Goal: Task Accomplishment & Management: Complete application form

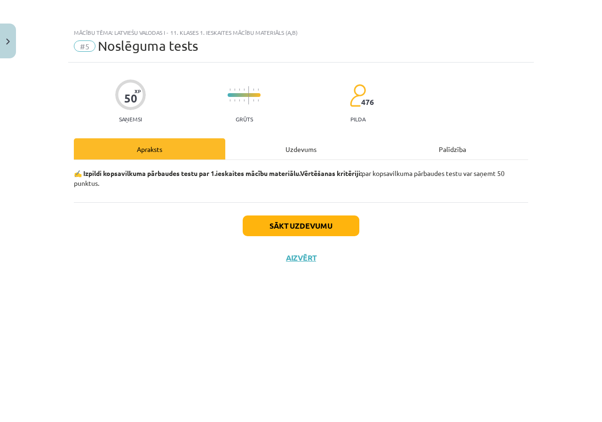
scroll to position [92, 0]
click at [282, 227] on button "Sākt uzdevumu" at bounding box center [301, 225] width 117 height 21
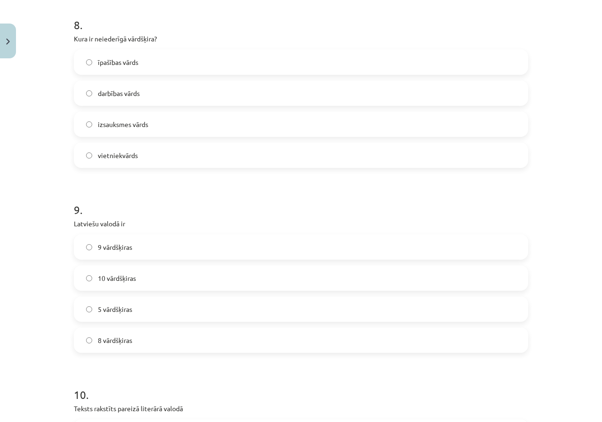
scroll to position [1556, 0]
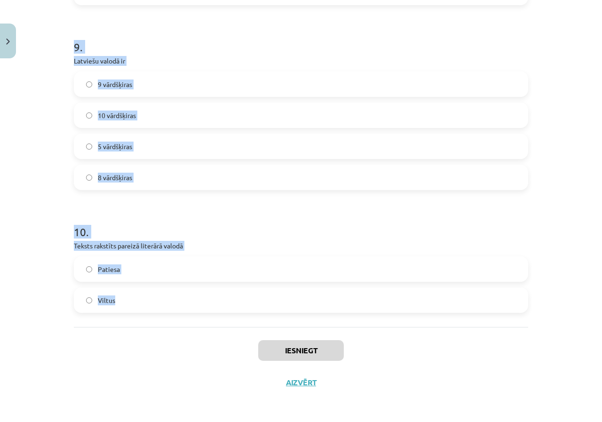
drag, startPoint x: 71, startPoint y: 173, endPoint x: 269, endPoint y: 301, distance: 235.6
copy form "Jaunieši mūsdienās ir atkarīgi no interneta.” Tas ir… …labs ziņas virsraksts. ……"
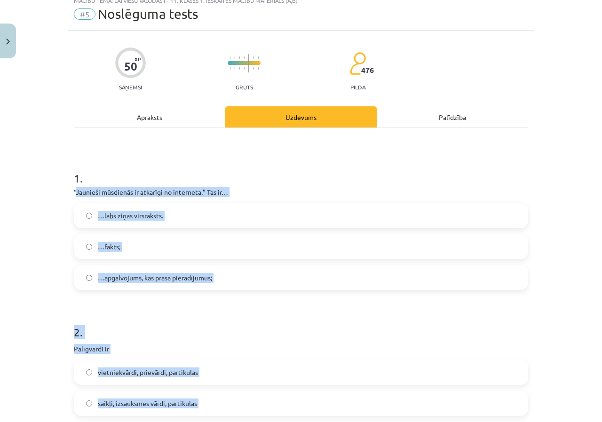
scroll to position [27, 0]
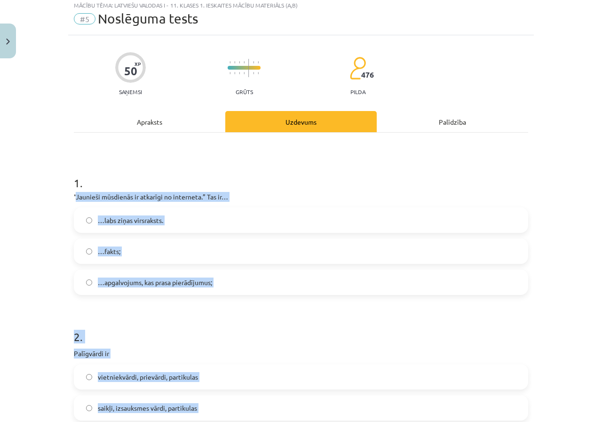
click at [320, 219] on label "…labs ziņas virsraksts." at bounding box center [301, 219] width 452 height 23
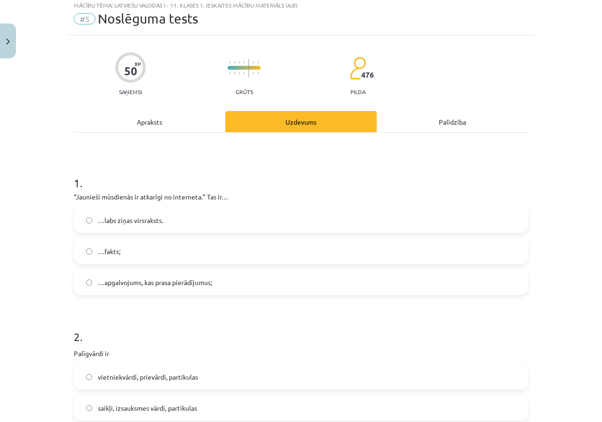
click at [158, 290] on label "…apgalvojums, kas prasa pierādījumus;" at bounding box center [301, 281] width 452 height 23
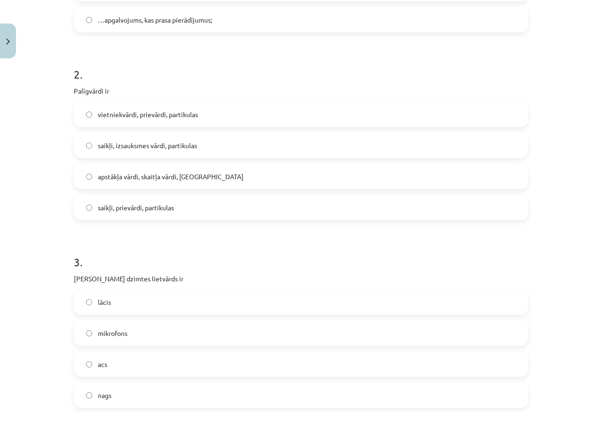
scroll to position [294, 0]
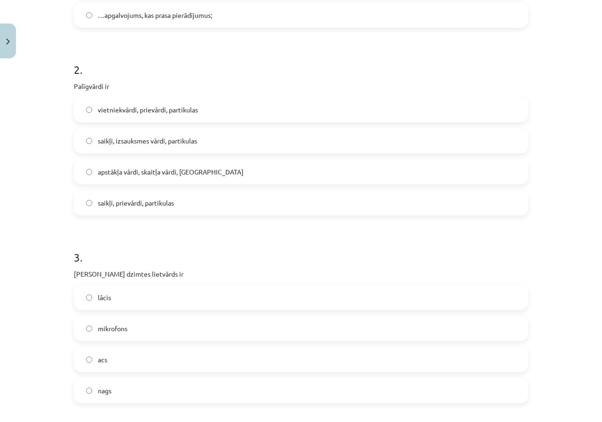
click at [173, 206] on label "saikļi, prievārdi, partikulas" at bounding box center [301, 202] width 452 height 23
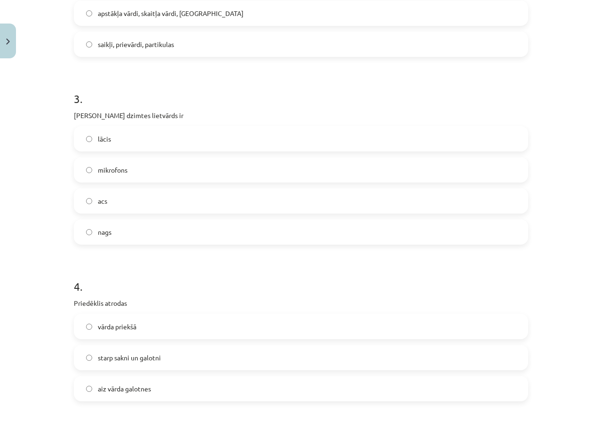
scroll to position [524, 0]
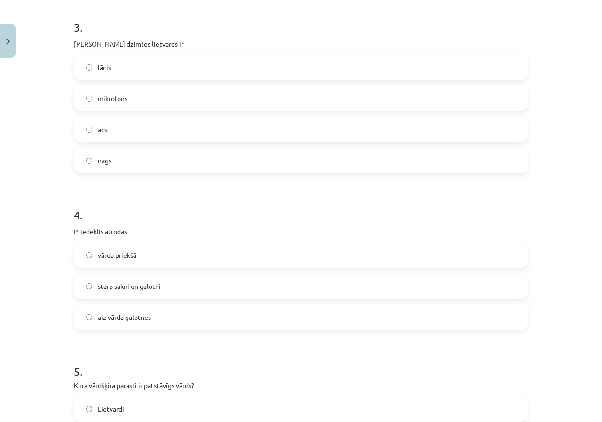
click at [118, 126] on label "acs" at bounding box center [301, 128] width 452 height 23
click at [133, 258] on span "vārda priekšā" at bounding box center [117, 255] width 39 height 10
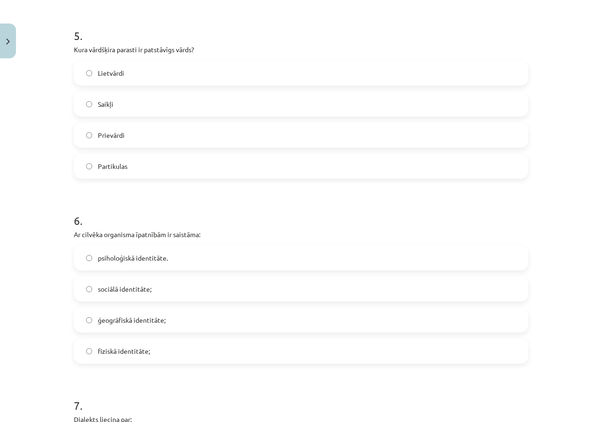
scroll to position [864, 0]
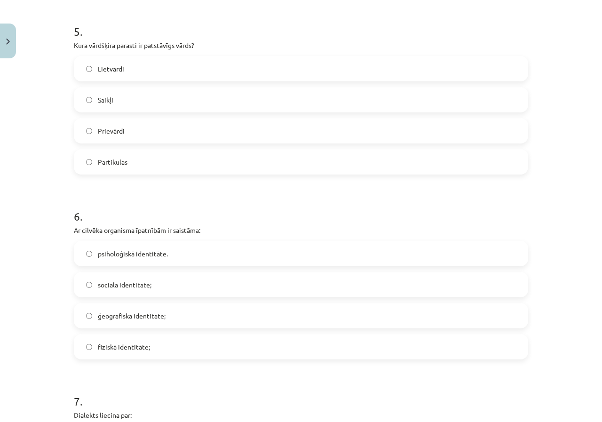
click at [133, 70] on label "Lietvārdi" at bounding box center [301, 68] width 452 height 23
click at [131, 348] on span "fiziskā identitāte;" at bounding box center [124, 347] width 52 height 10
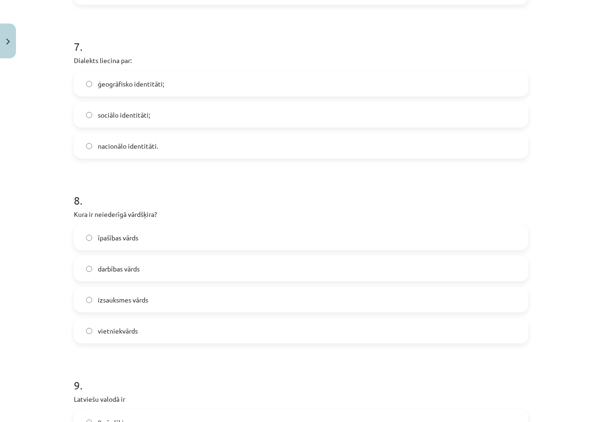
scroll to position [1253, 0]
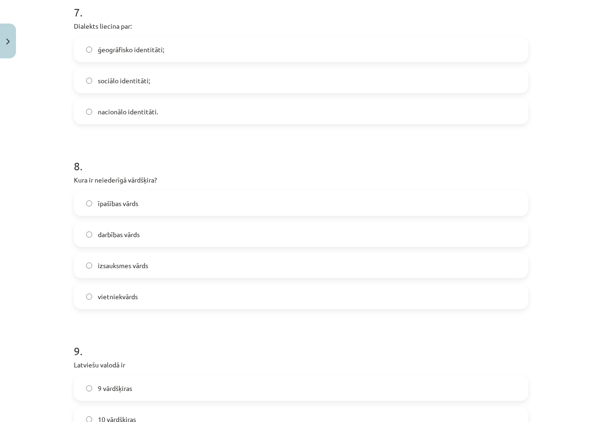
click at [125, 43] on label "ģeogrāfisko identitāti;" at bounding box center [301, 49] width 452 height 23
click at [197, 258] on label "izsauksmes vārds" at bounding box center [301, 264] width 452 height 23
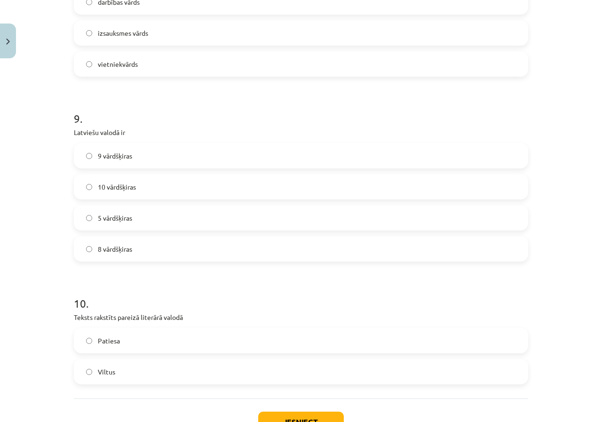
scroll to position [1556, 0]
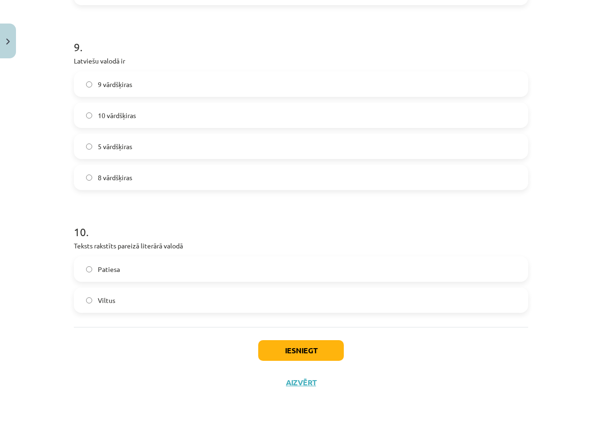
click at [125, 112] on span "10 vārdšķiras" at bounding box center [117, 115] width 38 height 10
click at [143, 259] on label "Patiesa" at bounding box center [301, 268] width 452 height 23
click at [321, 348] on button "Iesniegt" at bounding box center [301, 350] width 86 height 21
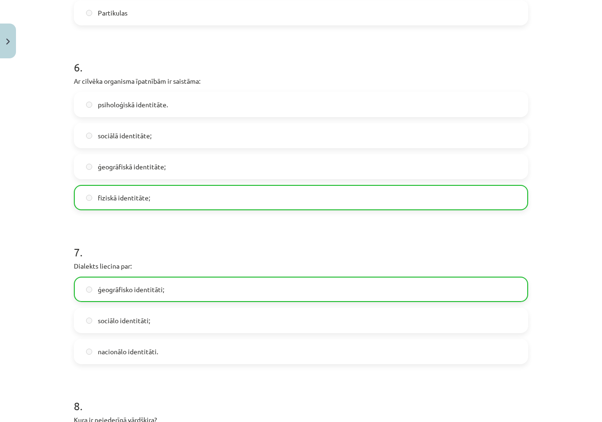
scroll to position [1586, 0]
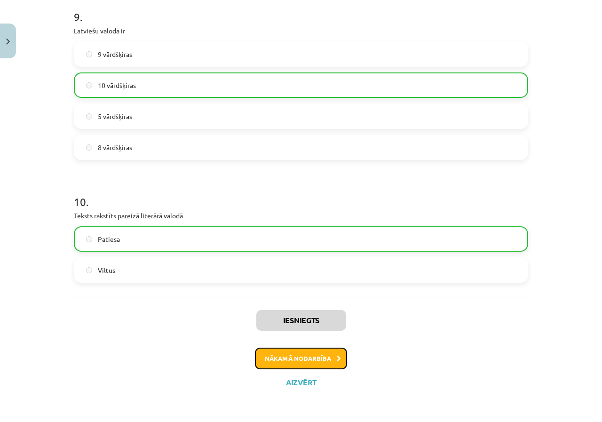
click at [322, 360] on button "Nākamā nodarbība" at bounding box center [301, 358] width 92 height 22
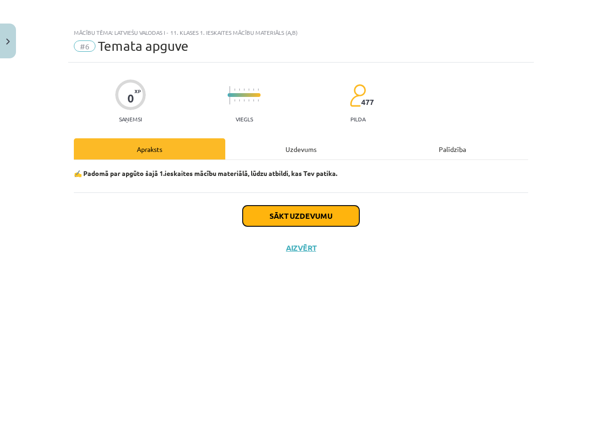
click at [305, 208] on button "Sākt uzdevumu" at bounding box center [301, 215] width 117 height 21
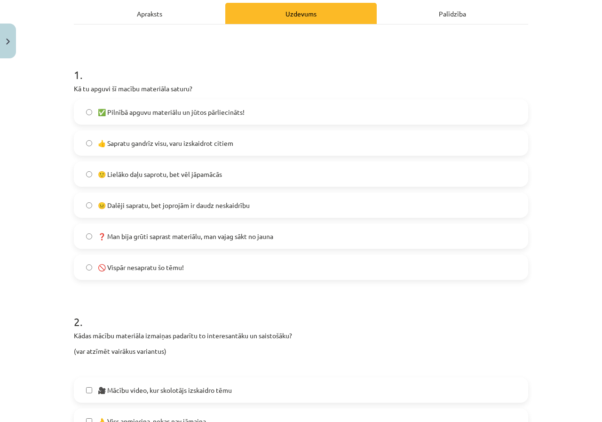
scroll to position [143, 0]
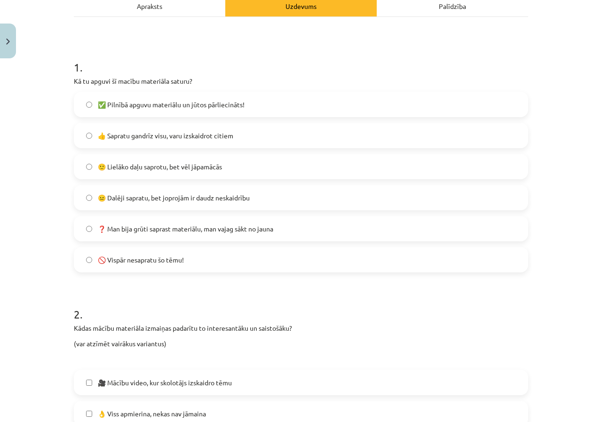
click at [172, 171] on span "🙂 Lielāko daļu saprotu, bet vēl jāpamācās" at bounding box center [160, 167] width 124 height 10
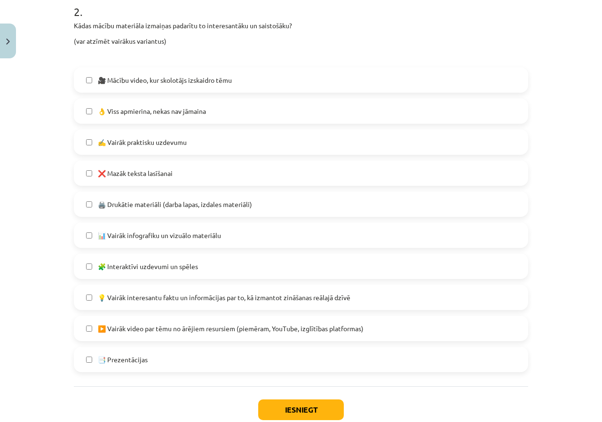
scroll to position [446, 0]
click at [149, 170] on span "❌ Mazāk teksta lasīšanai" at bounding box center [135, 172] width 75 height 10
click at [223, 298] on span "💡 Vairāk interesantu faktu un informācijas par to, kā izmantot zināšanas reālaj…" at bounding box center [224, 296] width 252 height 10
click at [180, 120] on label "👌 Viss apmierina, nekas nav jāmaina" at bounding box center [301, 109] width 452 height 23
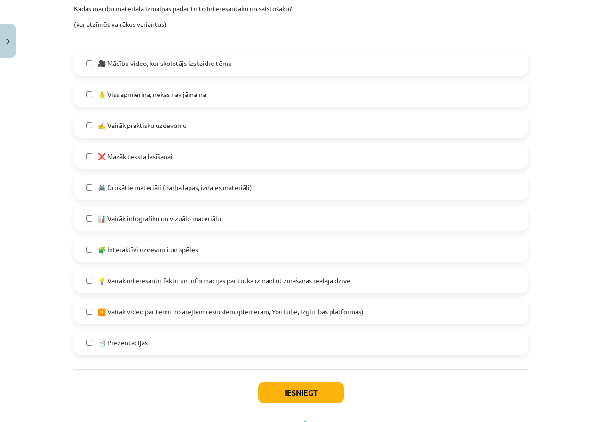
scroll to position [504, 0]
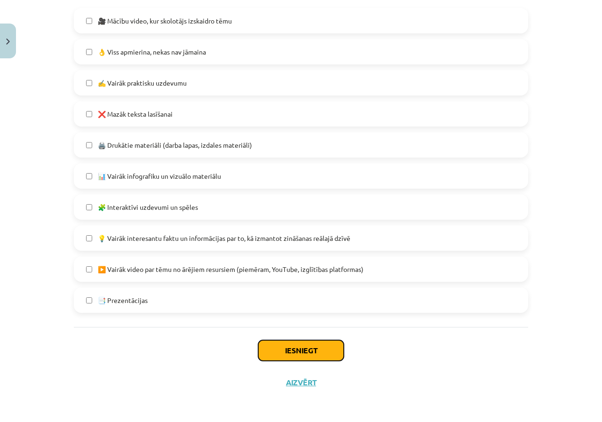
click at [302, 350] on button "Iesniegt" at bounding box center [301, 350] width 86 height 21
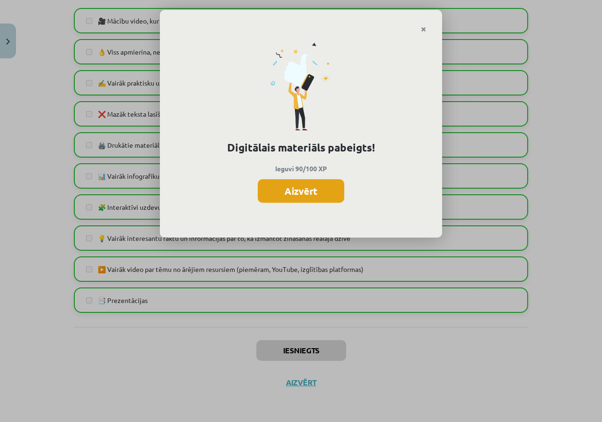
click at [317, 192] on button "Aizvērt" at bounding box center [301, 190] width 86 height 23
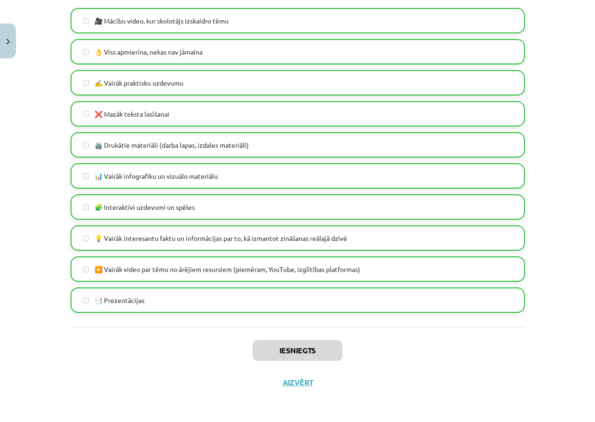
click at [299, 385] on div "Iesniegts Aizvērt" at bounding box center [297, 360] width 454 height 66
click at [300, 382] on button "Aizvērt" at bounding box center [298, 381] width 36 height 9
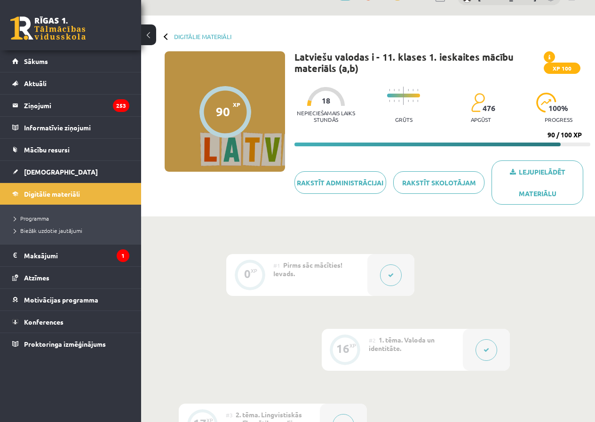
scroll to position [0, 0]
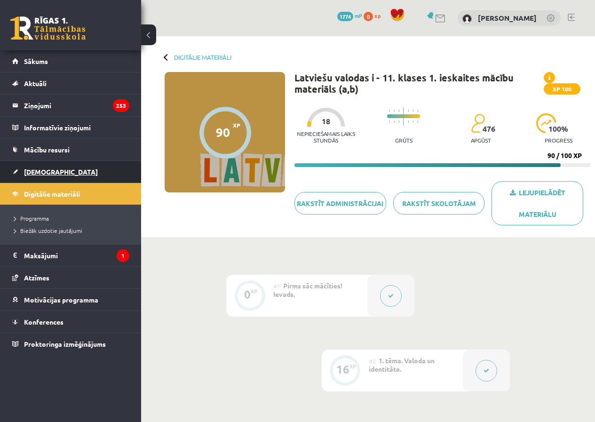
click at [30, 169] on span "[DEMOGRAPHIC_DATA]" at bounding box center [61, 171] width 74 height 8
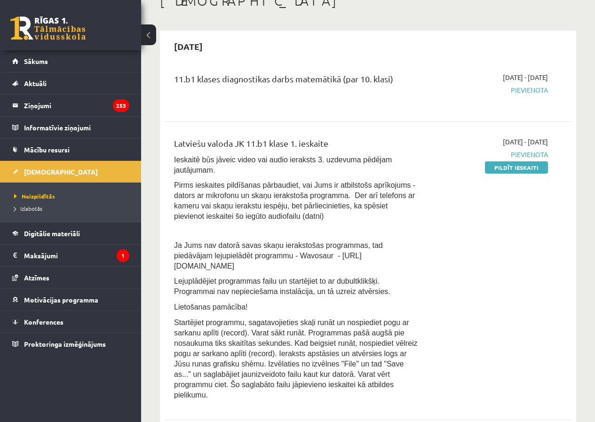
scroll to position [55, 0]
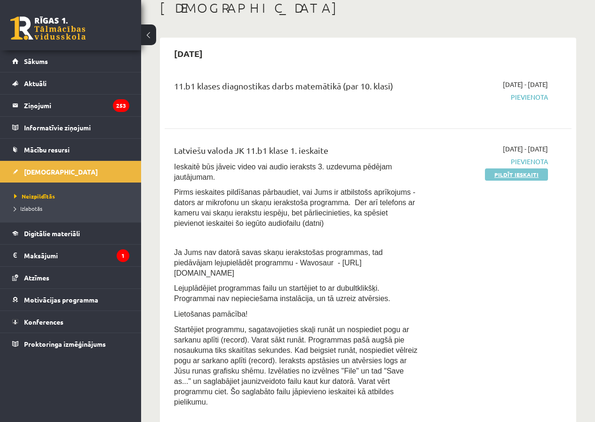
click at [531, 176] on link "Pildīt ieskaiti" at bounding box center [516, 174] width 63 height 12
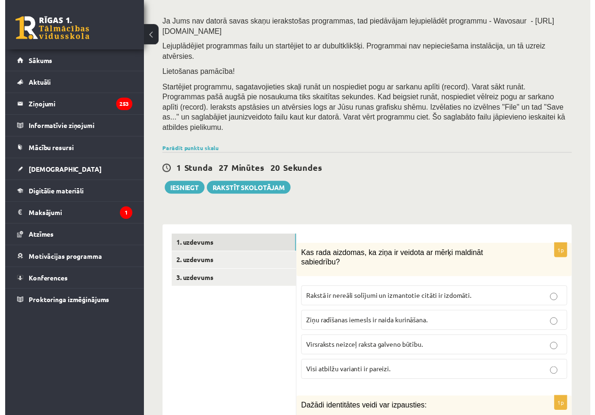
scroll to position [125, 0]
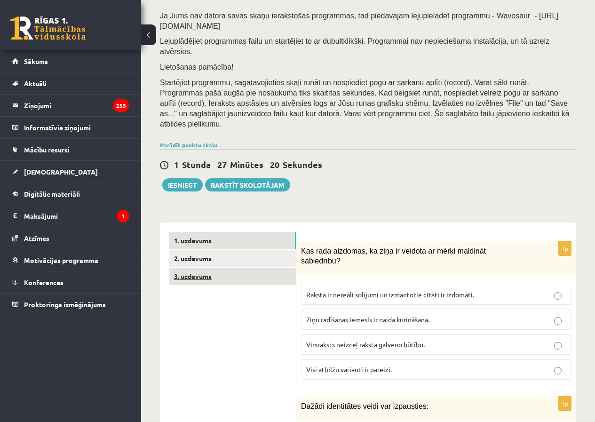
click at [227, 267] on link "3. uzdevums" at bounding box center [232, 275] width 126 height 17
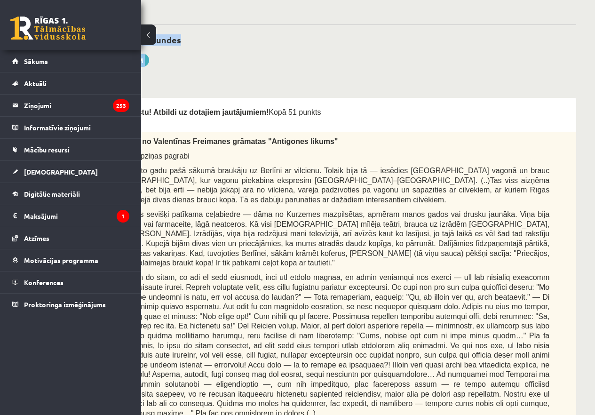
scroll to position [0, 141]
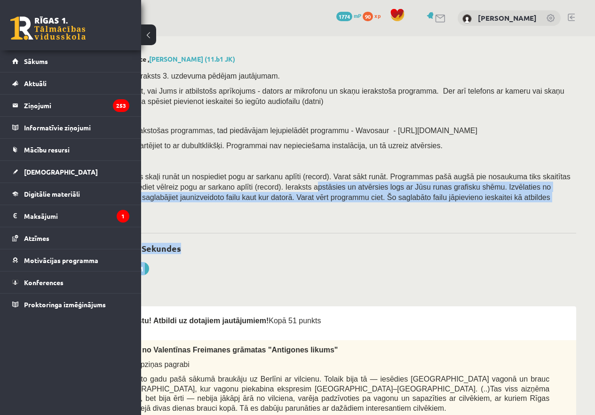
drag, startPoint x: 307, startPoint y: 149, endPoint x: 241, endPoint y: 188, distance: 76.9
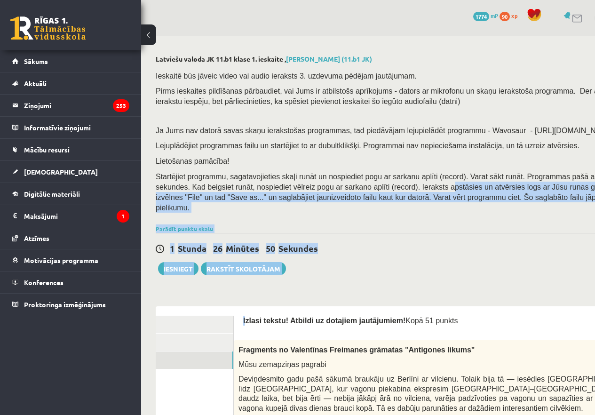
scroll to position [0, 3]
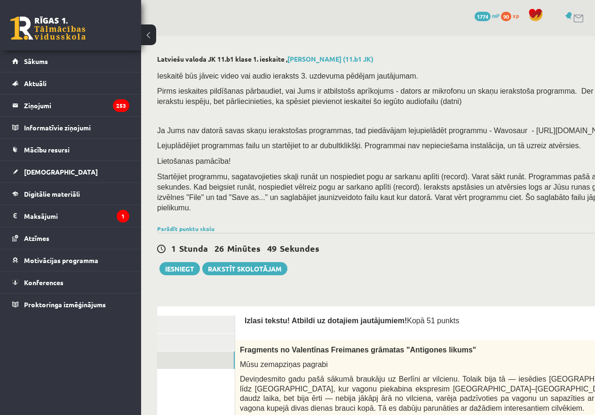
click at [258, 316] on span "Izlasi tekstu! Atbildi uz dotajiem jautājumiem!" at bounding box center [325, 320] width 162 height 8
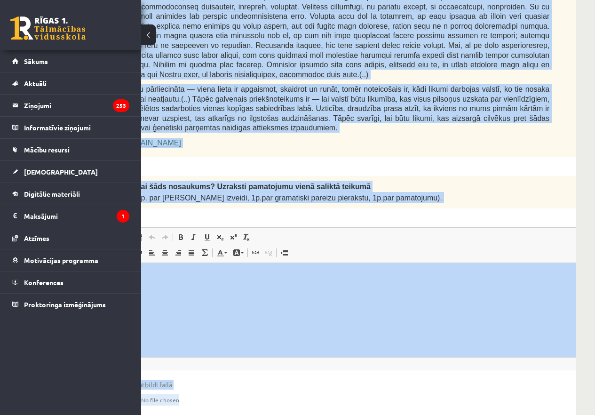
scroll to position [820, 141]
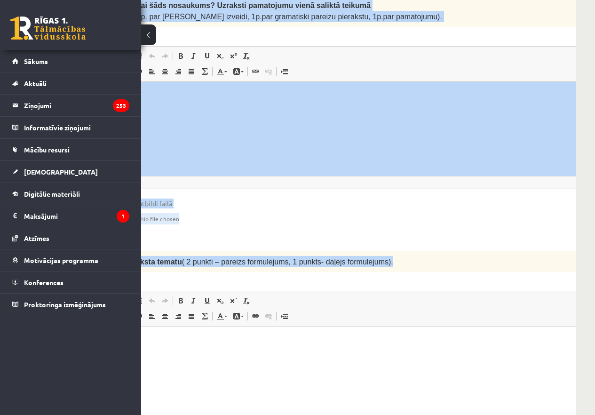
drag, startPoint x: 244, startPoint y: 309, endPoint x: 369, endPoint y: 221, distance: 152.2
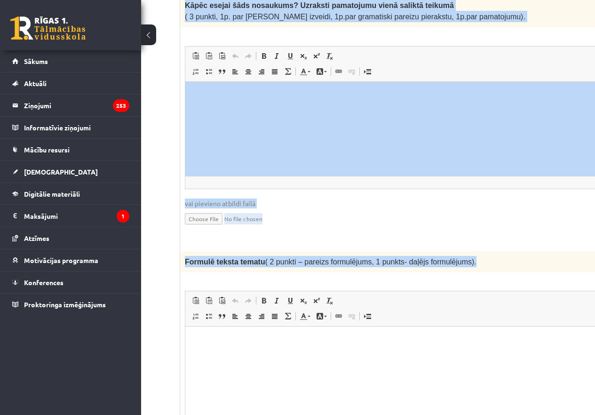
scroll to position [820, 52]
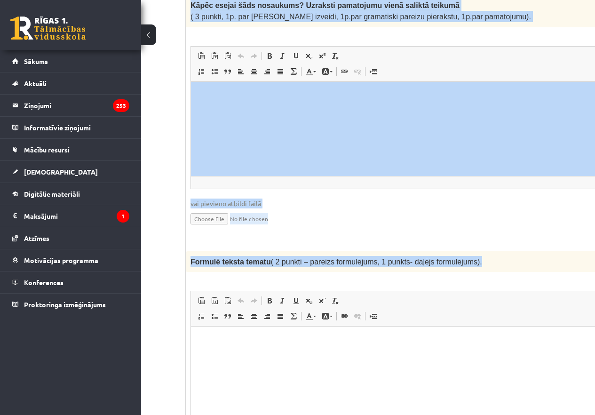
drag, startPoint x: 253, startPoint y: 417, endPoint x: 132, endPoint y: 55, distance: 382.1
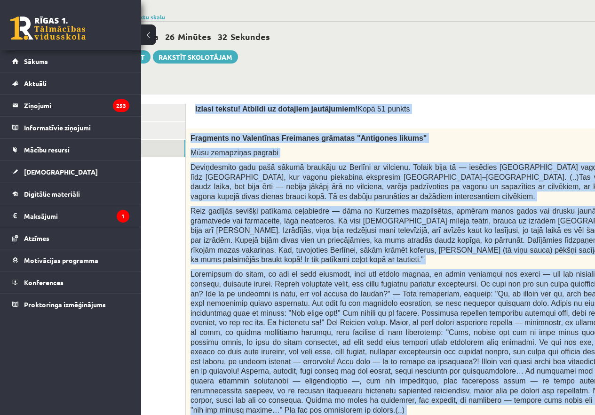
scroll to position [321, 52]
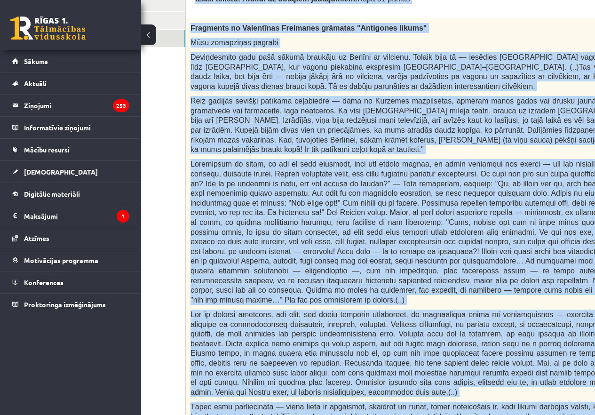
click at [235, 84] on div "Fragments no Valentīnas Freimanes grāmatas "Antigones likums" Mūsu zemapziņas p…" at bounding box center [438, 246] width 504 height 456
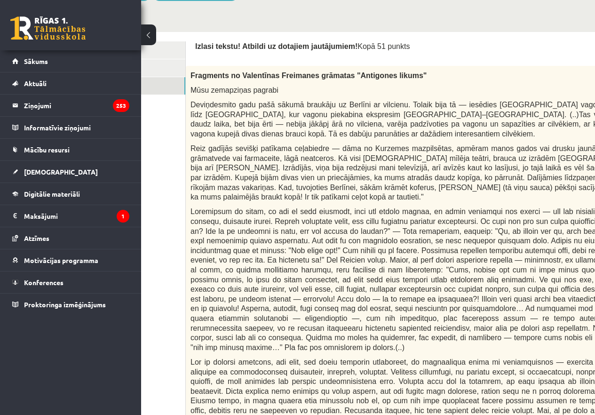
scroll to position [278, 52]
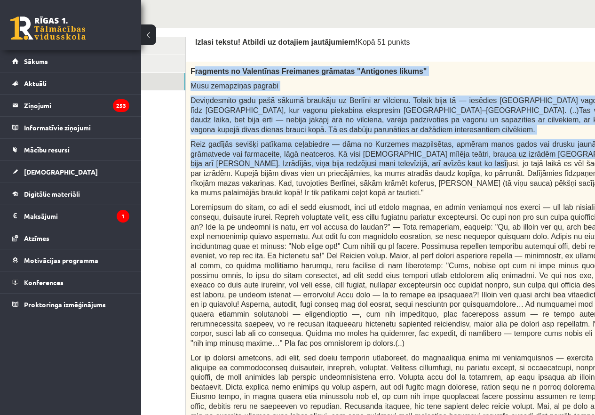
drag, startPoint x: 192, startPoint y: 61, endPoint x: 353, endPoint y: 126, distance: 173.8
click at [364, 134] on div "Fragments no Valentīnas Freimanes grāmatas "Antigones likums" Mūsu zemapziņas p…" at bounding box center [438, 290] width 504 height 456
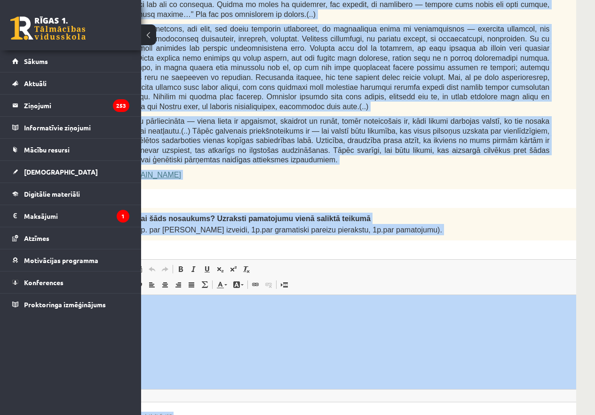
scroll to position [623, 141]
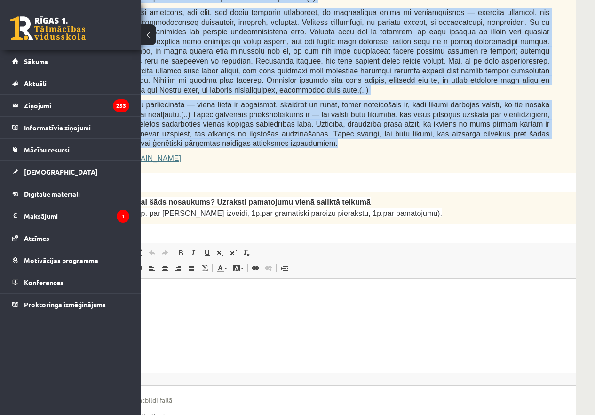
drag, startPoint x: 190, startPoint y: 55, endPoint x: 246, endPoint y: 103, distance: 74.0
copy div "Fragments no Valentīnas Freimanes grāmatas "Antigones likums" Mūsu zemapziņas p…"
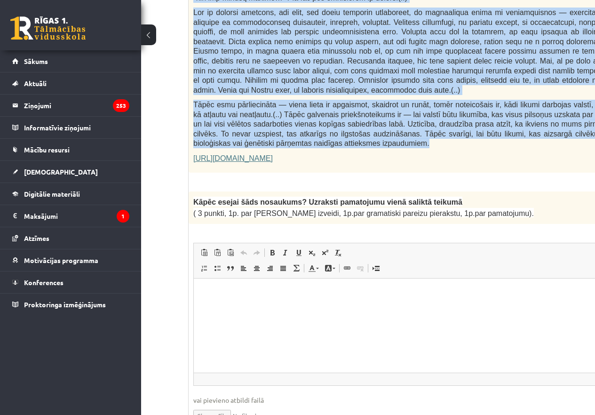
scroll to position [623, 47]
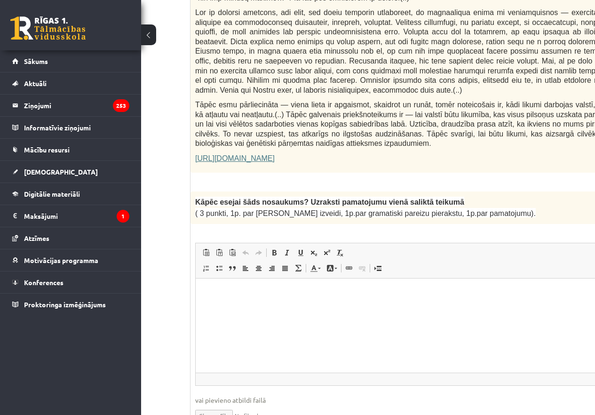
click at [238, 191] on div "Kāpēc esejai šāds nosaukums? Uzraksti pamatojumu vienā saliktā teikumā ( 3 punk…" at bounding box center [442, 207] width 504 height 32
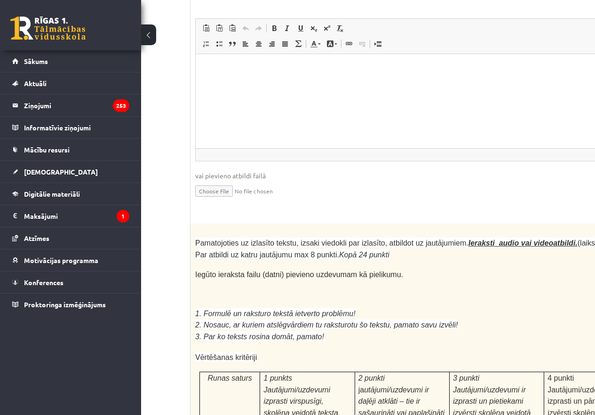
scroll to position [2480, 47]
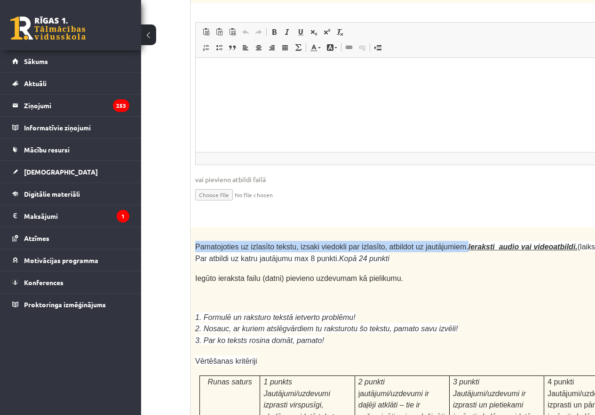
drag, startPoint x: 196, startPoint y: 140, endPoint x: 445, endPoint y: 140, distance: 249.1
click at [445, 243] on span "Pamatojoties uz izlasīto tekstu, izsaki viedokli par izlasīto, atbildot uz jaut…" at bounding box center [418, 252] width 447 height 19
copy span "Pamatojoties uz izlasīto tekstu, izsaki viedokli par izlasīto, atbildot uz jaut…"
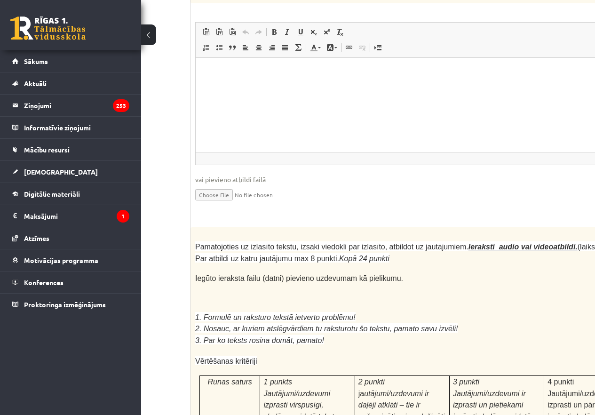
click at [196, 302] on p at bounding box center [418, 306] width 447 height 9
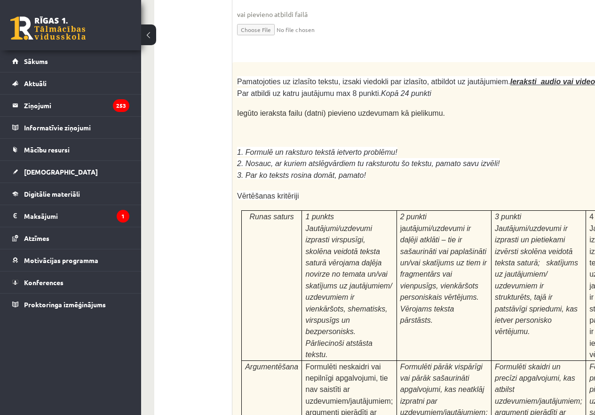
scroll to position [2645, 0]
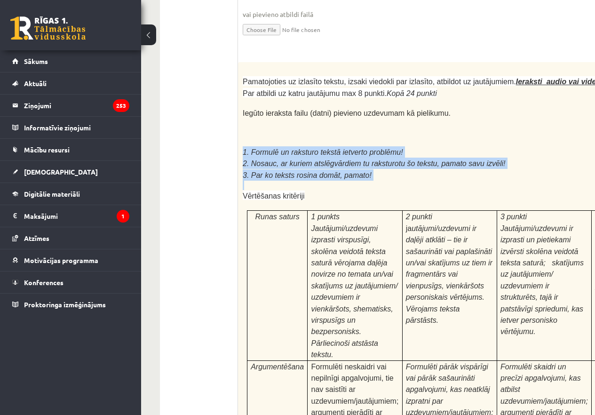
drag, startPoint x: 242, startPoint y: 41, endPoint x: 408, endPoint y: 70, distance: 168.4
click at [408, 70] on div "Pamatojoties uz izlasīto tekstu, izsaki viedokli par izlasīto, atbildot uz jaut…" at bounding box center [490, 317] width 504 height 510
copy div "1. Formulē un raksturo tekstā ietverto problēmu! 2. Nosauc, ar kuriem atslēgvār…"
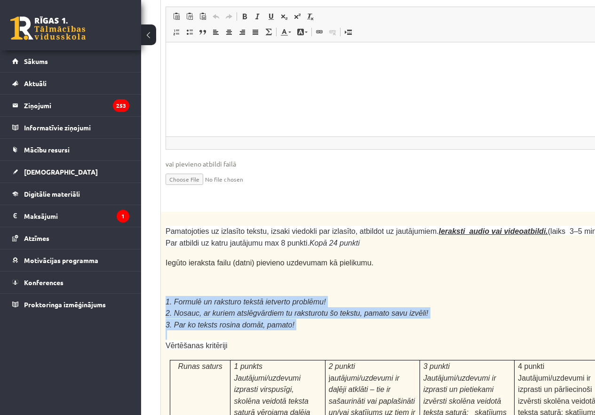
scroll to position [2503, 77]
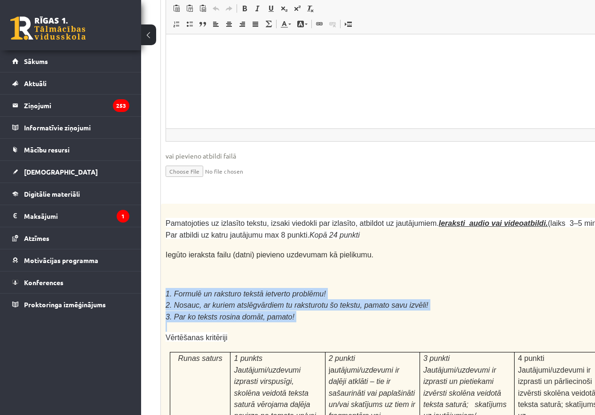
click at [370, 299] on p "2. Nosauc, ar kuriem atslēgvārdiem tu raksturotu šo tekstu, pamato savu izvēli!" at bounding box center [388, 304] width 447 height 11
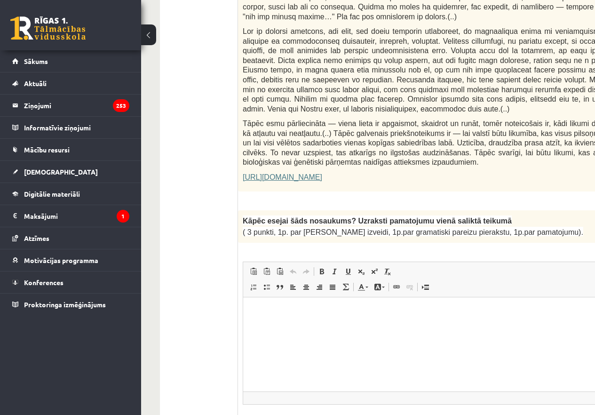
scroll to position [636, 0]
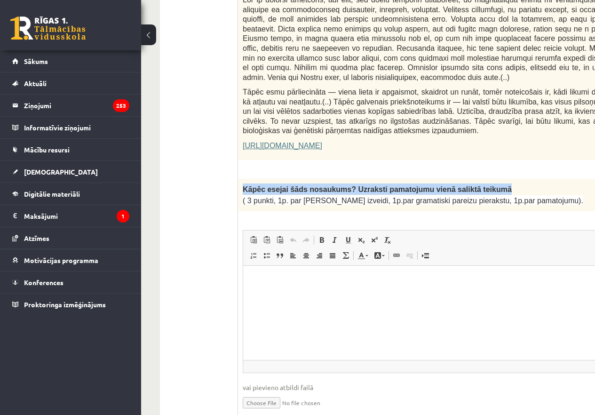
drag, startPoint x: 240, startPoint y: 148, endPoint x: 502, endPoint y: 140, distance: 261.9
click at [502, 179] on div "Kāpēc esejai šāds nosaukums? Uzraksti pamatojumu vienā saliktā teikumā ( 3 punk…" at bounding box center [490, 195] width 504 height 32
copy span "Kāpēc esejai šāds nosaukums? Uzraksti pamatojumu vienā saliktā teikumā"
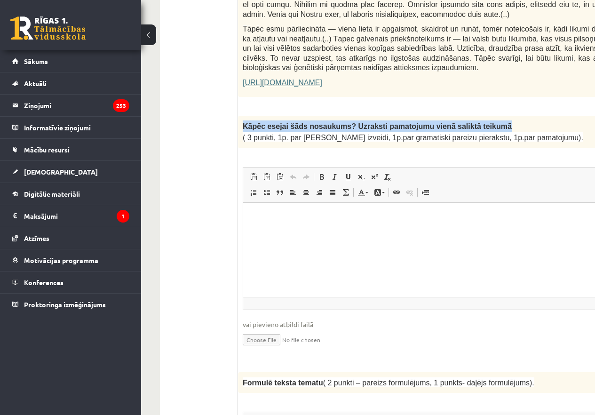
scroll to position [750, 0]
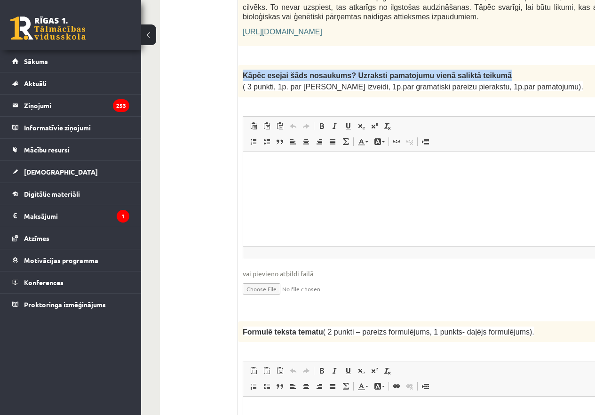
click at [266, 71] on span "Kāpēc esejai šāds nosaukums? Uzraksti pamatojumu vienā saliktā teikumā" at bounding box center [377, 75] width 269 height 8
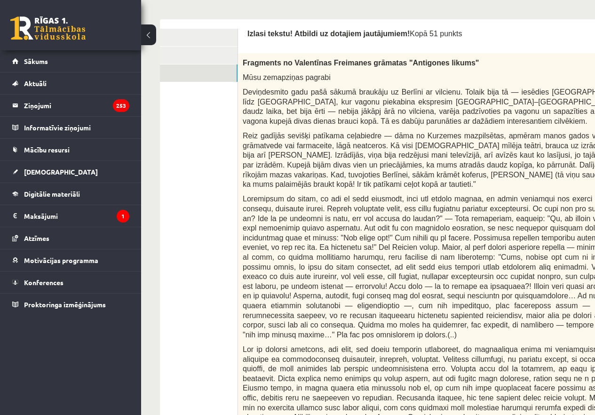
scroll to position [298, 0]
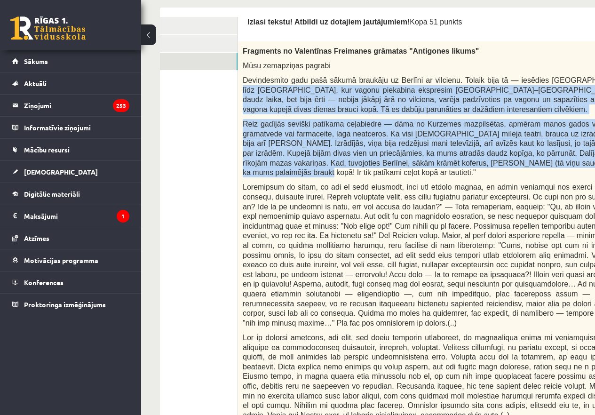
drag, startPoint x: 585, startPoint y: 71, endPoint x: 589, endPoint y: 114, distance: 43.0
click at [592, 146] on div "Fragments no Valentīnas Freimanes grāmatas "Antigones likums" Mūsu zemapziņas p…" at bounding box center [490, 269] width 504 height 456
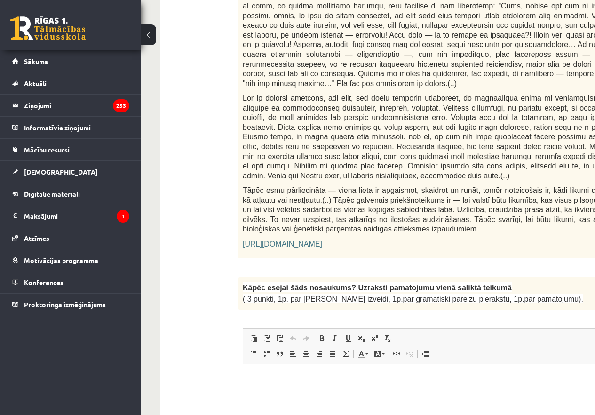
scroll to position [541, 0]
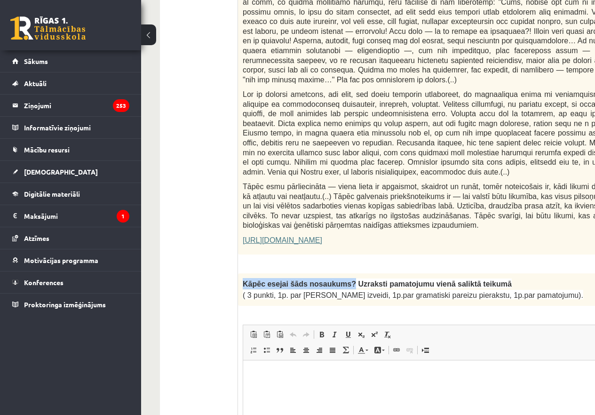
drag, startPoint x: 242, startPoint y: 245, endPoint x: 336, endPoint y: 243, distance: 94.0
click at [336, 273] on div "Kāpēc esejai šāds nosaukums? Uzraksti pamatojumu vienā saliktā teikumā ( 3 punk…" at bounding box center [490, 289] width 504 height 32
copy span "Kāpēc esejai šāds nosaukums?"
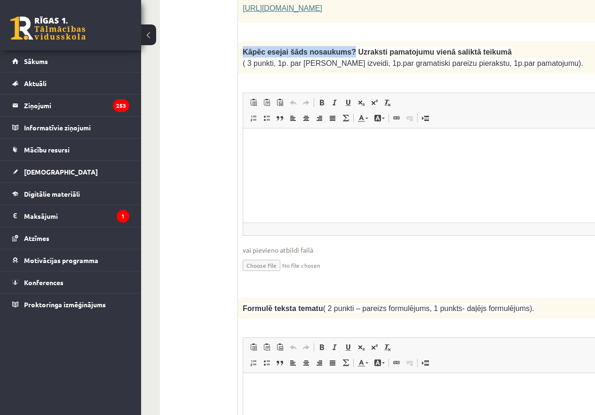
scroll to position [648, 0]
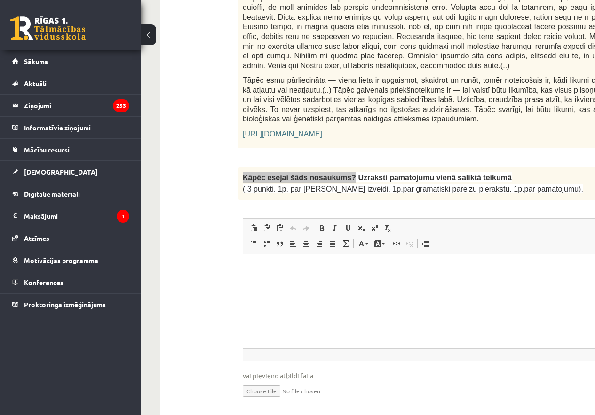
click at [286, 282] on html at bounding box center [489, 267] width 493 height 29
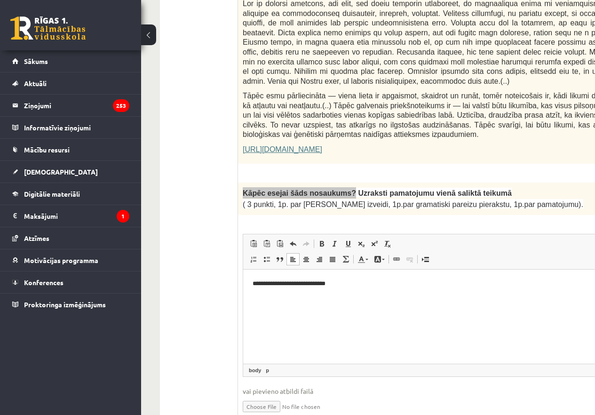
scroll to position [636, 0]
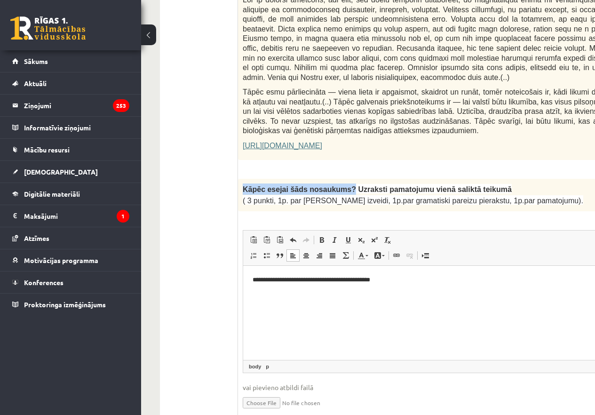
click at [264, 185] on span "Kāpēc esejai šāds nosaukums? Uzraksti pamatojumu vienā saliktā teikumā" at bounding box center [377, 189] width 269 height 8
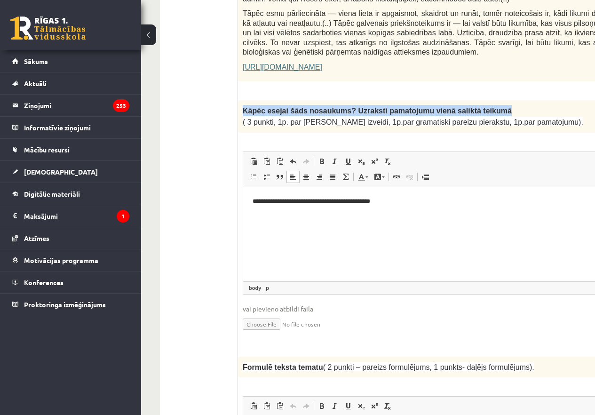
scroll to position [750, 0]
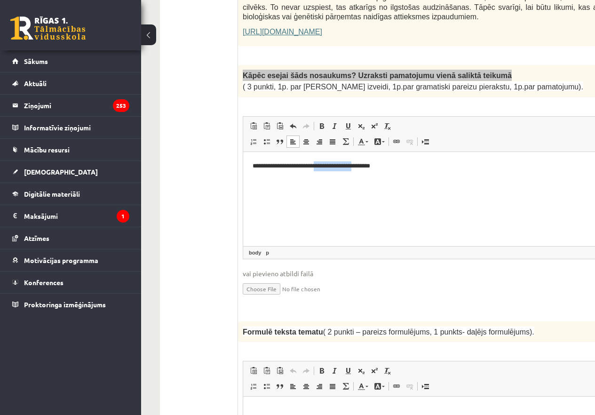
drag, startPoint x: 333, startPoint y: 162, endPoint x: 377, endPoint y: 165, distance: 44.3
click at [377, 165] on p "**********" at bounding box center [477, 166] width 450 height 10
copy p "**********"
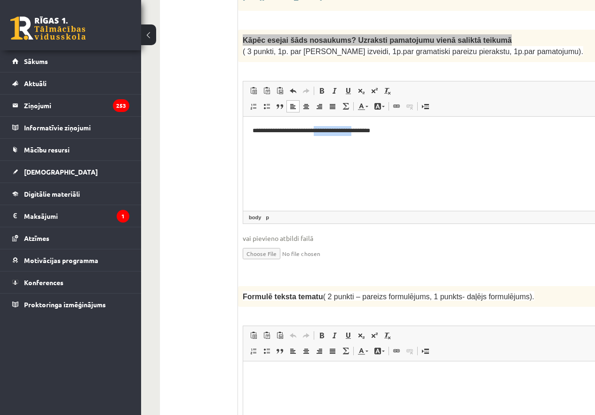
scroll to position [730, 0]
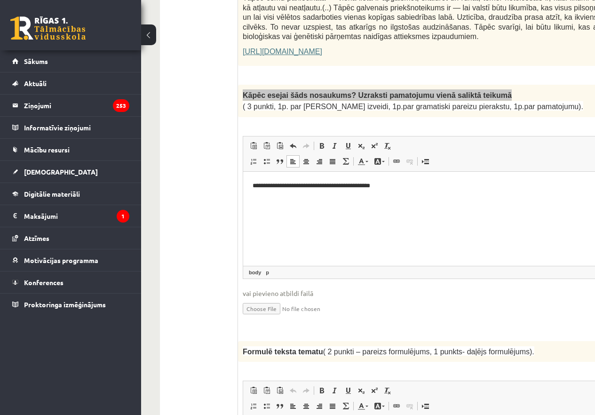
click at [401, 181] on p "**********" at bounding box center [477, 185] width 450 height 10
drag, startPoint x: 380, startPoint y: 187, endPoint x: 302, endPoint y: 190, distance: 78.6
click at [302, 190] on html "**********" at bounding box center [489, 185] width 493 height 29
click at [320, 184] on p "**********" at bounding box center [477, 185] width 450 height 10
click at [353, 193] on html "**********" at bounding box center [489, 185] width 493 height 29
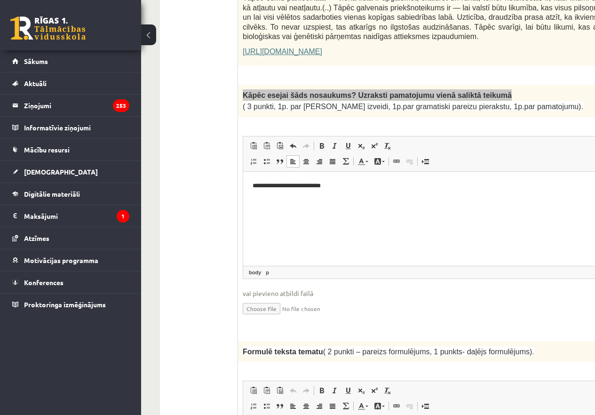
click at [343, 188] on p "**********" at bounding box center [477, 185] width 450 height 10
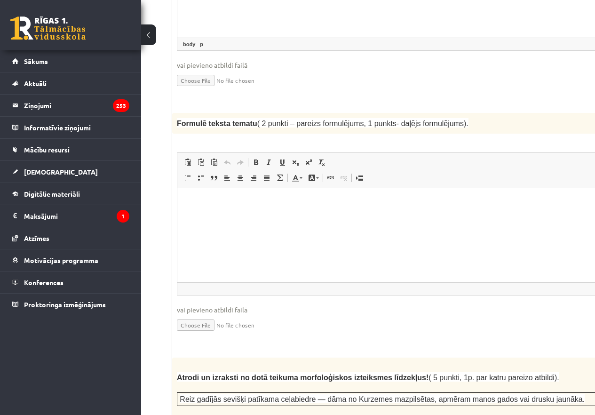
scroll to position [970, 66]
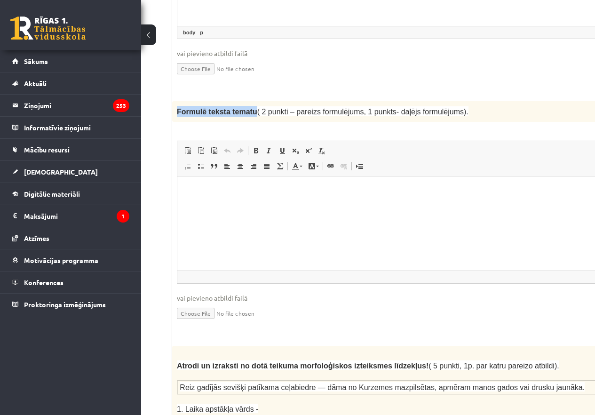
drag, startPoint x: 177, startPoint y: 72, endPoint x: 247, endPoint y: 80, distance: 70.5
click at [247, 101] on div "Formulē teksta tematu ( 2 punkti – pareizs formulējums, 1 punkts- daļējs formul…" at bounding box center [424, 111] width 504 height 21
copy span "Formulē teksta tematu"
click at [247, 205] on html at bounding box center [423, 190] width 493 height 29
click at [189, 195] on p "Editor, wiswyg-editor-user-answer-47433854221000" at bounding box center [424, 191] width 475 height 10
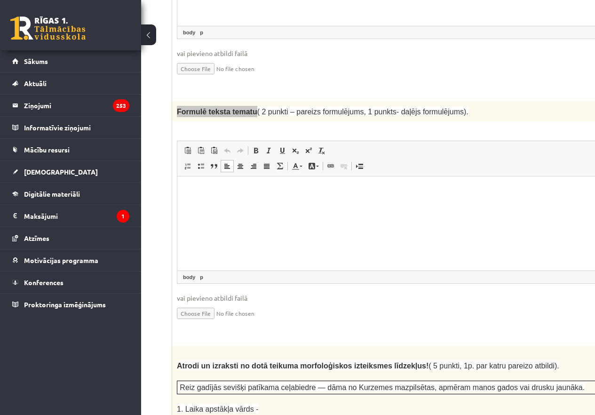
paste body "Editor, wiswyg-editor-user-answer-47433854221000"
click at [187, 193] on p "**********" at bounding box center [412, 191] width 450 height 10
click at [186, 190] on html "**********" at bounding box center [423, 190] width 493 height 29
drag, startPoint x: 233, startPoint y: 189, endPoint x: 473, endPoint y: 217, distance: 242.3
click at [473, 205] on html "**********" at bounding box center [423, 190] width 493 height 29
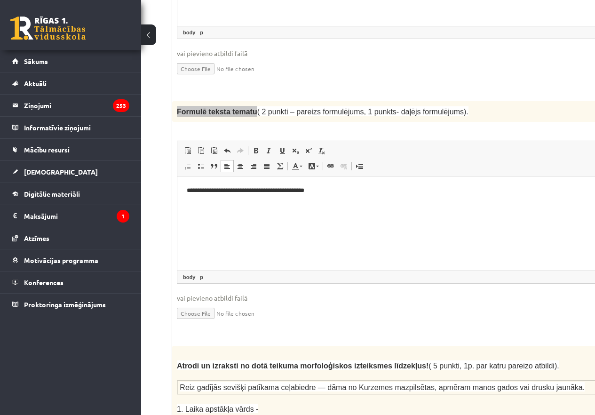
click at [306, 193] on p "**********" at bounding box center [412, 191] width 450 height 10
drag, startPoint x: 363, startPoint y: 191, endPoint x: 304, endPoint y: 202, distance: 60.7
click at [304, 202] on html "**********" at bounding box center [423, 190] width 493 height 29
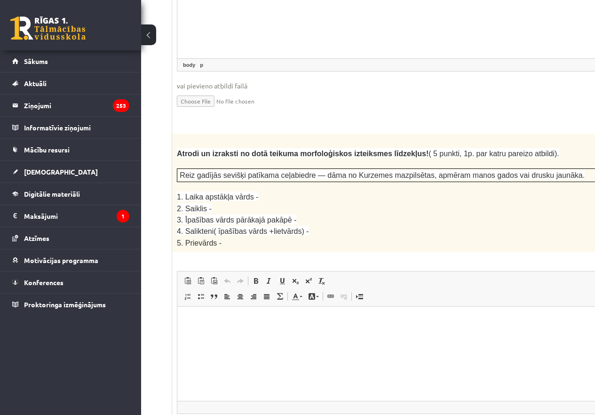
scroll to position [1209, 66]
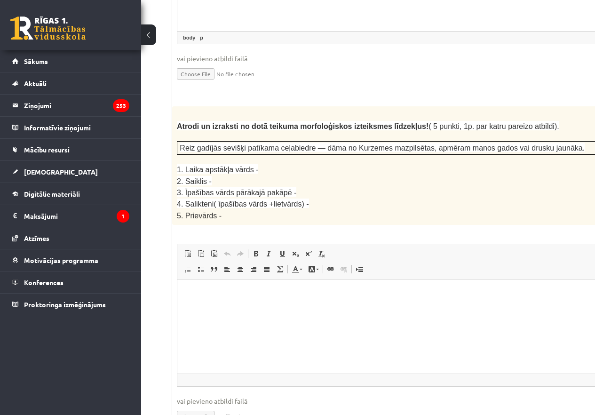
drag, startPoint x: 160, startPoint y: 76, endPoint x: 386, endPoint y: 87, distance: 225.9
click at [373, 120] on p "Atrodi un izraksti no dotā teikuma morfoloģiskos izteiksmes līdzekļus! ( 5 punk…" at bounding box center [400, 125] width 447 height 11
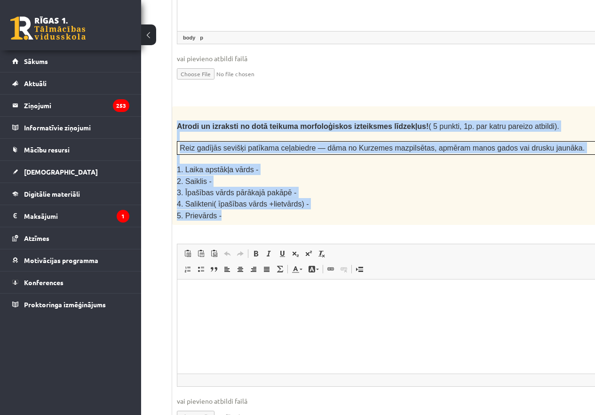
drag, startPoint x: 178, startPoint y: 83, endPoint x: 508, endPoint y: 168, distance: 340.7
click at [508, 168] on div "Atrodi un izraksti no dotā teikuma morfoloģiskos izteiksmes līdzekļus! ( 5 punk…" at bounding box center [424, 165] width 504 height 118
copy div "Atrodi un izraksti no dotā teikuma morfoloģiskos izteiksmes līdzekļus! ( 5 punk…"
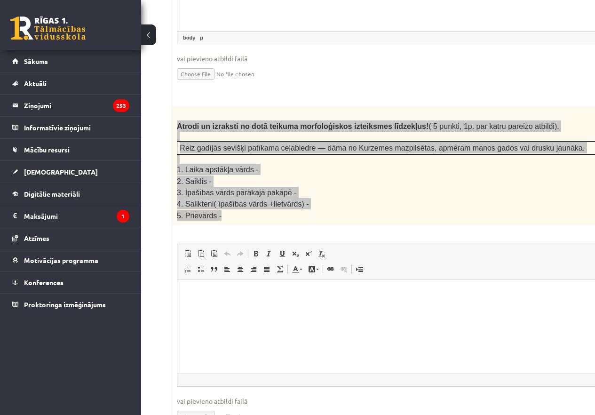
click at [221, 308] on html at bounding box center [423, 293] width 493 height 29
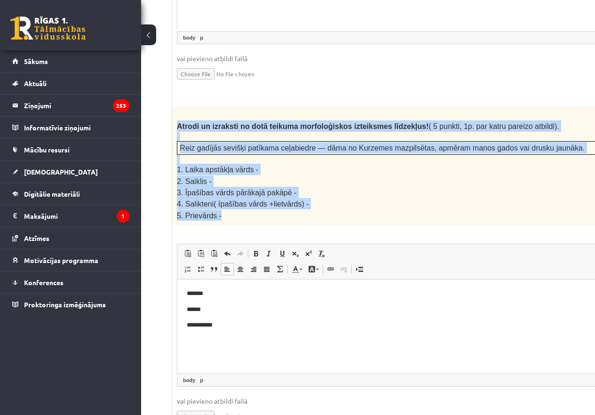
click at [209, 188] on span "3. Īpašības vārds pārākajā pakāpē -" at bounding box center [236, 192] width 119 height 8
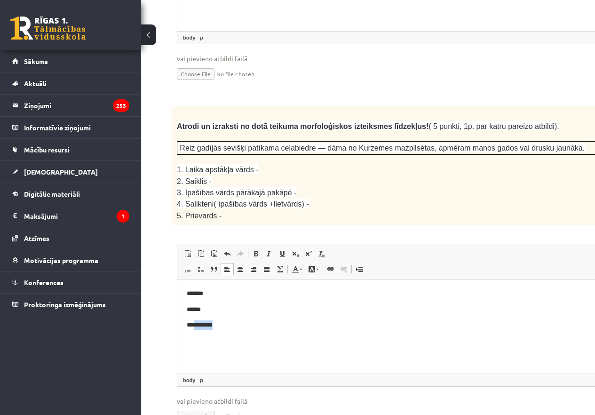
drag, startPoint x: 222, startPoint y: 332, endPoint x: 193, endPoint y: 328, distance: 29.4
click at [193, 328] on html "**********" at bounding box center [423, 309] width 493 height 60
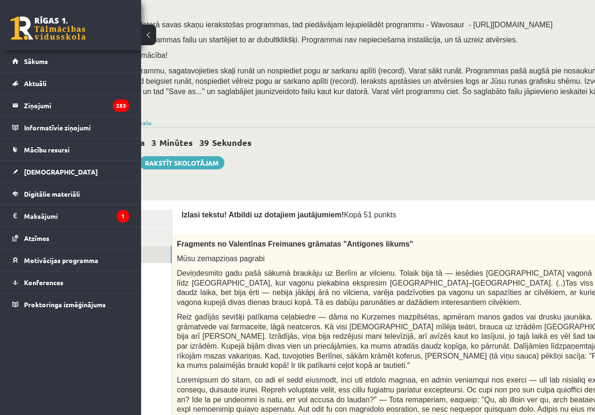
scroll to position [133, 66]
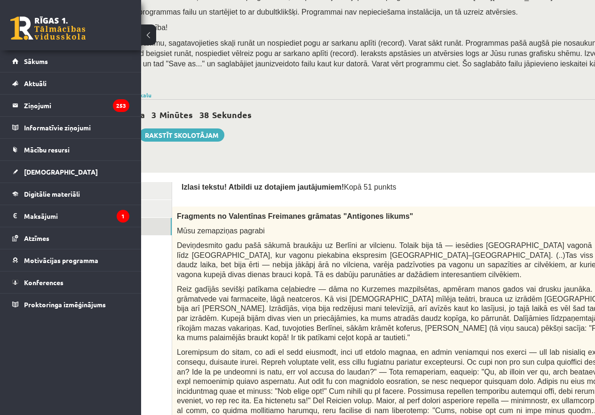
click at [152, 40] on button at bounding box center [148, 34] width 15 height 21
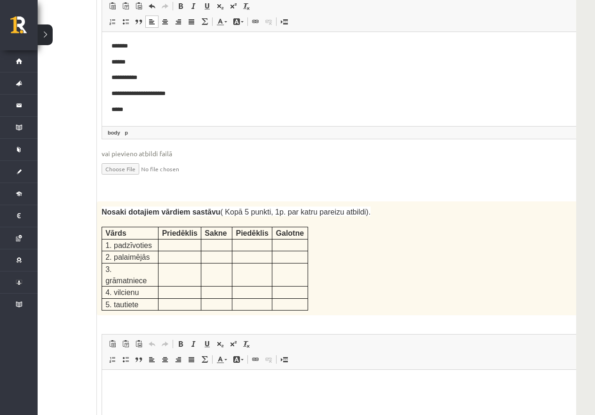
scroll to position [1480, 38]
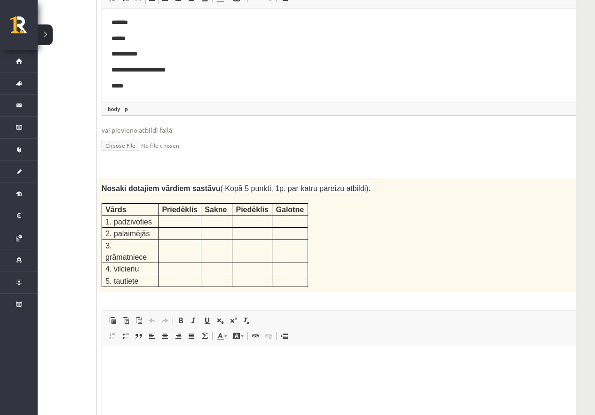
drag, startPoint x: 93, startPoint y: 134, endPoint x: 254, endPoint y: 183, distance: 168.3
click at [255, 183] on div "**********" at bounding box center [297, 393] width 557 height 3134
click at [253, 216] on p at bounding box center [251, 220] width 33 height 9
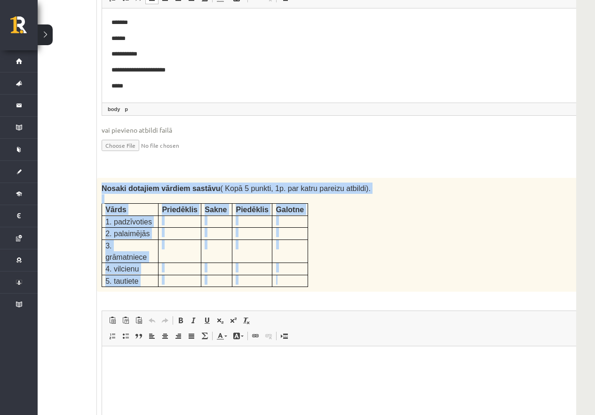
drag, startPoint x: 102, startPoint y: 145, endPoint x: 300, endPoint y: 221, distance: 212.0
click at [300, 221] on div "Nosaki dotajiem vārdiem sastāvu ( Kopā 5 punkti, 1p. par katru pareizu atbildi)…" at bounding box center [349, 235] width 504 height 114
copy div "Nosaki dotajiem vārdiem sastāvu ( Kopā 5 punkti, 1p. par katru pareizu atbildi)…"
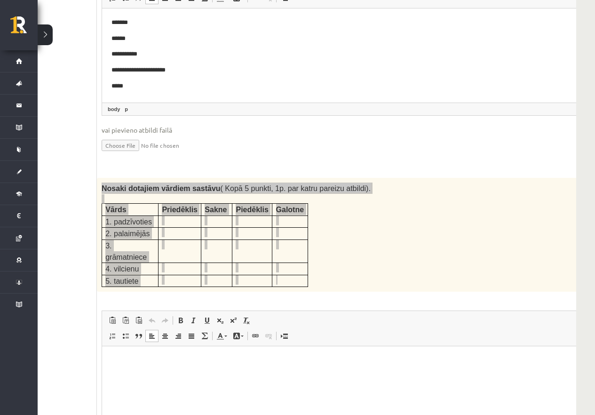
click at [131, 371] on html at bounding box center [348, 360] width 493 height 29
click at [164, 371] on p "**********" at bounding box center [336, 376] width 450 height 10
click at [162, 378] on p "**********" at bounding box center [336, 376] width 450 height 10
click at [164, 376] on p "**********" at bounding box center [336, 376] width 450 height 10
click at [163, 376] on p "**********" at bounding box center [336, 376] width 450 height 10
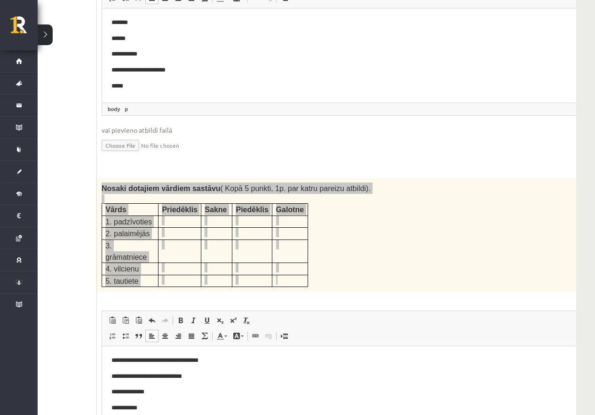
click at [208, 381] on body "**********" at bounding box center [348, 391] width 475 height 73
click at [203, 375] on p "**********" at bounding box center [336, 376] width 450 height 10
click at [192, 396] on p "**********" at bounding box center [336, 392] width 450 height 10
click at [154, 405] on p "**********" at bounding box center [336, 408] width 450 height 10
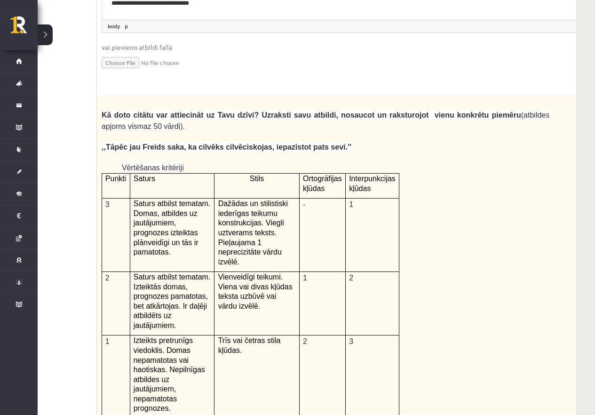
scroll to position [1931, 38]
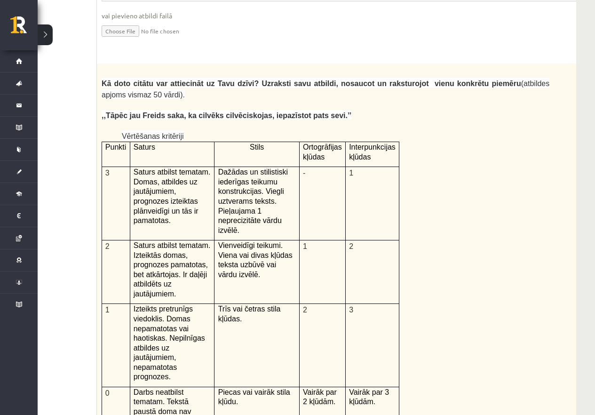
click at [104, 79] on span "Kā doto citātu var attiecināt uz Tavu dzīvi? Uzraksti savu atbildi, nosaucot un…" at bounding box center [311, 83] width 419 height 8
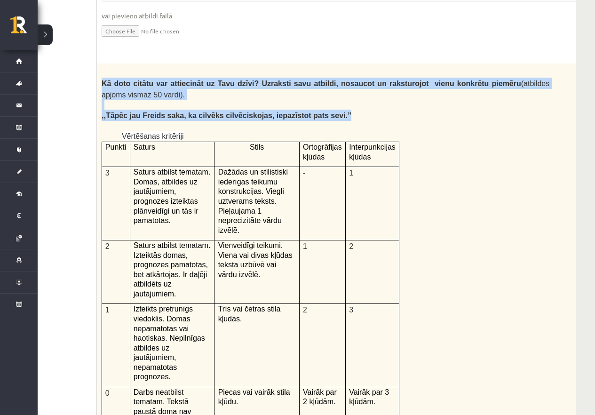
drag, startPoint x: 103, startPoint y: 23, endPoint x: 311, endPoint y: 60, distance: 211.5
click at [311, 63] on div "Kā doto citātu var attiecināt uz Tavu dzīvi? Uzraksti savu atbildi, nosaucot un…" at bounding box center [349, 307] width 504 height 488
copy div "Kā doto citātu var attiecināt uz Tavu dzīvi? Uzraksti savu atbildi, nosaucot un…"
click at [157, 100] on p at bounding box center [325, 104] width 447 height 9
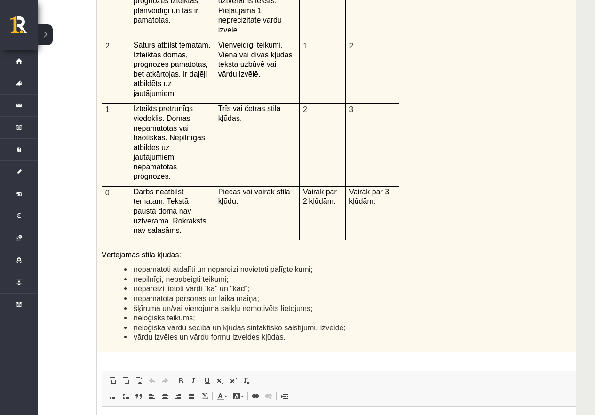
scroll to position [2218, 38]
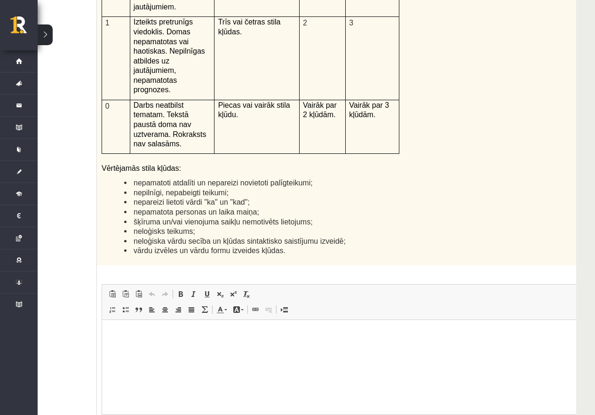
click at [298, 338] on html at bounding box center [348, 333] width 493 height 29
click at [245, 338] on html at bounding box center [348, 333] width 493 height 29
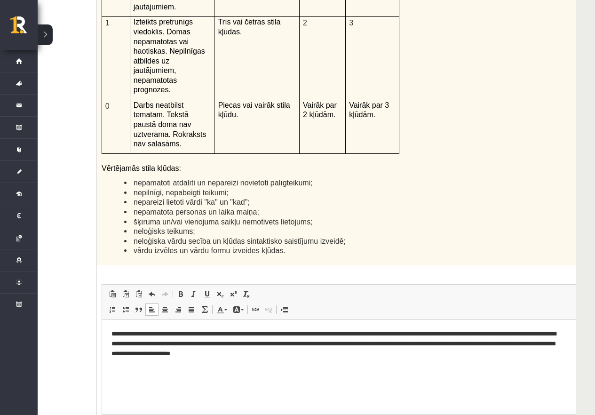
click at [411, 331] on p "**********" at bounding box center [336, 343] width 450 height 29
click at [512, 336] on p "**********" at bounding box center [336, 343] width 450 height 29
click at [347, 343] on p "**********" at bounding box center [336, 343] width 450 height 29
click at [361, 343] on p "**********" at bounding box center [336, 343] width 450 height 29
click at [370, 354] on p "**********" at bounding box center [336, 343] width 450 height 29
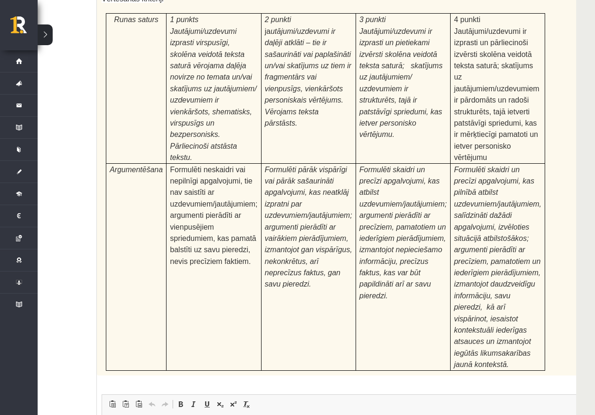
scroll to position [2905, 38]
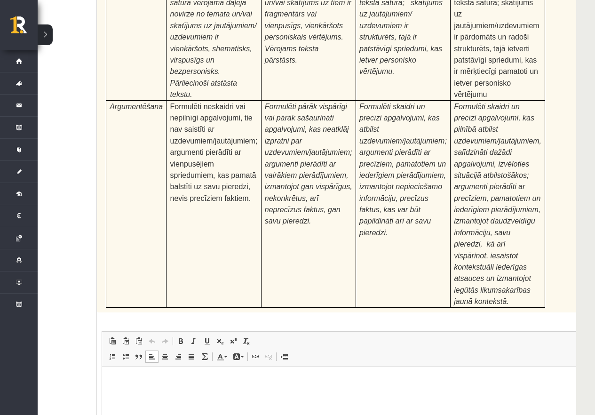
click at [226, 395] on html at bounding box center [348, 380] width 493 height 29
click at [233, 395] on html at bounding box center [348, 380] width 493 height 29
click at [220, 395] on html at bounding box center [348, 380] width 493 height 29
type input "**********"
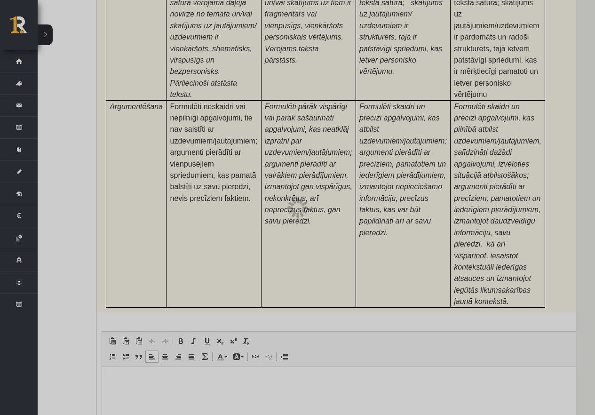
click at [126, 357] on div at bounding box center [297, 207] width 595 height 415
click at [138, 340] on div at bounding box center [297, 207] width 595 height 415
click at [176, 269] on div at bounding box center [297, 207] width 595 height 415
click at [169, 249] on div at bounding box center [297, 207] width 595 height 415
click at [141, 266] on div at bounding box center [297, 207] width 595 height 415
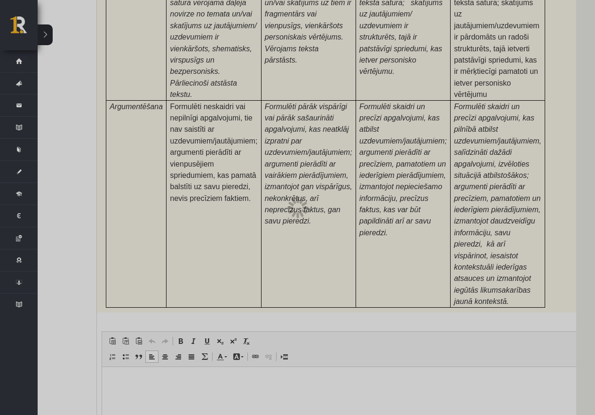
click at [156, 291] on div at bounding box center [297, 207] width 595 height 415
click at [329, 294] on div at bounding box center [297, 207] width 595 height 415
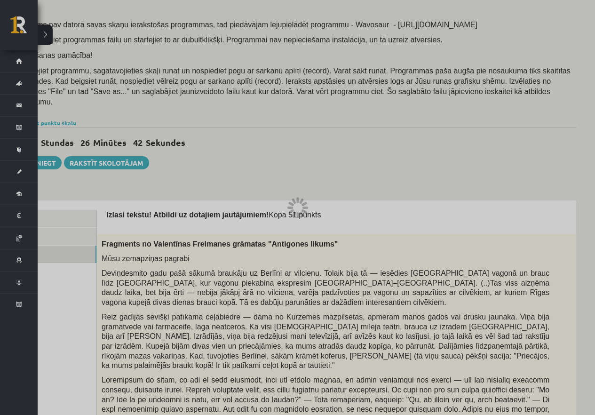
scroll to position [106, 0]
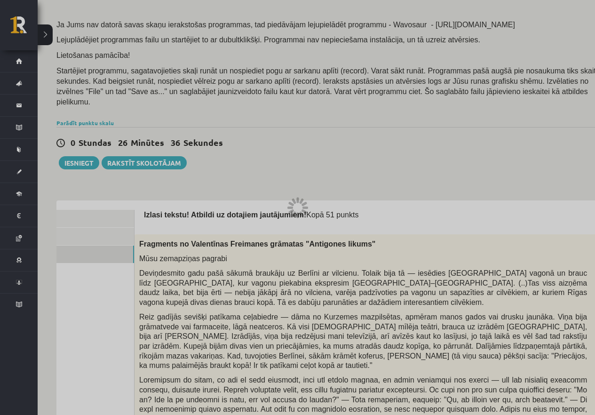
click at [115, 202] on div at bounding box center [297, 207] width 595 height 415
click at [109, 226] on div at bounding box center [297, 207] width 595 height 415
click at [111, 248] on div at bounding box center [297, 207] width 595 height 415
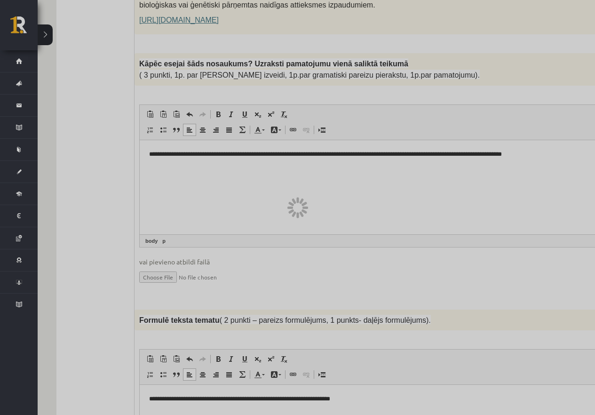
scroll to position [766, 0]
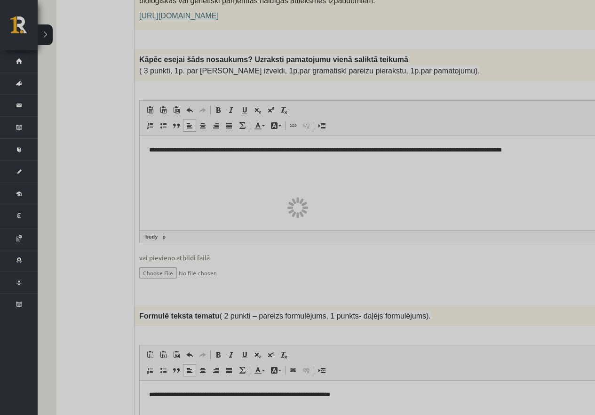
click at [565, 110] on div at bounding box center [297, 207] width 595 height 415
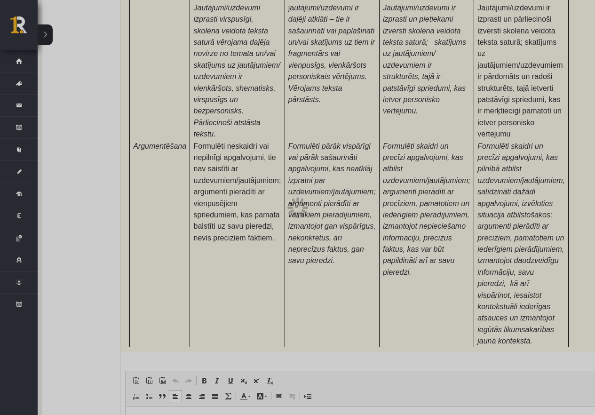
scroll to position [2905, 14]
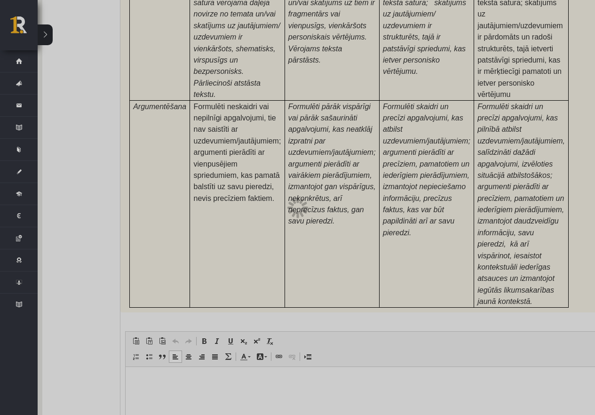
click at [233, 312] on div at bounding box center [297, 207] width 595 height 415
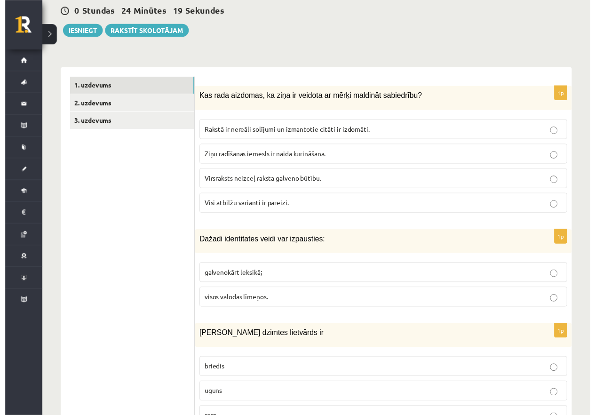
scroll to position [243, 0]
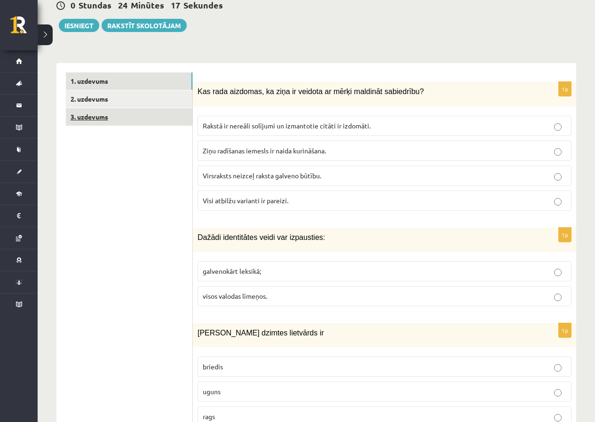
click at [158, 108] on link "3. uzdevums" at bounding box center [129, 116] width 126 height 17
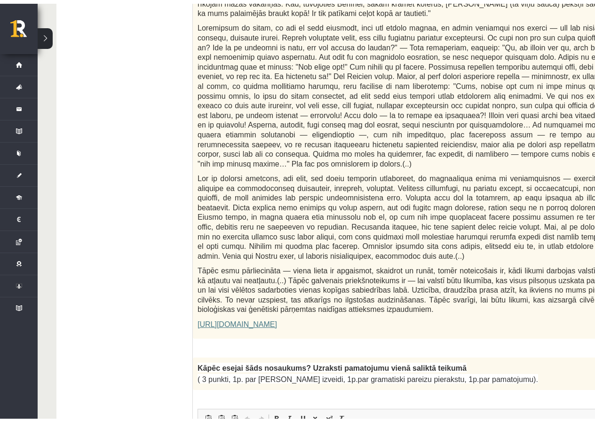
scroll to position [0, 0]
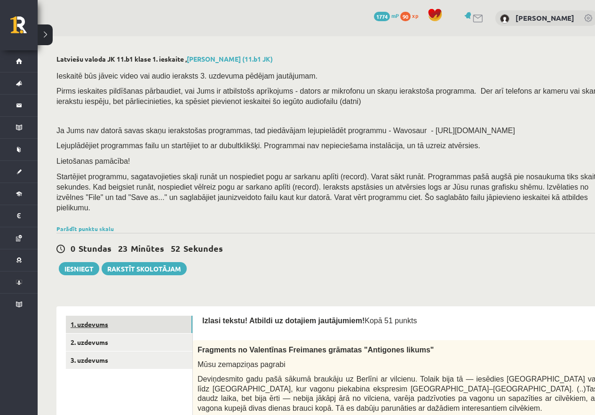
click at [139, 315] on link "1. uzdevums" at bounding box center [129, 323] width 126 height 17
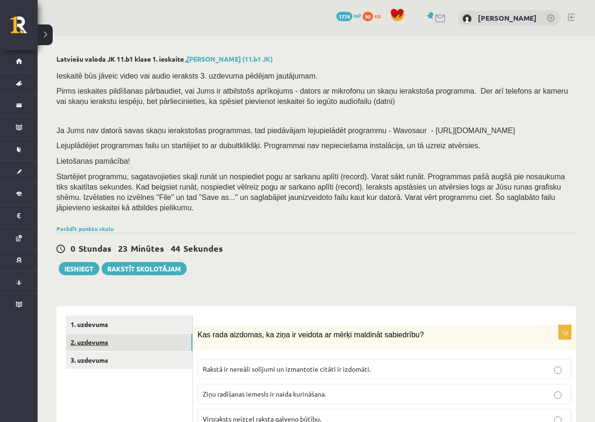
click at [119, 335] on link "2. uzdevums" at bounding box center [129, 341] width 126 height 17
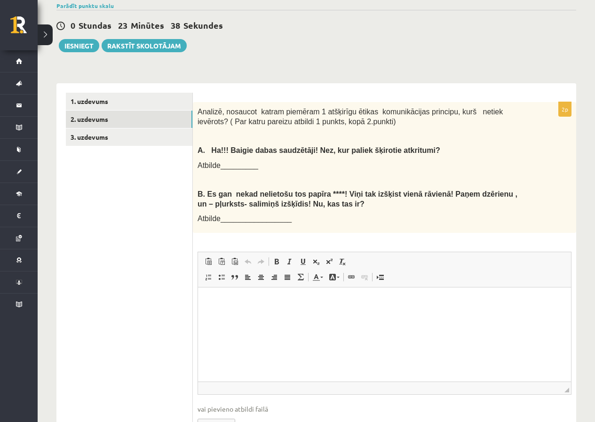
scroll to position [267, 0]
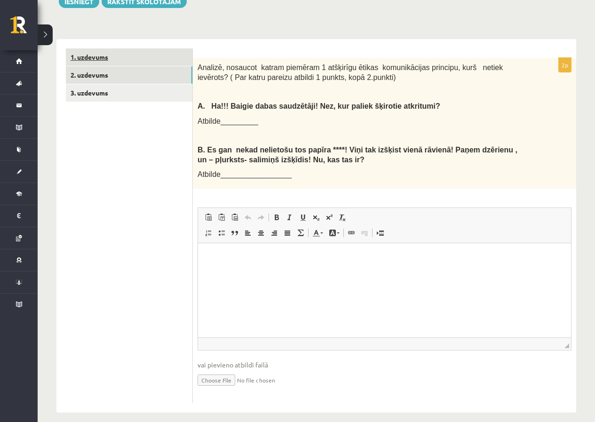
click at [94, 51] on link "1. uzdevums" at bounding box center [129, 56] width 126 height 17
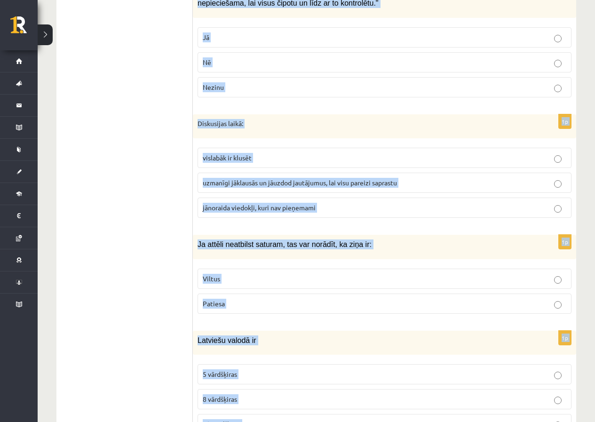
scroll to position [4457, 0]
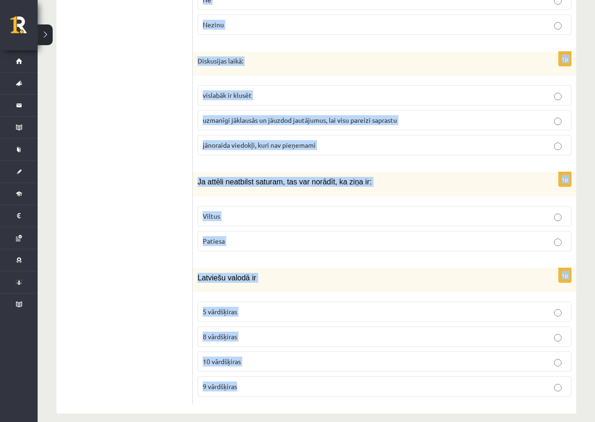
drag, startPoint x: 196, startPoint y: 55, endPoint x: 390, endPoint y: 368, distance: 368.6
copy form "Kas rada aizdomas, ka ziņa ir veidota ar mērķi maldināt sabiedrību? Rakstā ir n…"
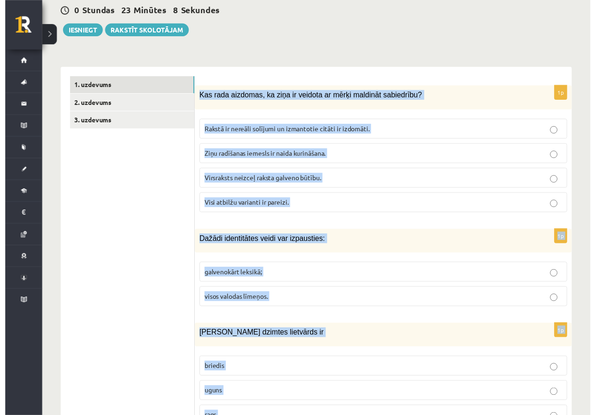
scroll to position [227, 0]
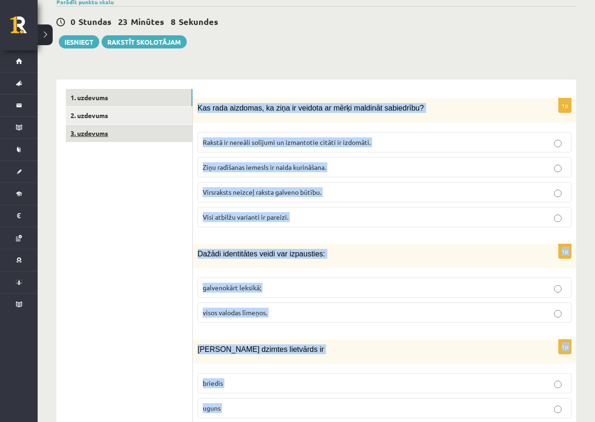
click at [150, 125] on link "3. uzdevums" at bounding box center [129, 133] width 126 height 17
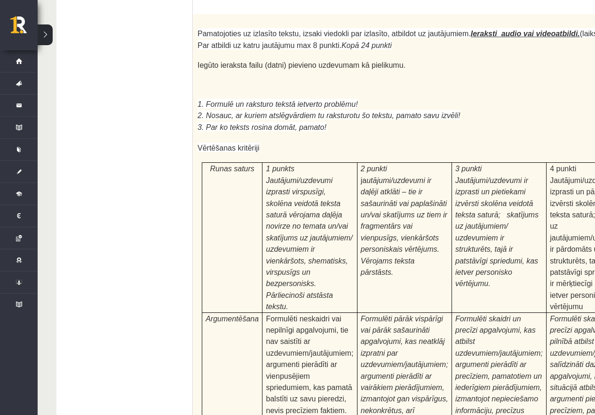
scroll to position [2905, 0]
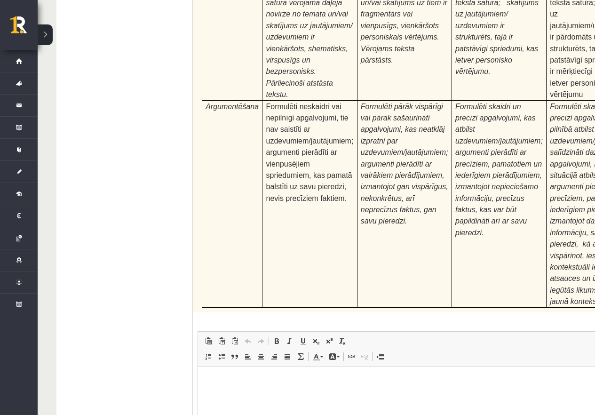
type input "**********"
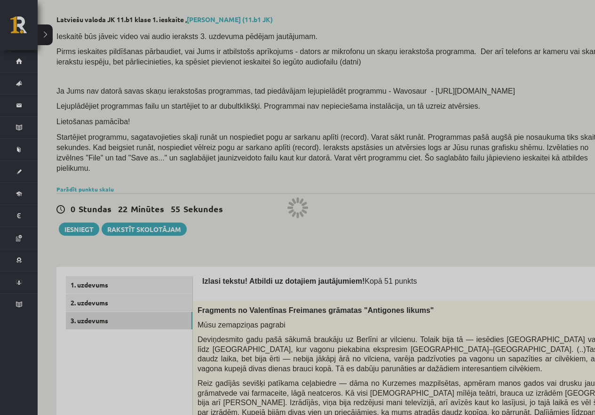
scroll to position [23, 0]
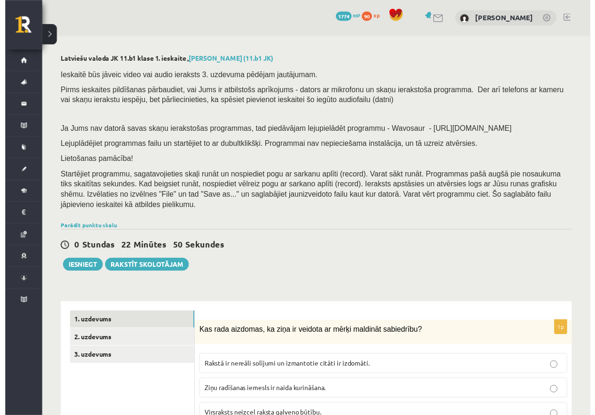
scroll to position [23, 0]
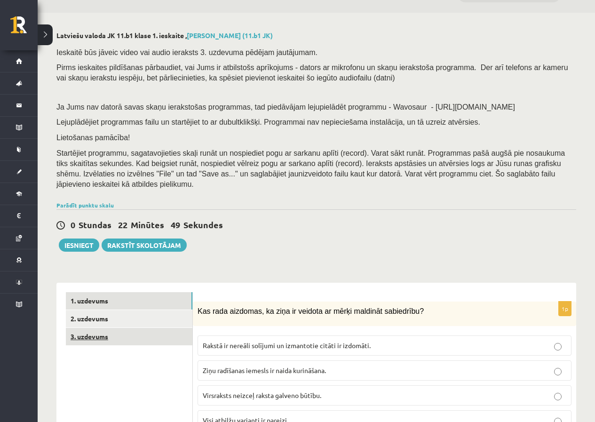
click at [142, 329] on link "3. uzdevums" at bounding box center [129, 336] width 126 height 17
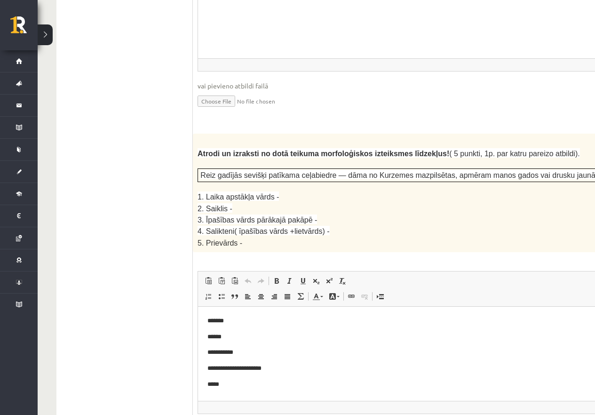
scroll to position [1193, 0]
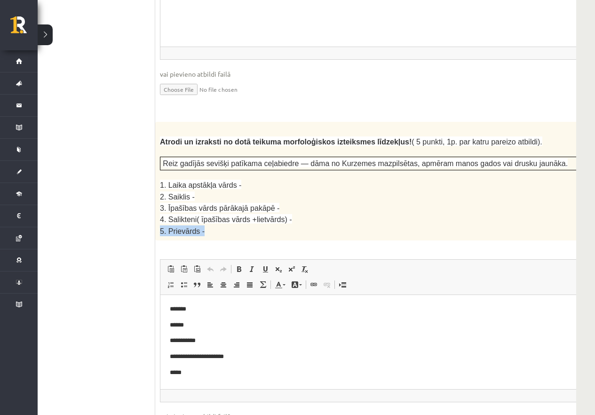
drag, startPoint x: 594, startPoint y: 172, endPoint x: 601, endPoint y: 183, distance: 13.3
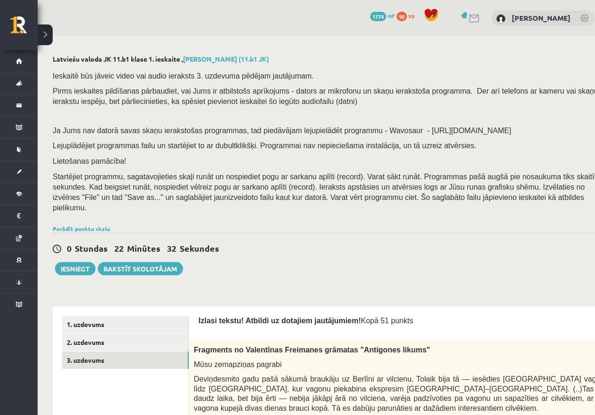
scroll to position [0, 0]
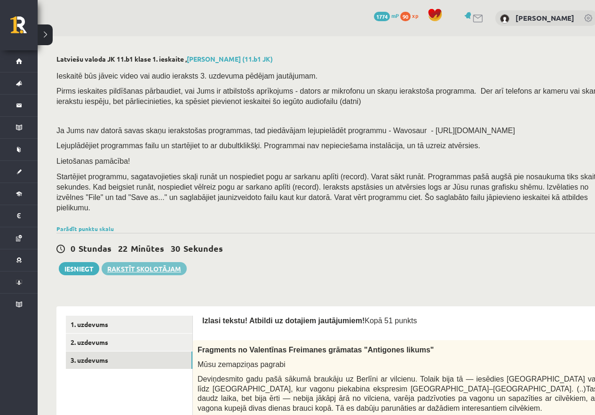
click at [165, 262] on link "Rakstīt skolotājam" at bounding box center [144, 268] width 85 height 13
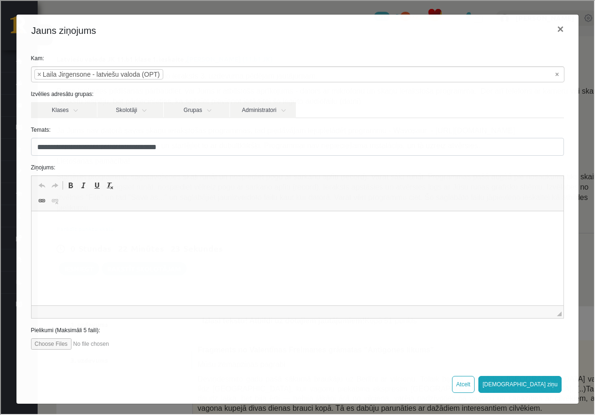
click at [97, 224] on p "Editor, wiswyg-editor-47433759031780-1759913669-660" at bounding box center [296, 225] width 513 height 10
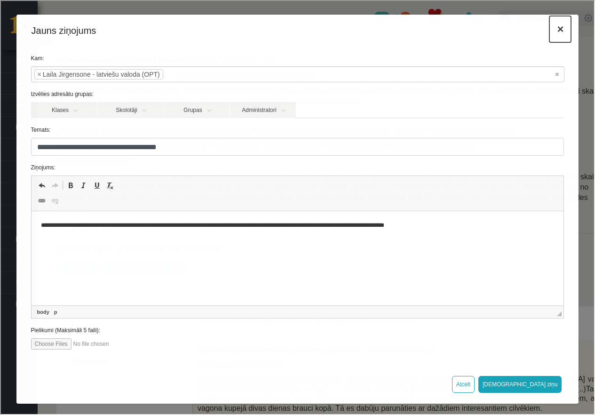
click at [553, 31] on button "×" at bounding box center [559, 28] width 22 height 26
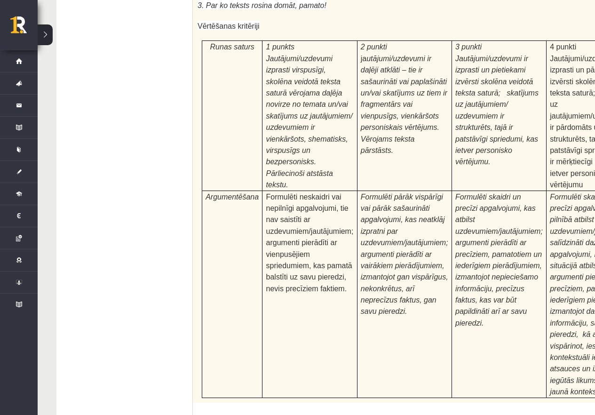
scroll to position [2905, 0]
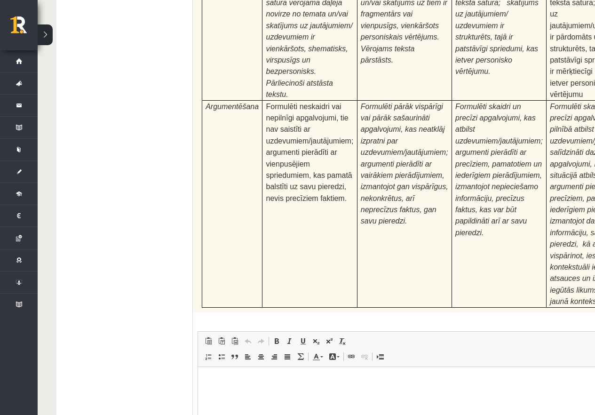
type input "**********"
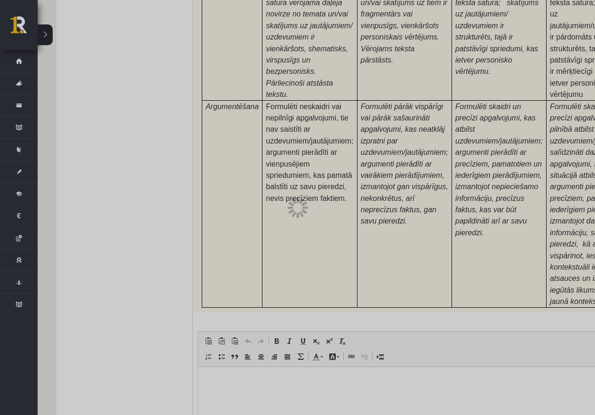
click at [182, 38] on div at bounding box center [297, 207] width 595 height 415
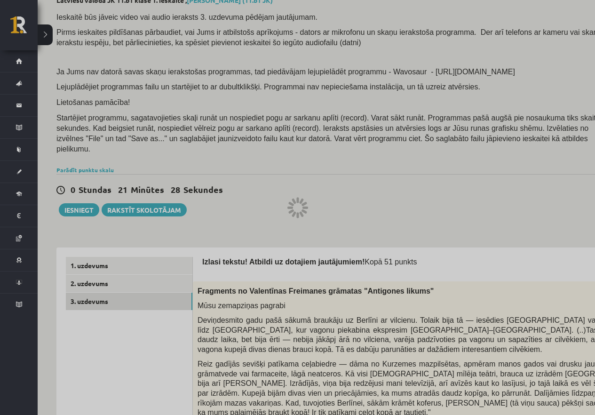
scroll to position [0, 0]
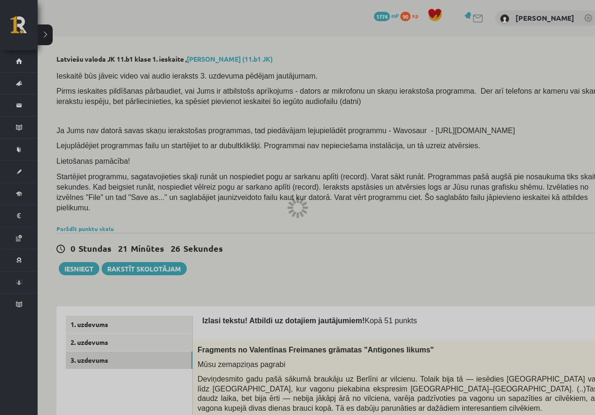
click at [164, 262] on div at bounding box center [297, 207] width 595 height 415
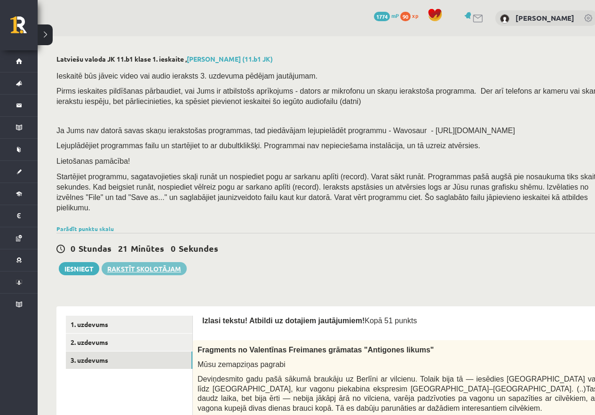
click at [164, 262] on link "Rakstīt skolotājam" at bounding box center [144, 268] width 85 height 13
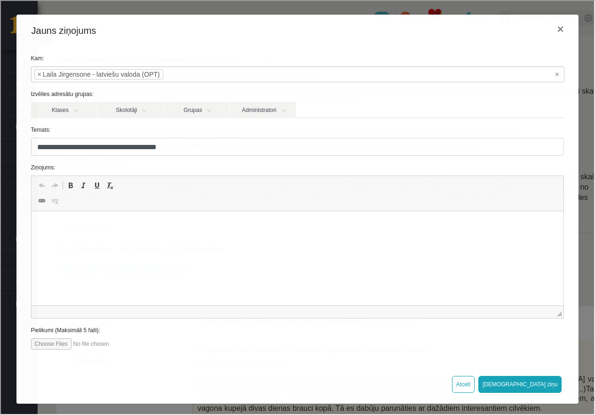
click at [100, 229] on p "Editor, wiswyg-editor-47434005477080-1759913758-556" at bounding box center [296, 225] width 513 height 10
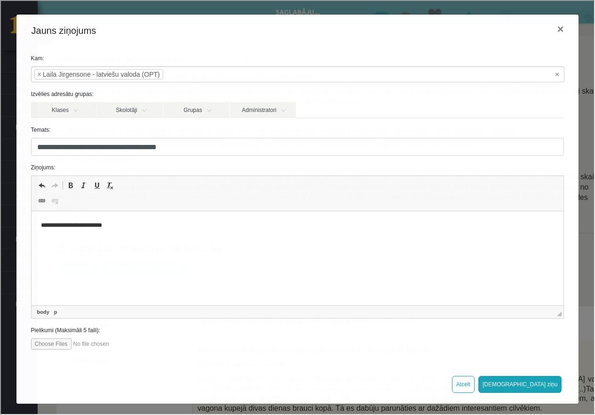
click at [43, 352] on div "**********" at bounding box center [297, 205] width 562 height 318
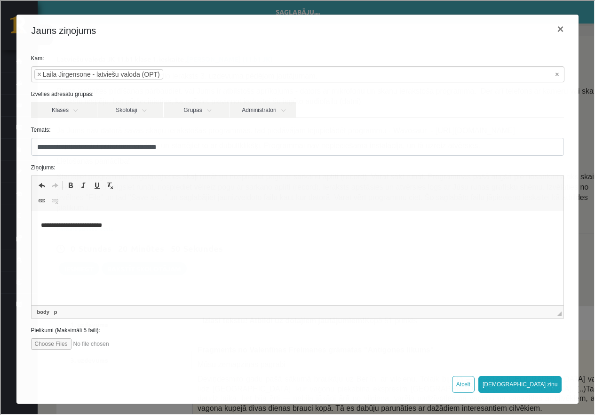
click at [47, 348] on input "file" at bounding box center [83, 342] width 107 height 11
type input "**********"
click at [129, 232] on html "**********" at bounding box center [297, 225] width 532 height 29
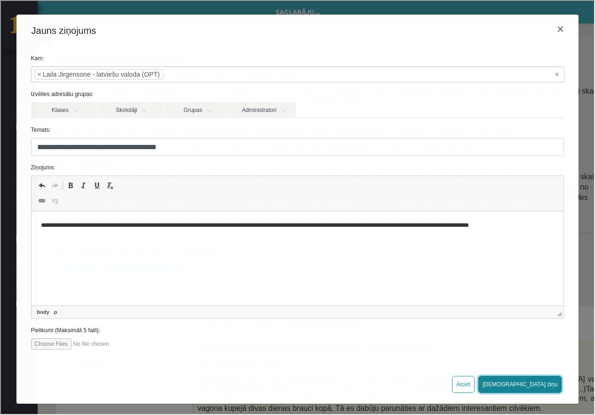
click at [543, 383] on button "Sūtīt ziņu" at bounding box center [519, 383] width 84 height 17
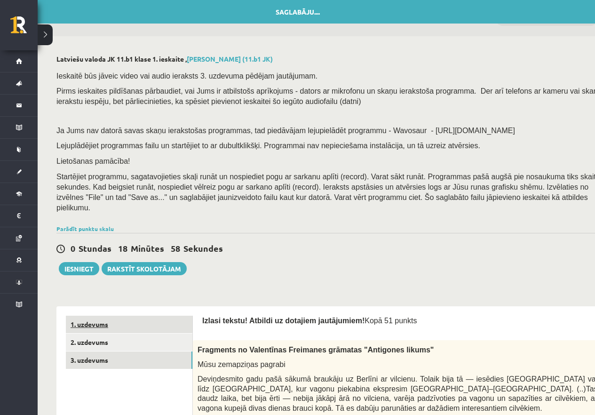
click at [161, 315] on link "1. uzdevums" at bounding box center [129, 323] width 126 height 17
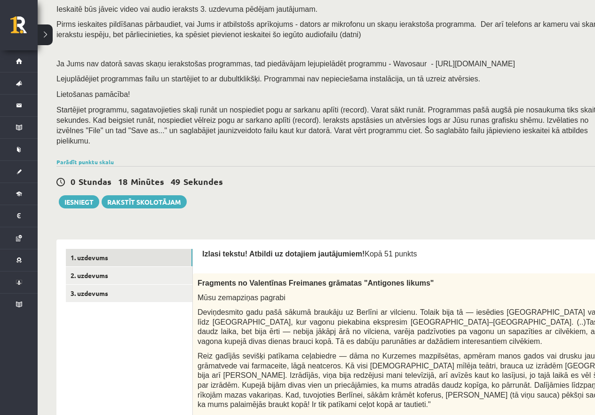
scroll to position [55, 0]
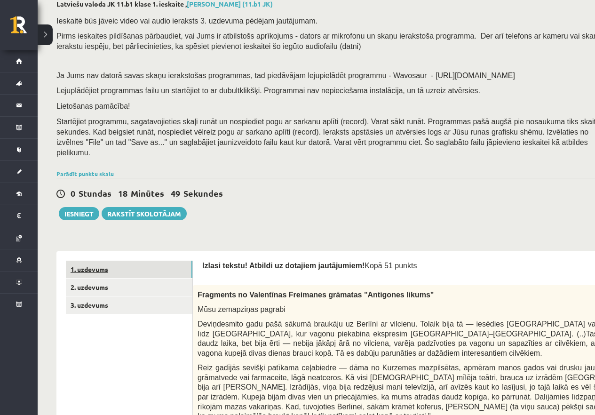
click at [100, 260] on link "1. uzdevums" at bounding box center [129, 268] width 126 height 17
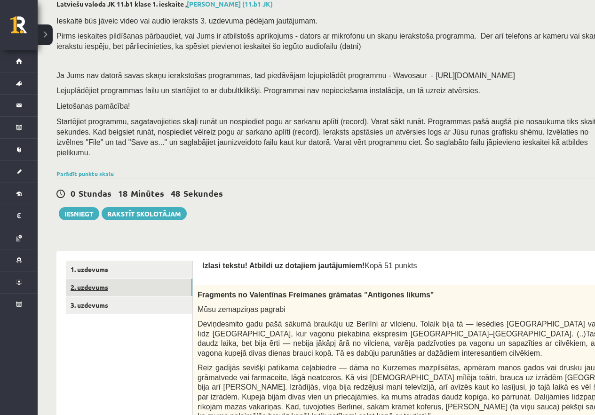
click at [106, 278] on link "2. uzdevums" at bounding box center [129, 286] width 126 height 17
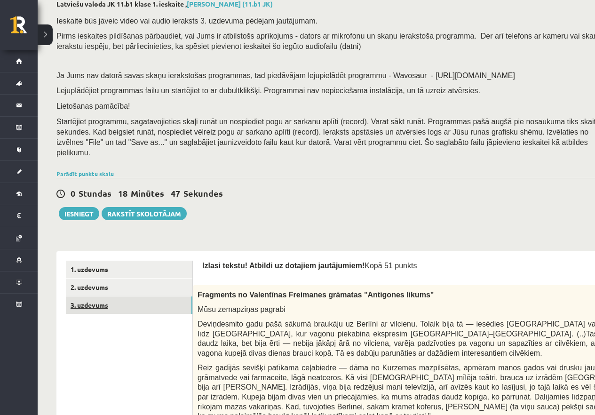
click at [107, 296] on link "3. uzdevums" at bounding box center [129, 304] width 126 height 17
click at [109, 261] on link "1. uzdevums" at bounding box center [129, 268] width 126 height 17
click at [102, 296] on link "3. uzdevums" at bounding box center [129, 304] width 126 height 17
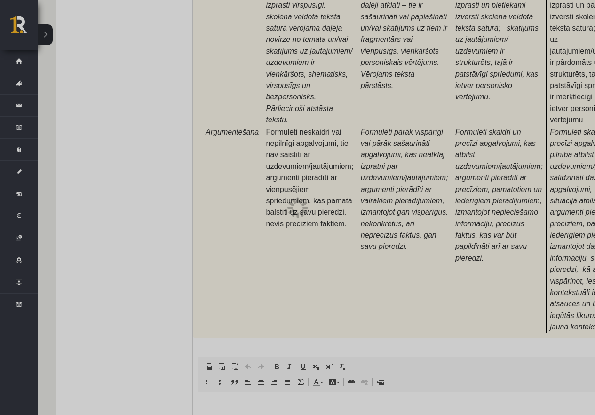
scroll to position [2914, 0]
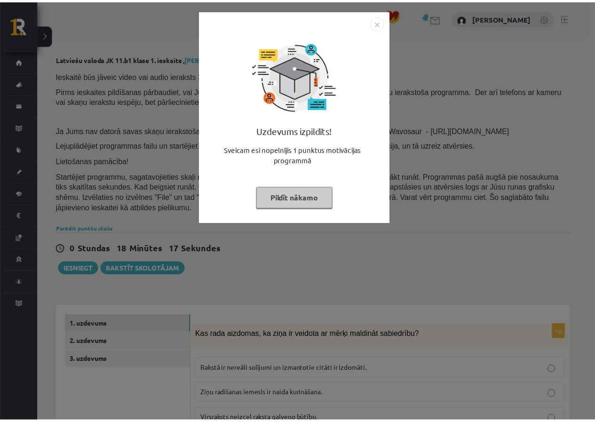
scroll to position [2914, 0]
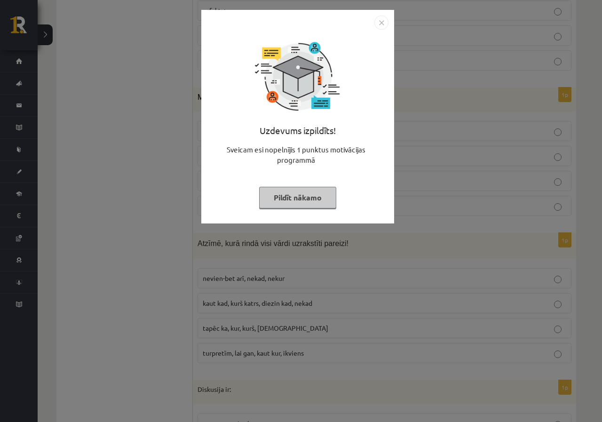
click at [316, 203] on button "Pildīt nākamo" at bounding box center [297, 198] width 77 height 22
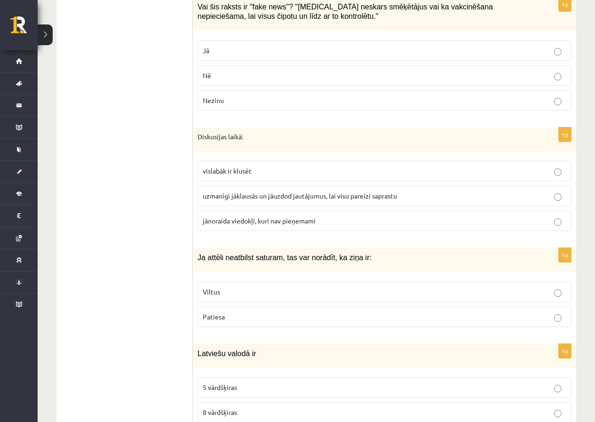
scroll to position [4370, 0]
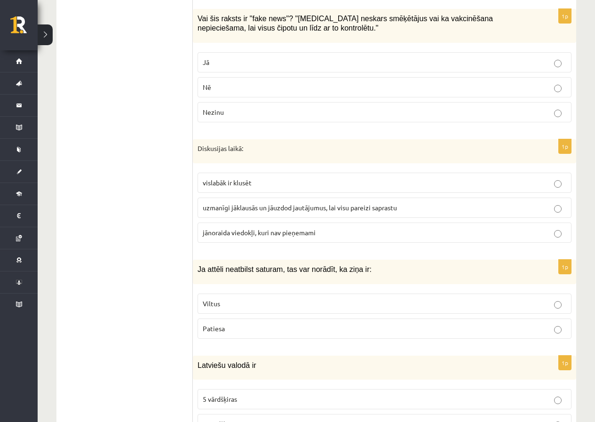
click at [529, 304] on fieldset "Viltus [GEOGRAPHIC_DATA]" at bounding box center [384, 315] width 374 height 53
drag, startPoint x: 533, startPoint y: 294, endPoint x: 553, endPoint y: 294, distance: 20.2
click at [534, 298] on p "Viltus" at bounding box center [384, 303] width 363 height 10
click at [539, 298] on p "Viltus" at bounding box center [384, 303] width 363 height 10
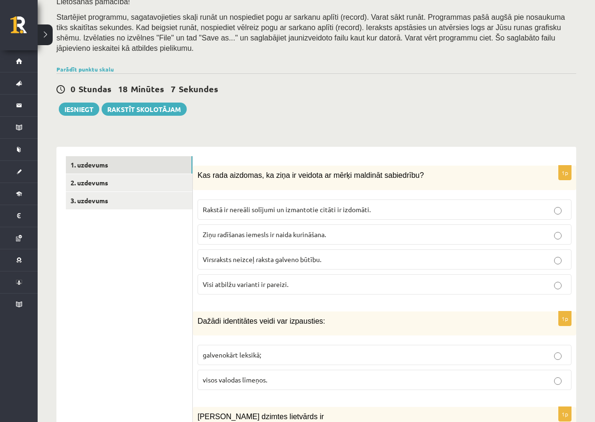
scroll to position [102, 0]
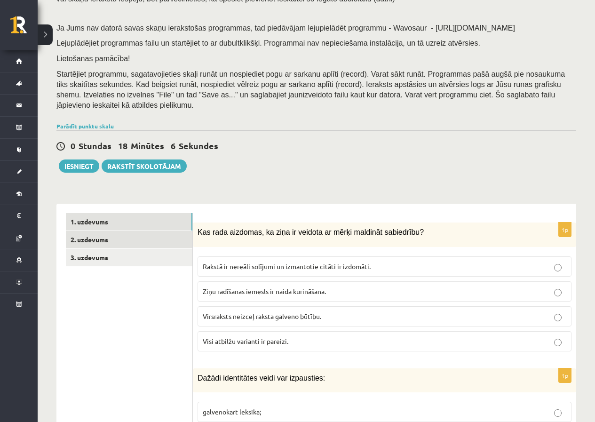
click at [144, 235] on link "2. uzdevums" at bounding box center [129, 239] width 126 height 17
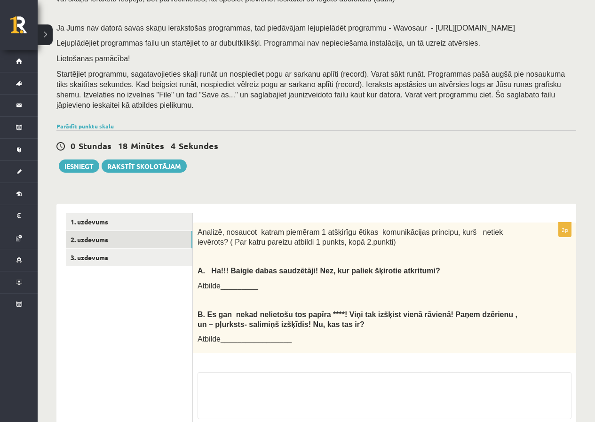
drag, startPoint x: 144, startPoint y: 235, endPoint x: 379, endPoint y: 282, distance: 239.3
click at [379, 282] on div "Analizē, nosaucot katram piemēram 1 atšķirīgu ētikas komunikācijas principu, ku…" at bounding box center [384, 287] width 383 height 131
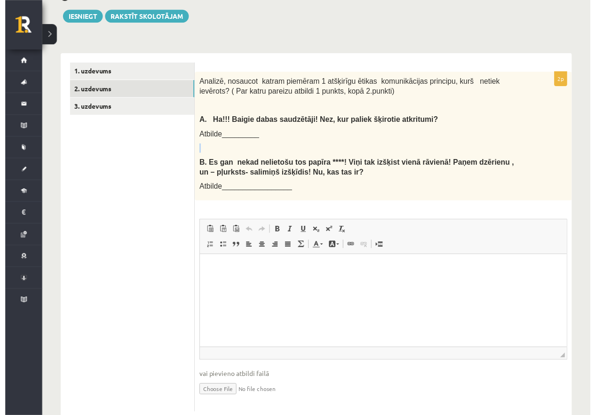
scroll to position [267, 0]
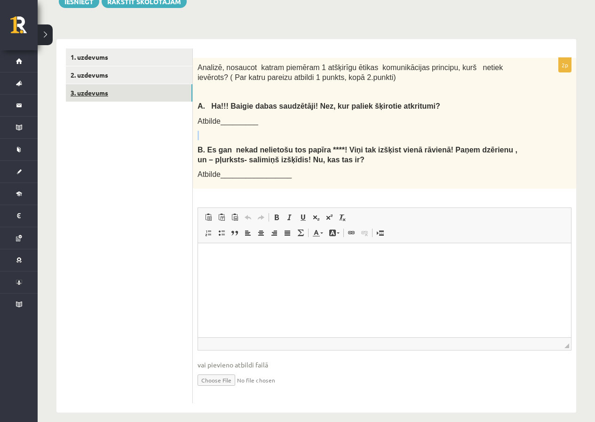
click at [86, 84] on link "3. uzdevums" at bounding box center [129, 92] width 126 height 17
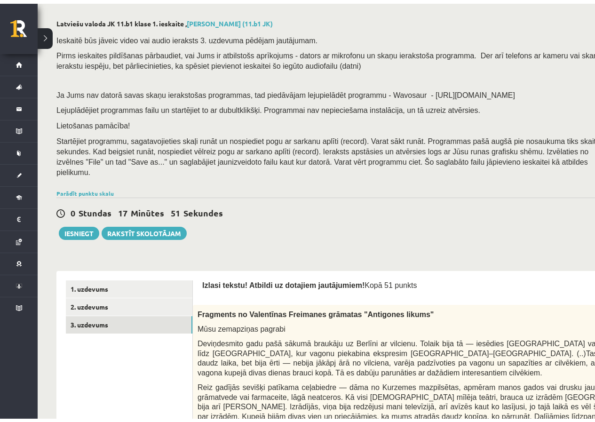
scroll to position [0, 0]
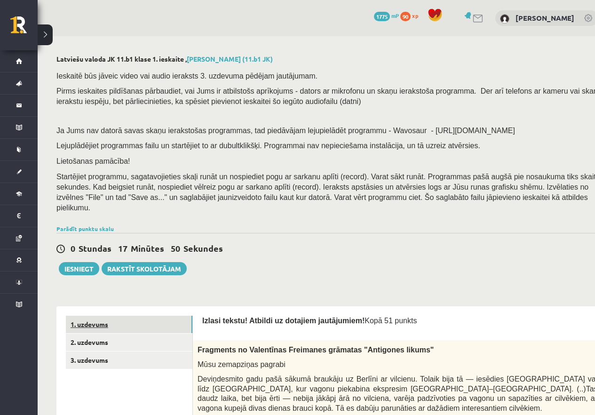
click at [156, 315] on link "1. uzdevums" at bounding box center [129, 323] width 126 height 17
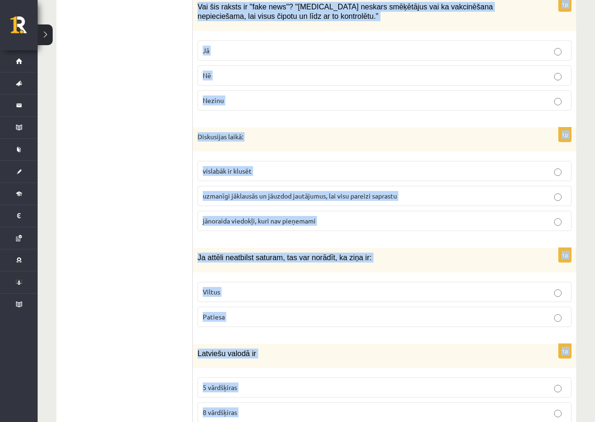
scroll to position [4457, 0]
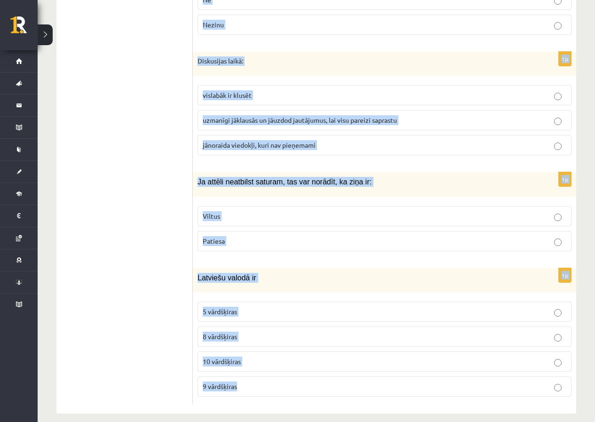
drag, startPoint x: 197, startPoint y: 321, endPoint x: 519, endPoint y: 423, distance: 337.6
copy form "Lor ipsu dolorsit, am cons ad elitsed do eiusm temporin utlaboreet? Dolore ma a…"
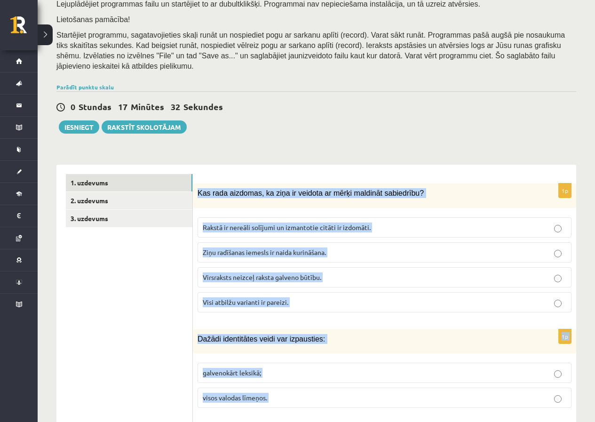
scroll to position [79, 0]
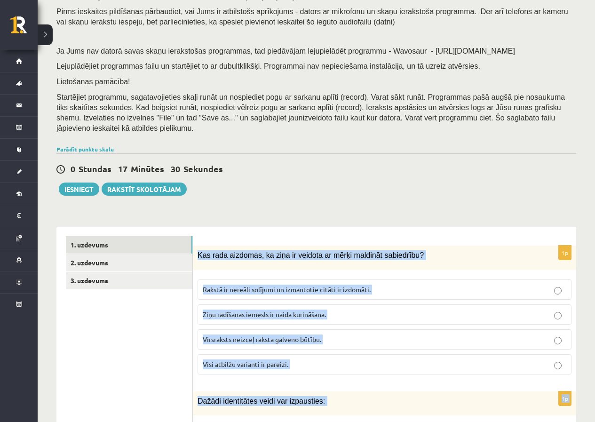
click at [261, 360] on span "Visi atbilžu varianti ir pareizi." at bounding box center [246, 364] width 86 height 8
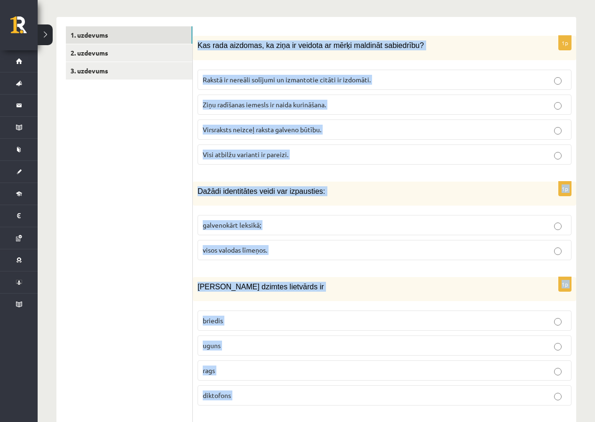
scroll to position [306, 0]
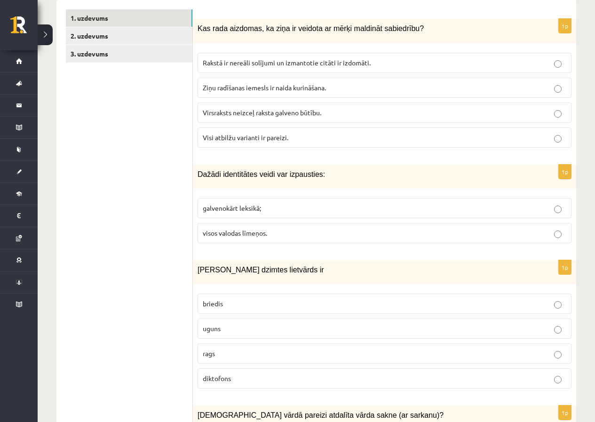
click at [225, 228] on span "visos valodas līmeņos." at bounding box center [235, 232] width 64 height 8
drag, startPoint x: 232, startPoint y: 323, endPoint x: 233, endPoint y: 193, distance: 130.2
click at [232, 323] on p "uguns" at bounding box center [384, 328] width 363 height 10
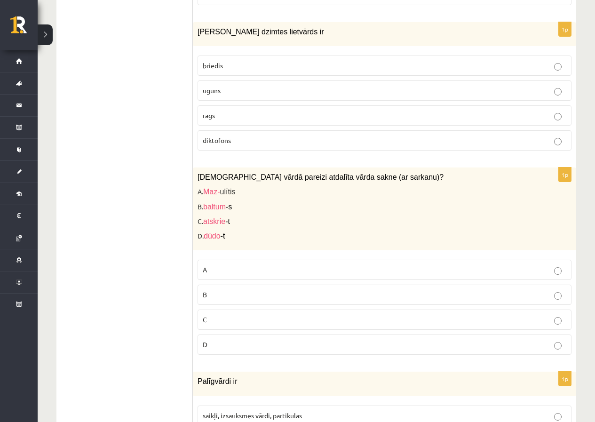
scroll to position [572, 0]
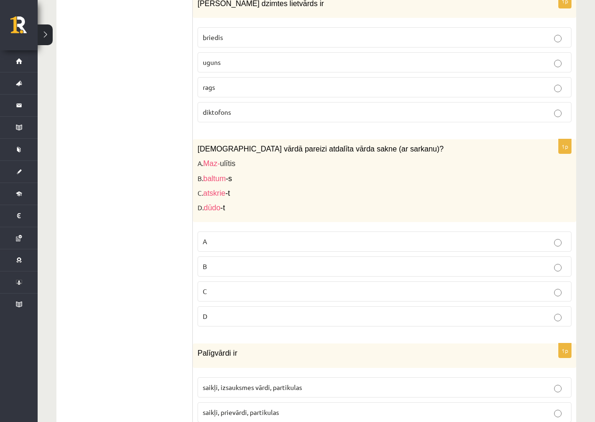
click at [230, 236] on p "A" at bounding box center [384, 241] width 363 height 10
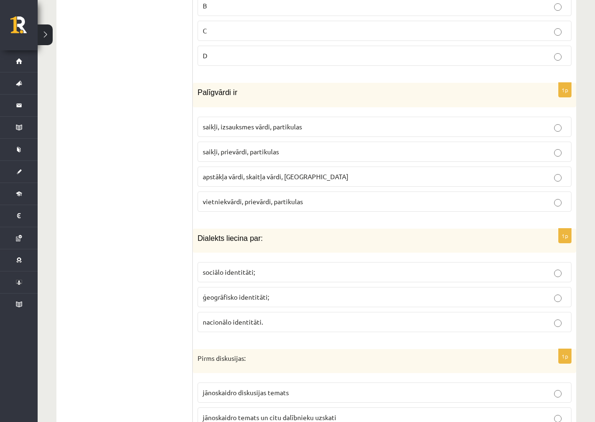
scroll to position [849, 0]
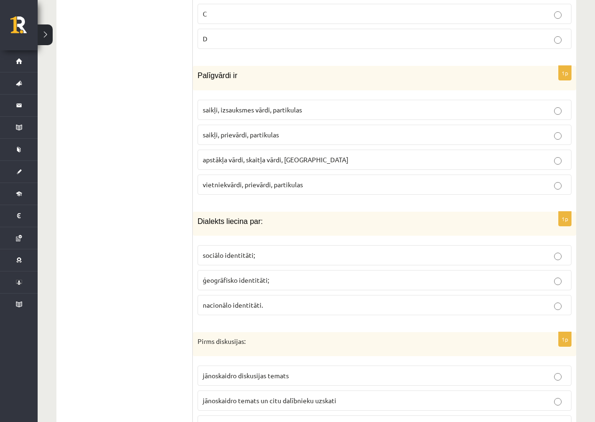
click at [262, 130] on span "saikļi, prievārdi, partikulas" at bounding box center [241, 134] width 76 height 8
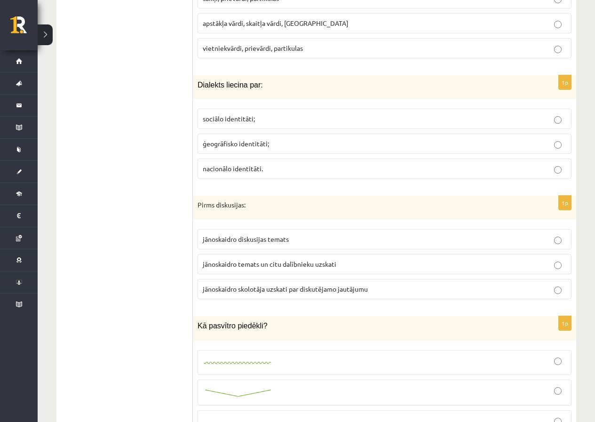
scroll to position [991, 0]
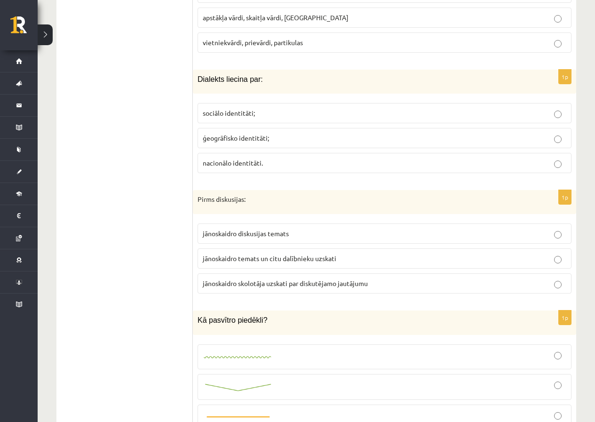
click at [244, 133] on span "ģeogrāfisko identitāti;" at bounding box center [236, 137] width 66 height 8
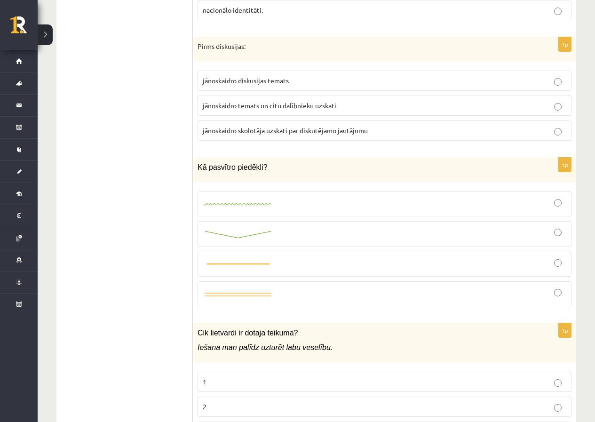
scroll to position [1155, 0]
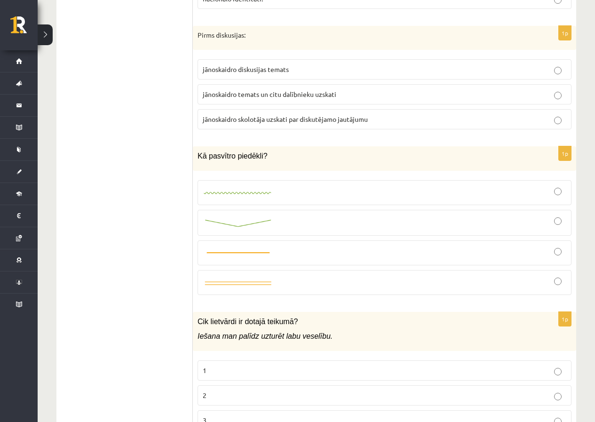
click at [306, 90] on span "jānoskaidro temats un citu dalībnieku uzskati" at bounding box center [269, 94] width 133 height 8
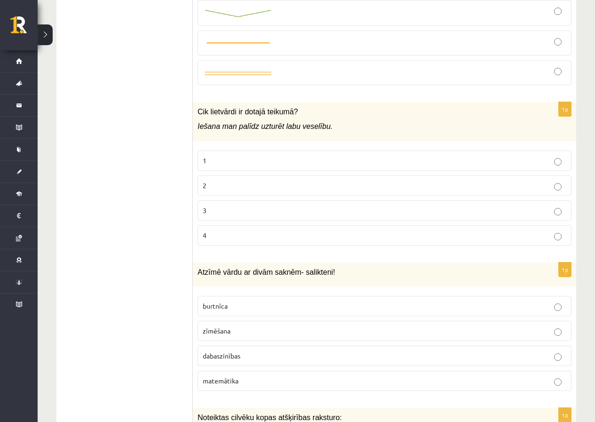
scroll to position [1371, 0]
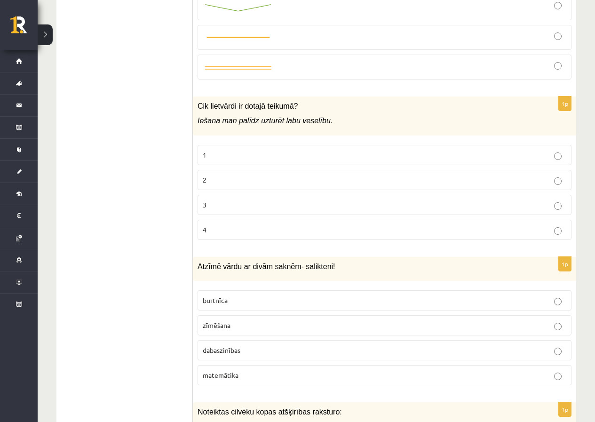
click at [216, 150] on p "1" at bounding box center [384, 155] width 363 height 10
click at [237, 345] on span "dabaszinības" at bounding box center [222, 349] width 38 height 8
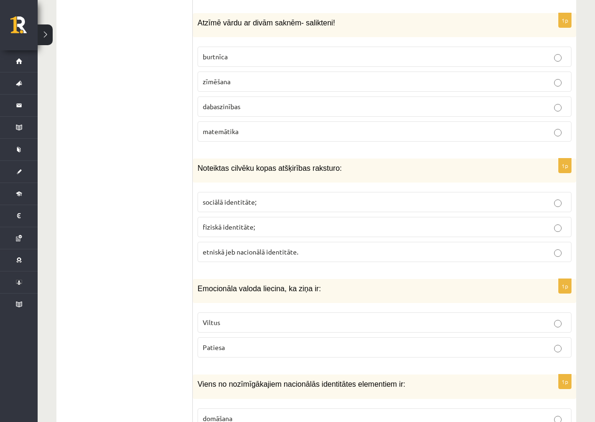
scroll to position [1625, 0]
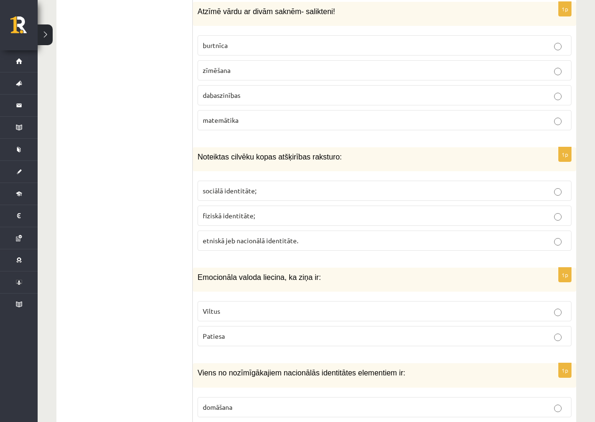
click at [299, 186] on p "sociālā identitāte;" at bounding box center [384, 191] width 363 height 10
click at [234, 308] on label "Viltus" at bounding box center [384, 311] width 374 height 20
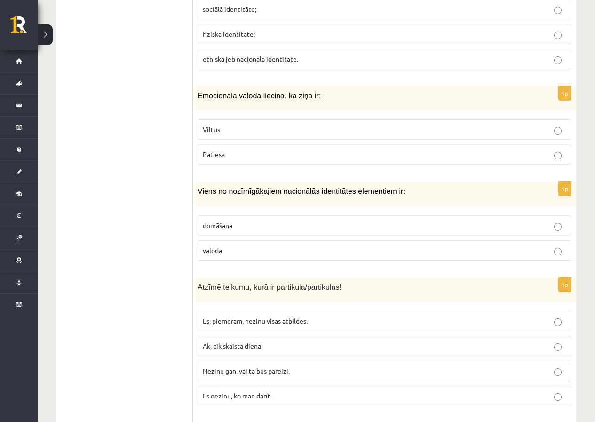
scroll to position [1818, 0]
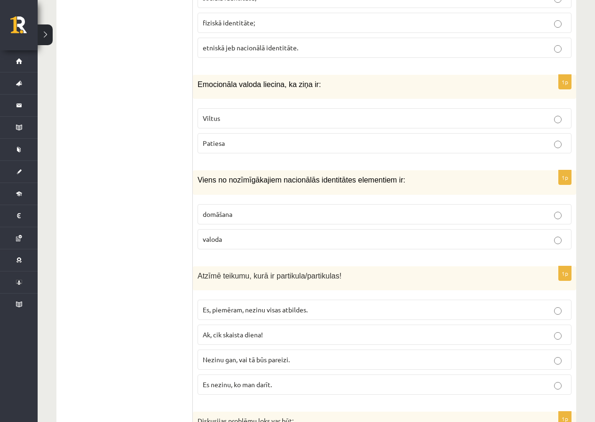
click at [347, 216] on fieldset "domāšana valoda" at bounding box center [384, 225] width 374 height 53
click at [348, 229] on label "valoda" at bounding box center [384, 239] width 374 height 20
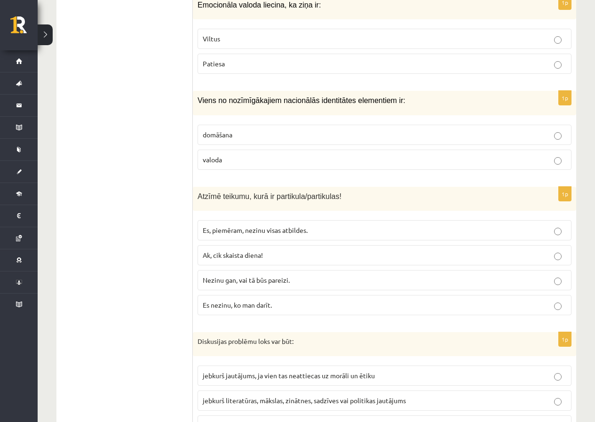
scroll to position [1920, 0]
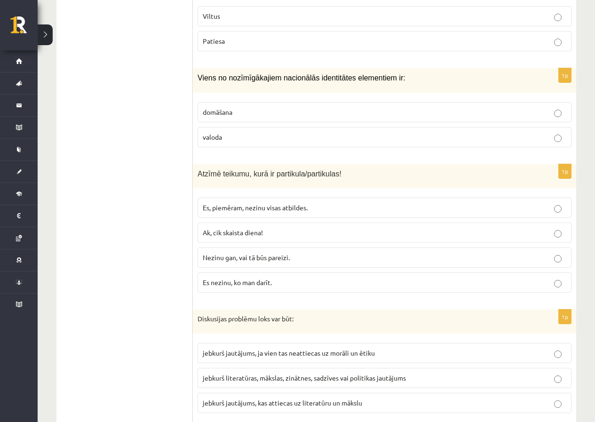
click at [376, 203] on p "Es, piemēram, nezinu visas atbildes." at bounding box center [384, 208] width 363 height 10
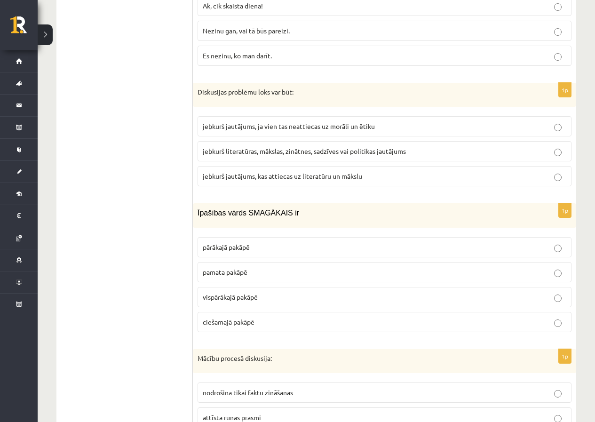
scroll to position [2152, 0]
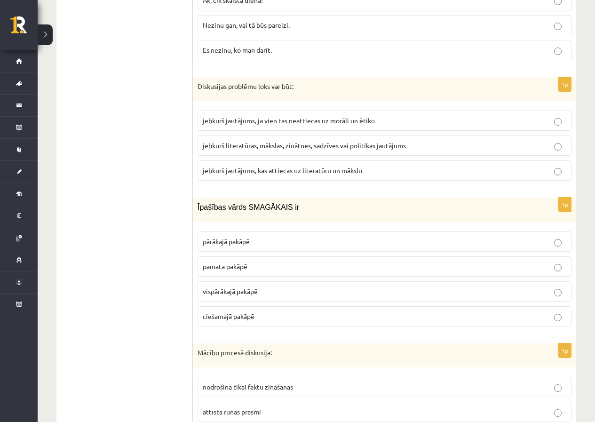
click at [266, 141] on span "jebkurš literatūras, mākslas, zinātnes, sadzīves vai politikas jautājums" at bounding box center [304, 145] width 203 height 8
click at [272, 236] on p "pārākajā pakāpē" at bounding box center [384, 241] width 363 height 10
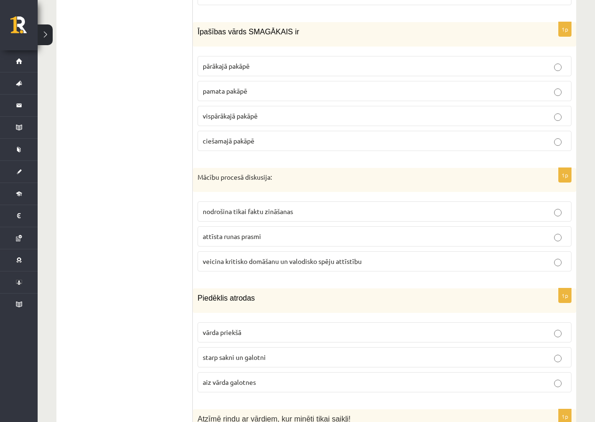
scroll to position [2356, 0]
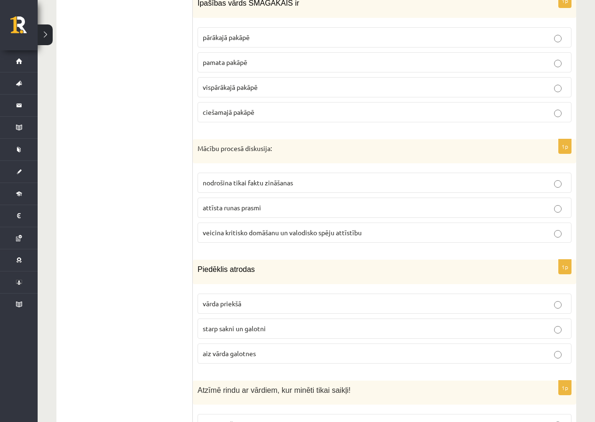
click at [264, 82] on p "vispārākajā pakāpē" at bounding box center [384, 87] width 363 height 10
click at [226, 33] on span "pārākajā pakāpē" at bounding box center [226, 37] width 47 height 8
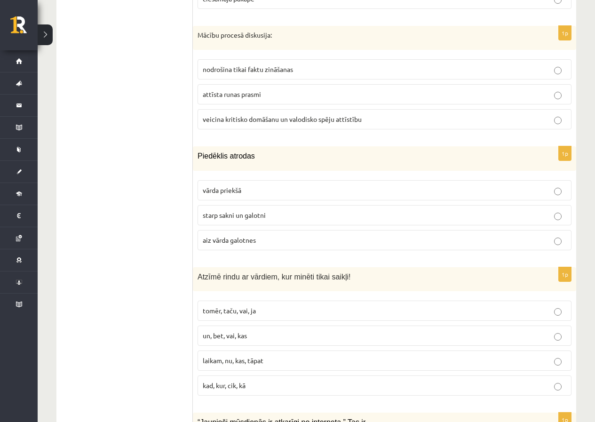
scroll to position [2481, 0]
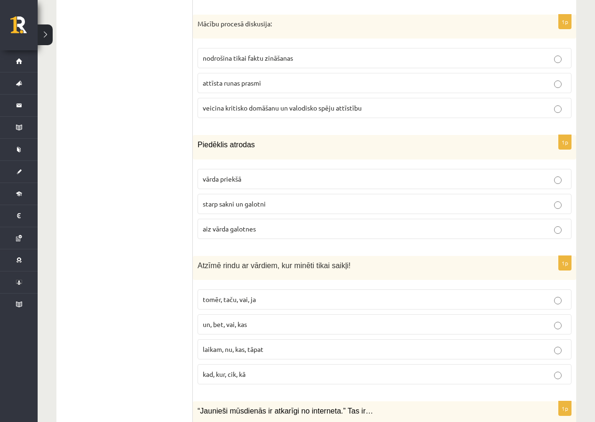
click at [256, 103] on p "veicina kritisko domāšanu un valodisko spēju attīstību" at bounding box center [384, 108] width 363 height 10
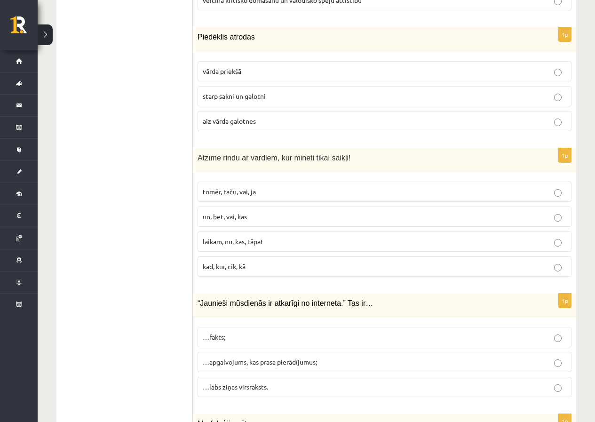
scroll to position [2600, 0]
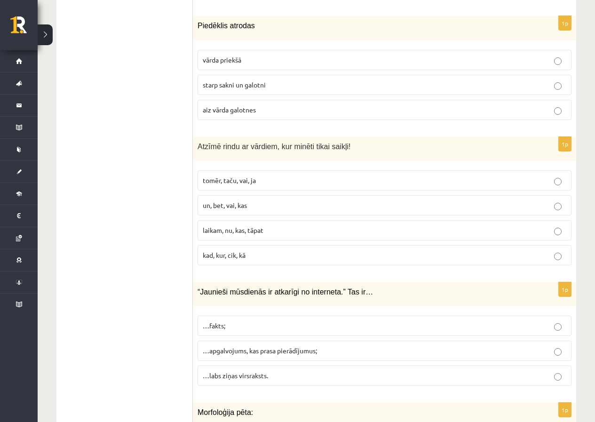
click at [267, 80] on p "starp sakni un galotni" at bounding box center [384, 85] width 363 height 10
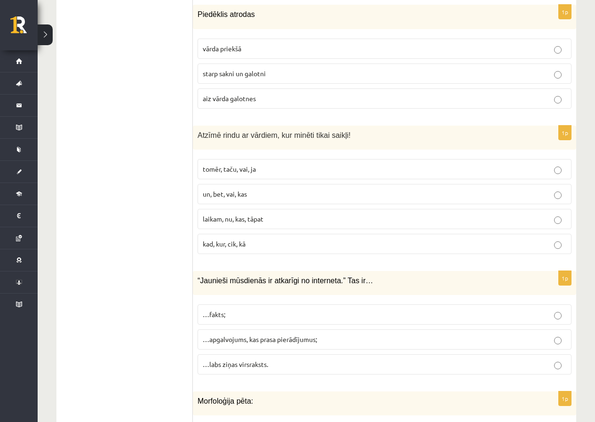
scroll to position [2639, 0]
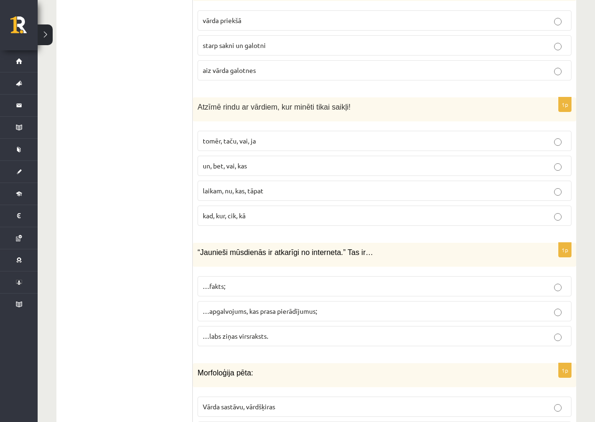
click at [267, 136] on p "tomēr, taču, vai, ja" at bounding box center [384, 141] width 363 height 10
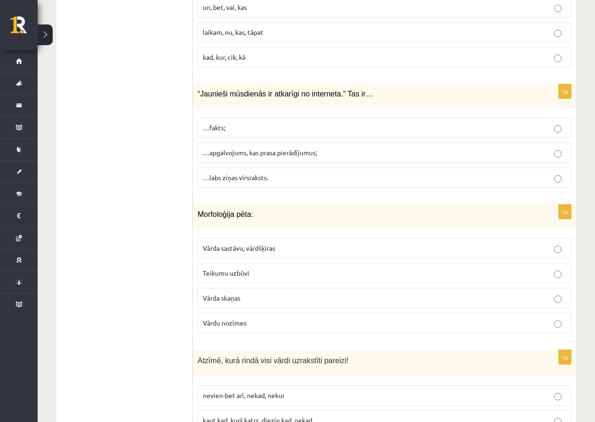
scroll to position [2843, 0]
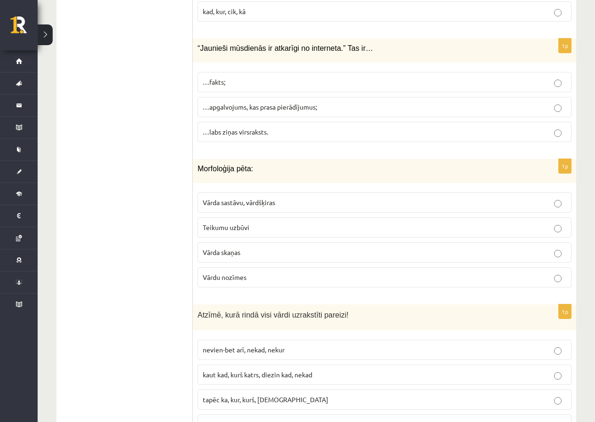
click at [276, 102] on span "…apgalvojums, kas prasa pierādījumus;" at bounding box center [260, 106] width 114 height 8
click at [272, 198] on span "Vārda sastāvu, vārdšķiras" at bounding box center [239, 202] width 72 height 8
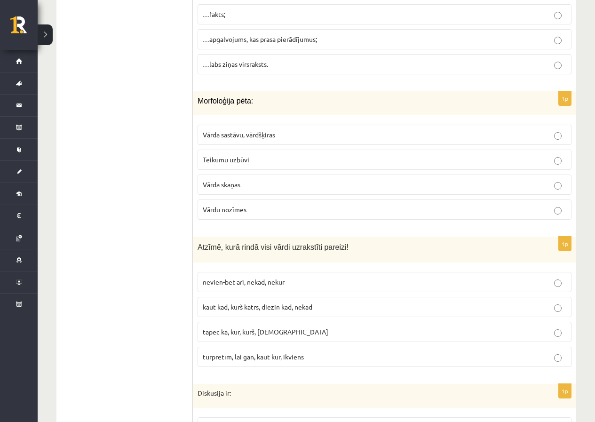
scroll to position [2922, 0]
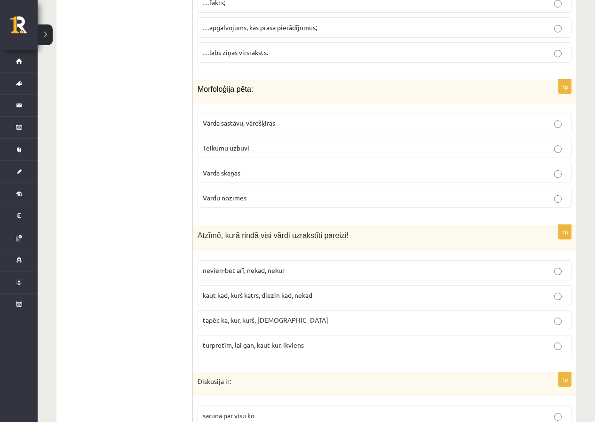
click at [266, 290] on span "kaut kad, kurš katrs, diezin kad, nekad" at bounding box center [258, 294] width 110 height 8
click at [487, 290] on p "kaut kad, kurš katrs, diezin kad, nekad" at bounding box center [384, 295] width 363 height 10
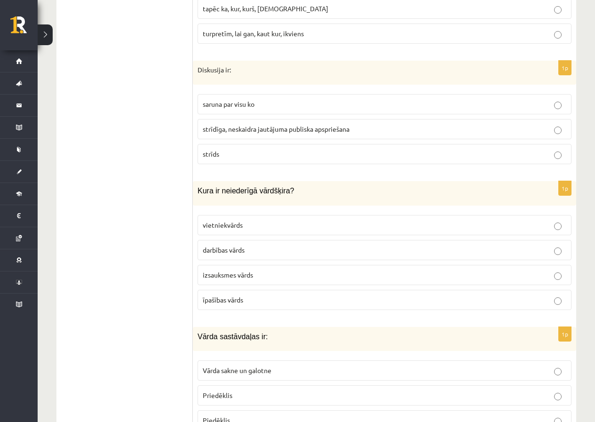
scroll to position [3239, 0]
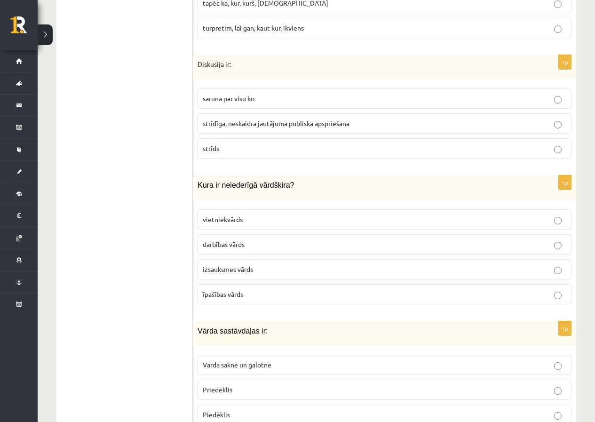
click at [257, 119] on span "strīdīga, neskaidra jautājuma publiska apspriešana" at bounding box center [276, 123] width 147 height 8
click at [254, 214] on p "vietniekvārds" at bounding box center [384, 219] width 363 height 10
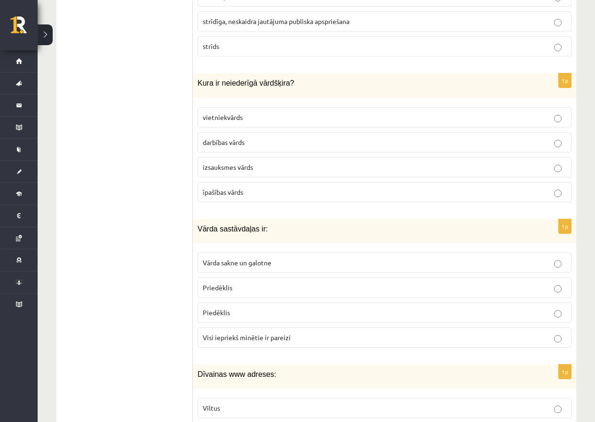
scroll to position [3347, 0]
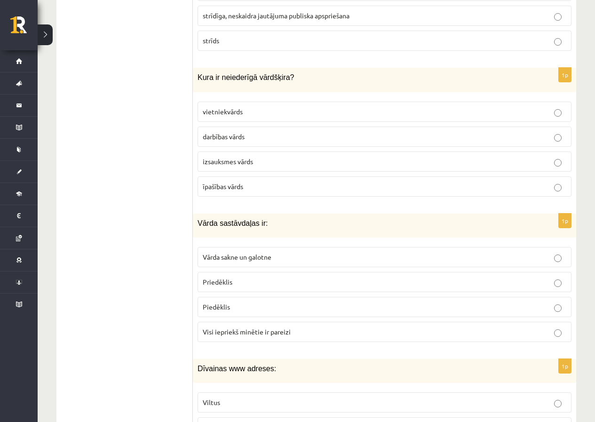
click at [265, 327] on p "Visi iepriekš minētie ir pareizi" at bounding box center [384, 332] width 363 height 10
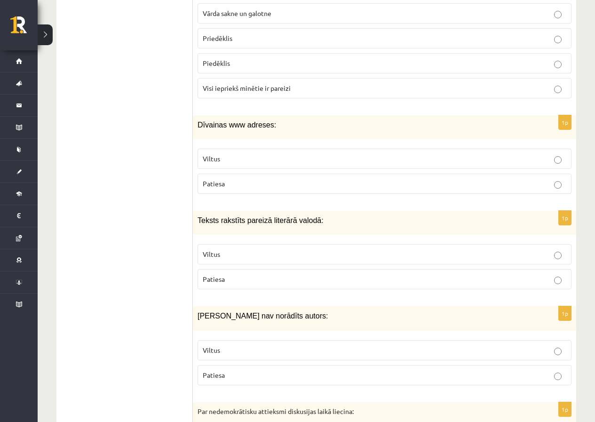
scroll to position [3636, 0]
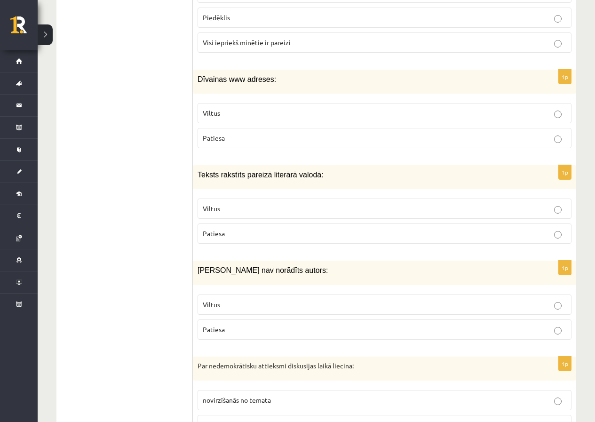
click at [229, 108] on p "Viltus" at bounding box center [384, 113] width 363 height 10
click at [243, 223] on label "Patiesa" at bounding box center [384, 233] width 374 height 20
click at [243, 299] on p "Viltus" at bounding box center [384, 304] width 363 height 10
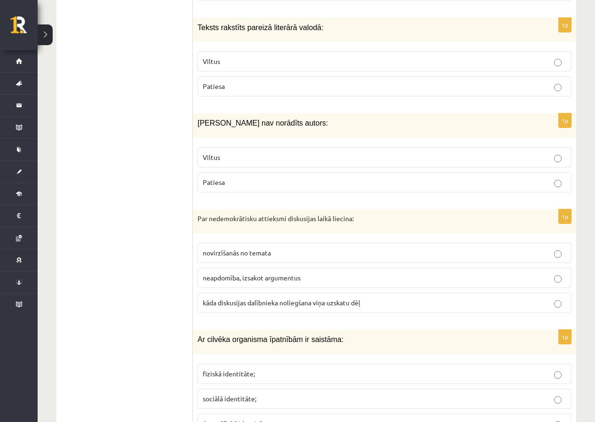
scroll to position [3789, 0]
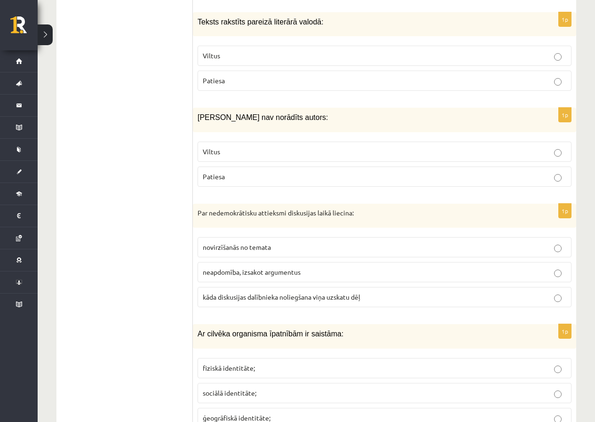
click at [294, 287] on label "kāda diskusijas dalībnieka noliegšana viņa uzskatu dēļ" at bounding box center [384, 297] width 374 height 20
drag, startPoint x: 593, startPoint y: 333, endPoint x: 598, endPoint y: 340, distance: 8.1
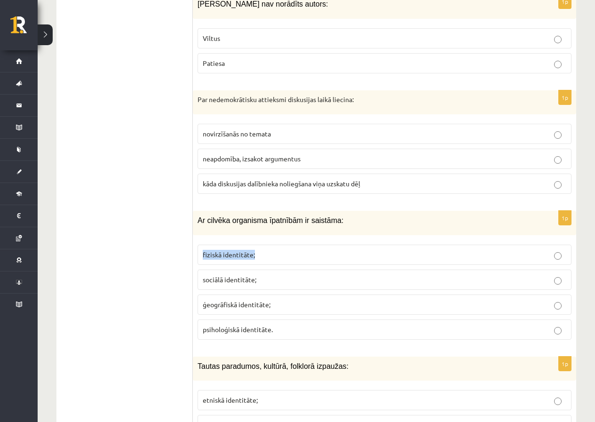
scroll to position [3908, 0]
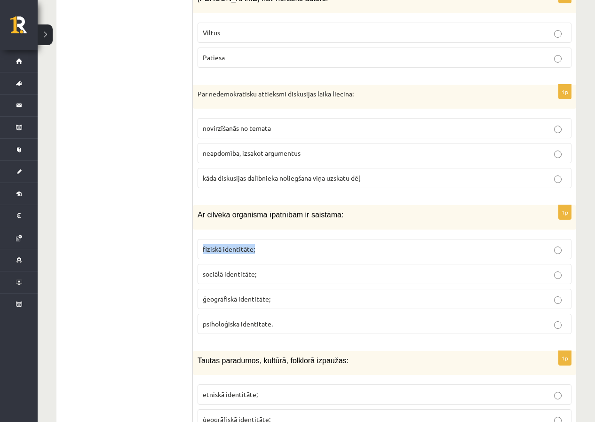
click at [227, 244] on span "fiziskā identitāte;" at bounding box center [229, 248] width 52 height 8
click at [243, 390] on span "etniskā identitāte;" at bounding box center [230, 394] width 55 height 8
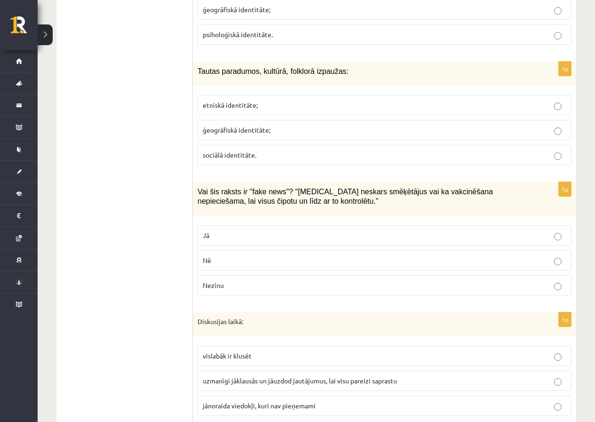
scroll to position [4214, 0]
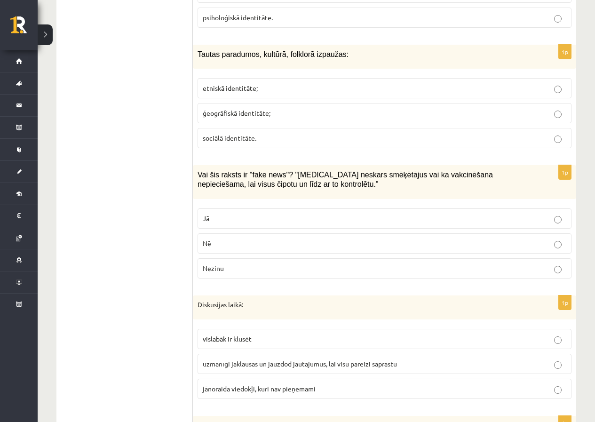
click at [276, 214] on label "Jā" at bounding box center [384, 218] width 374 height 20
click at [292, 359] on span "uzmanīgi jāklausās un jāuzdod jautājumus, lai visu pareizi saprastu" at bounding box center [300, 363] width 194 height 8
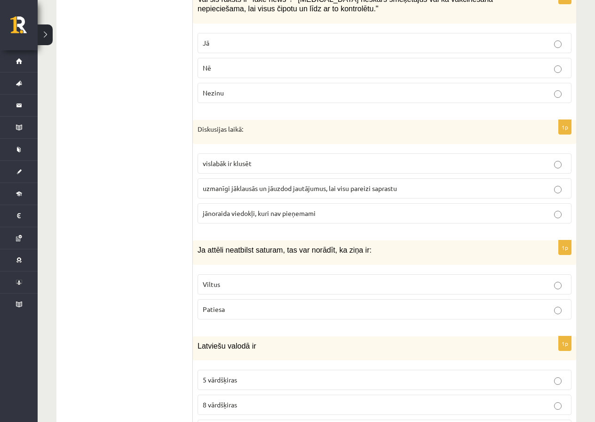
scroll to position [4401, 0]
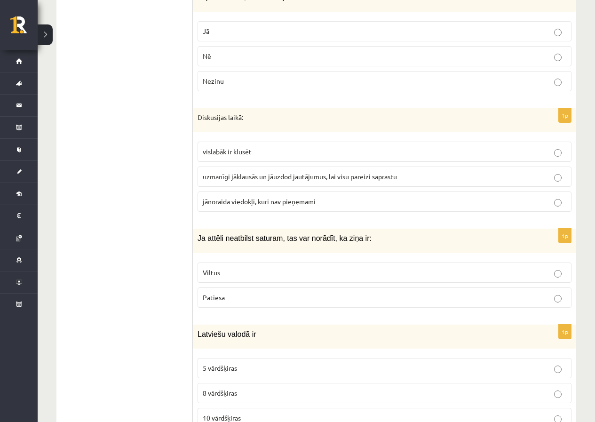
click at [301, 267] on p "Viltus" at bounding box center [384, 272] width 363 height 10
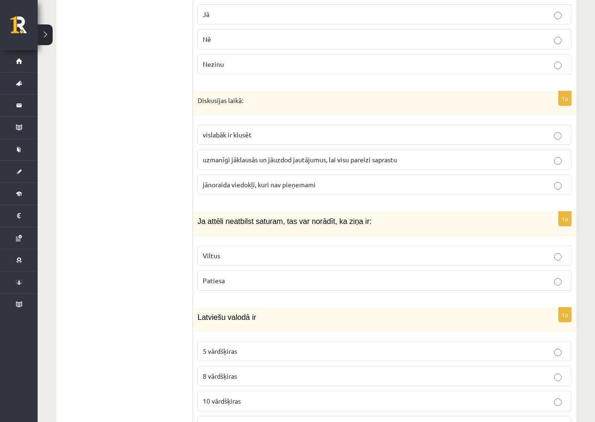
scroll to position [4457, 0]
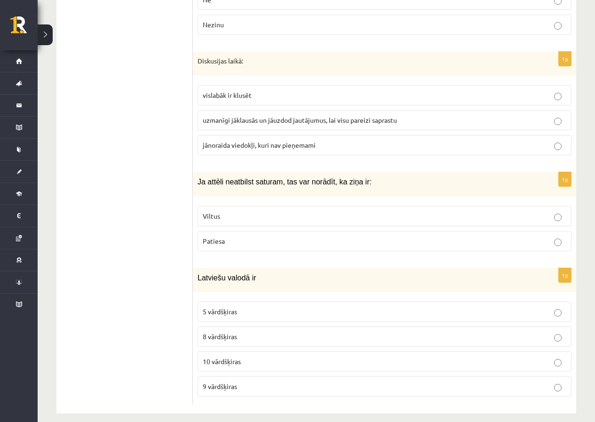
click at [230, 356] on p "10 vārdšķiras" at bounding box center [384, 361] width 363 height 10
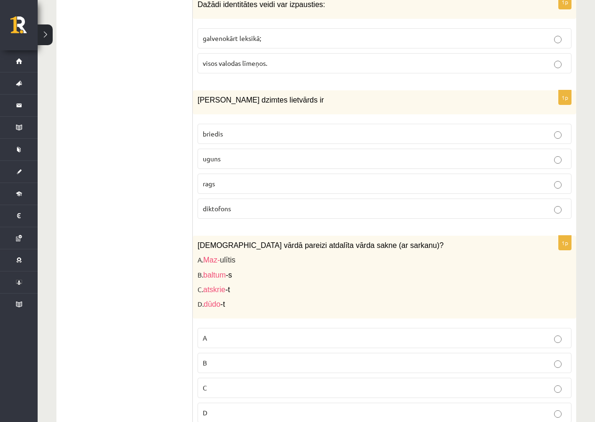
scroll to position [0, 0]
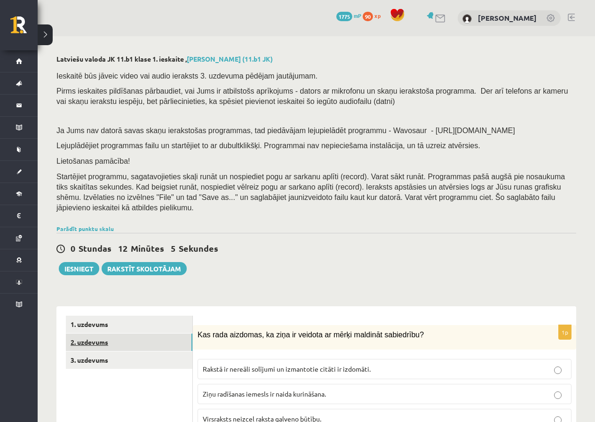
click at [121, 333] on link "2. uzdevums" at bounding box center [129, 341] width 126 height 17
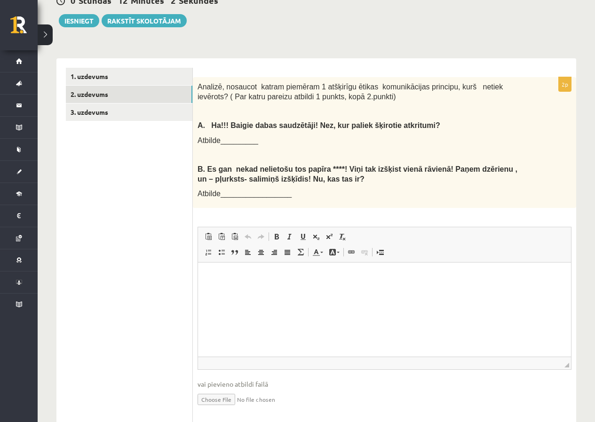
scroll to position [247, 0]
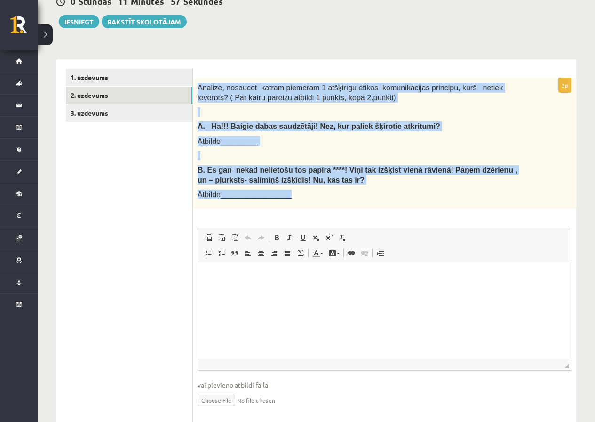
drag, startPoint x: 194, startPoint y: 74, endPoint x: 367, endPoint y: 181, distance: 203.5
click at [367, 181] on div "Analizē, nosaucot katram piemēram 1 atšķirīgu ētikas komunikācijas principu, ku…" at bounding box center [384, 143] width 383 height 131
copy div "Analizē, nosaucot katram piemēram 1 atšķirīgu ētikas komunikācijas principu, ku…"
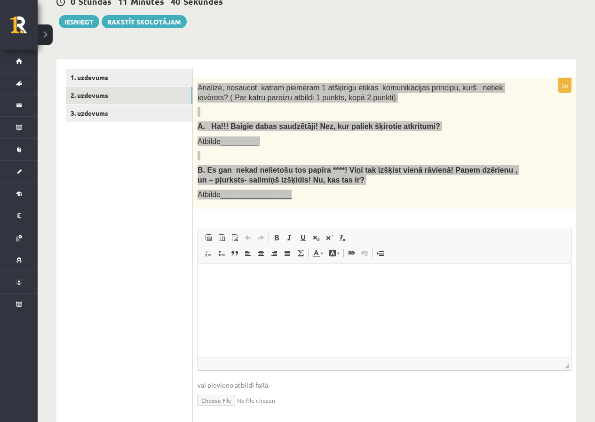
click at [250, 290] on html at bounding box center [384, 277] width 373 height 29
drag, startPoint x: 273, startPoint y: 278, endPoint x: 216, endPoint y: 279, distance: 56.9
click at [216, 279] on p "**********" at bounding box center [384, 278] width 354 height 10
click at [428, 274] on p "**********" at bounding box center [384, 278] width 354 height 10
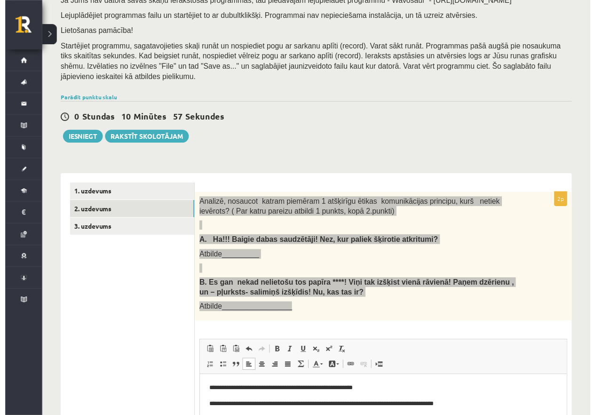
scroll to position [125, 0]
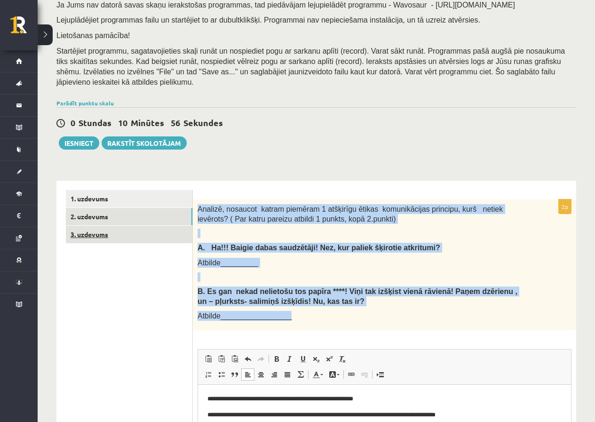
click at [121, 226] on link "3. uzdevums" at bounding box center [129, 234] width 126 height 17
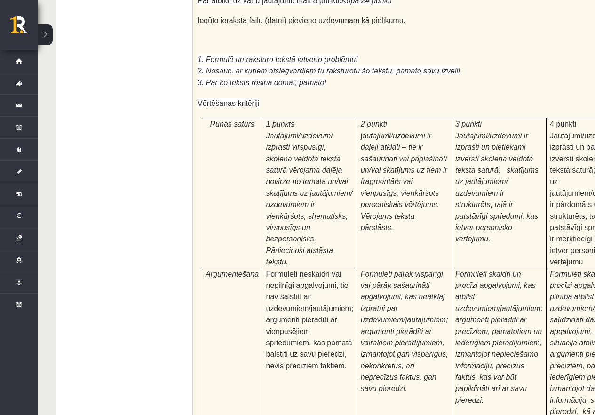
scroll to position [2914, 0]
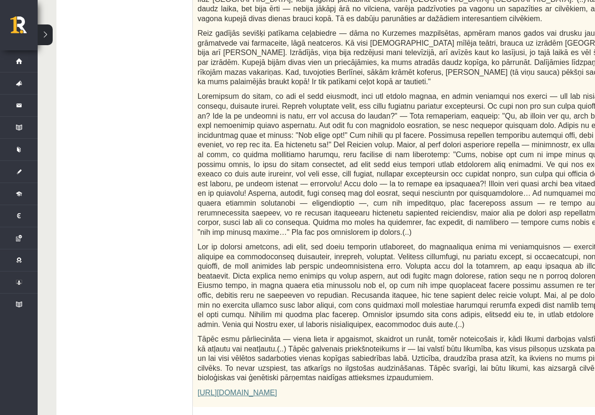
scroll to position [16, 0]
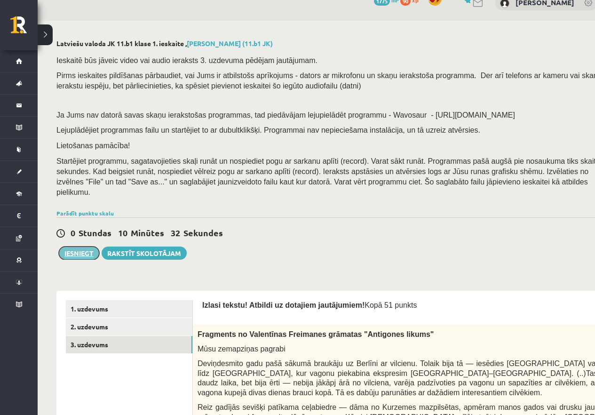
click at [88, 246] on button "Iesniegt" at bounding box center [79, 252] width 40 height 13
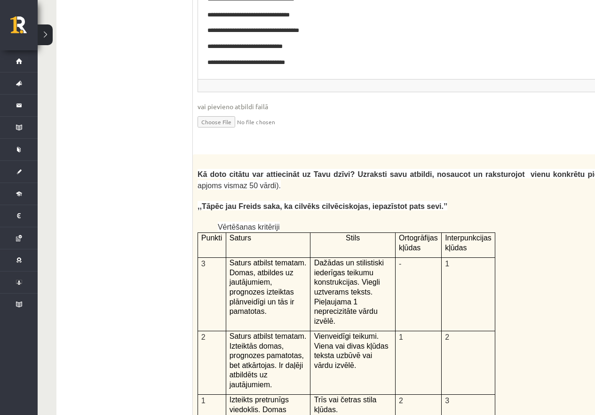
scroll to position [2914, 0]
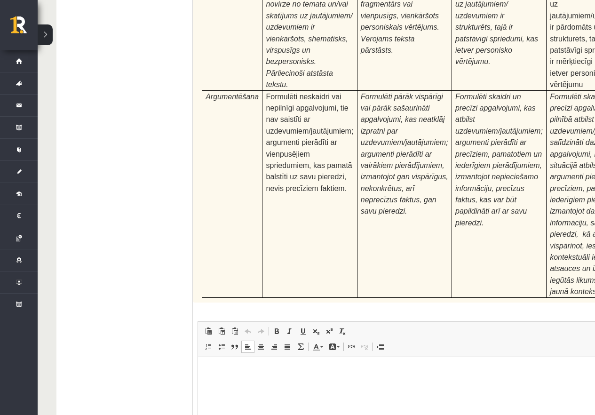
click at [270, 385] on html at bounding box center [444, 370] width 493 height 29
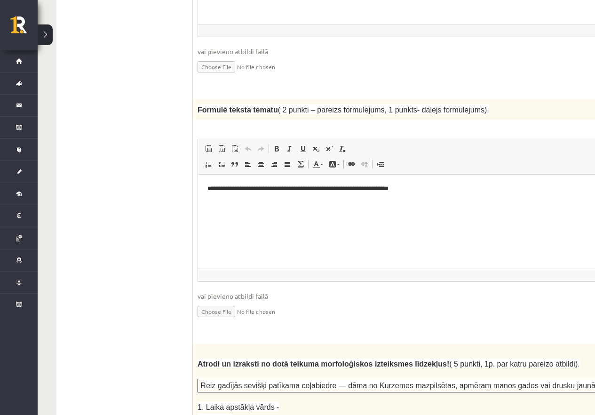
scroll to position [0, 0]
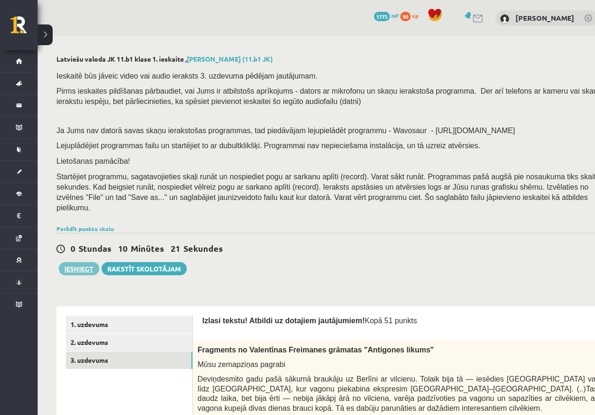
click at [84, 250] on div "0 Stundas 10 Minūtes 21 Sekundes Ieskaite saglabāta! Iesniegt Rakstīt skolotājam" at bounding box center [334, 254] width 557 height 42
click at [87, 262] on button "Iesniegt" at bounding box center [79, 268] width 40 height 13
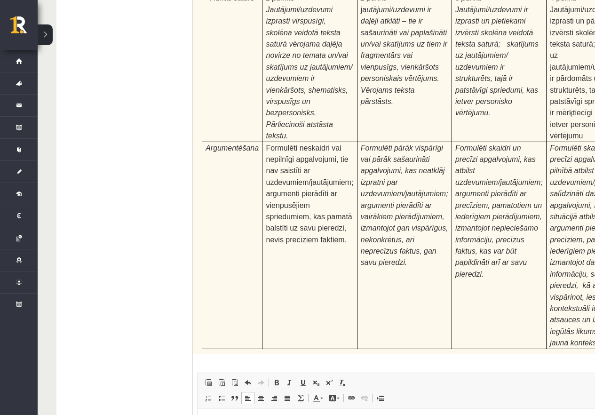
scroll to position [2914, 0]
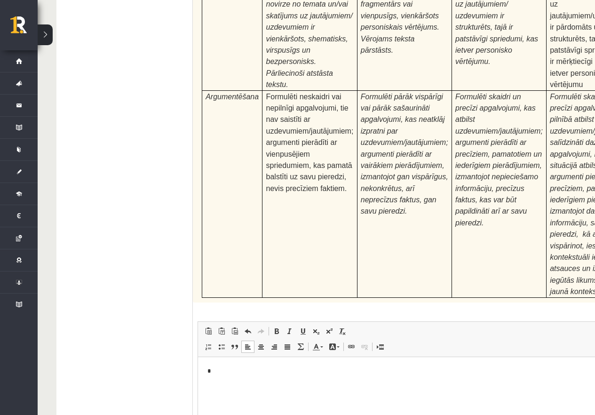
drag, startPoint x: 252, startPoint y: 402, endPoint x: 251, endPoint y: 394, distance: 8.5
click at [251, 385] on html "*" at bounding box center [444, 370] width 493 height 29
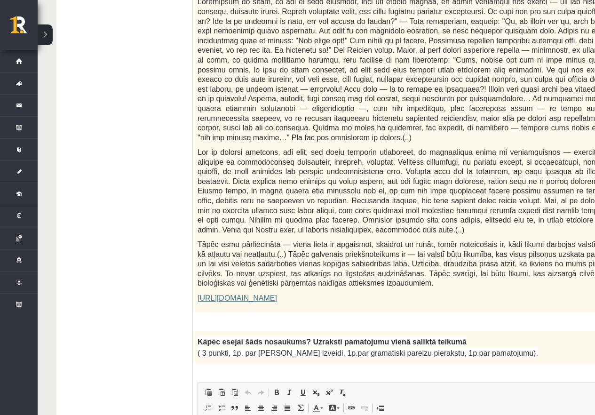
scroll to position [0, 0]
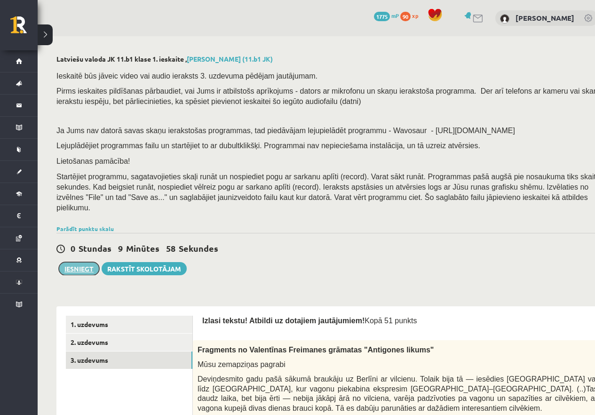
click at [85, 262] on button "Iesniegt" at bounding box center [79, 268] width 40 height 13
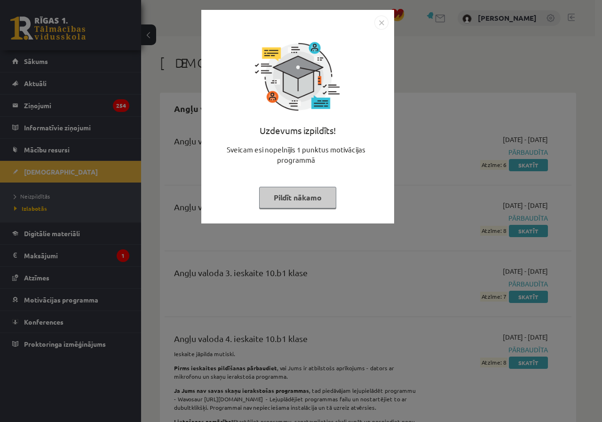
click at [295, 198] on button "Pildīt nākamo" at bounding box center [297, 198] width 77 height 22
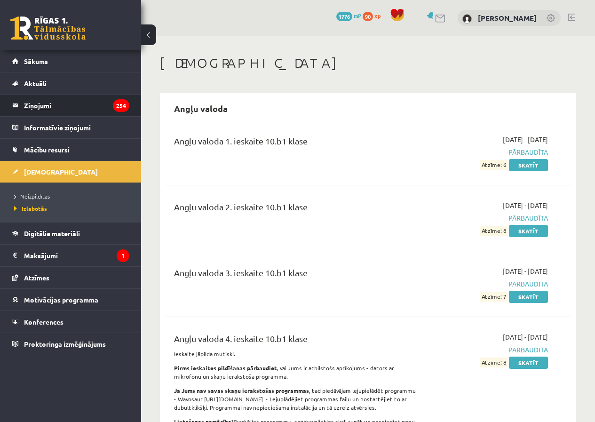
click at [71, 109] on legend "Ziņojumi 254" at bounding box center [76, 105] width 105 height 22
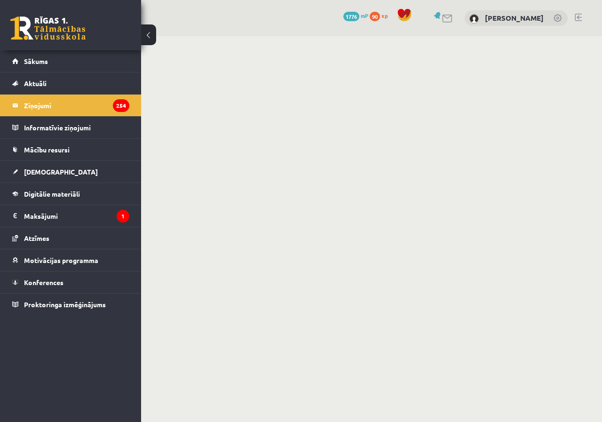
click at [147, 39] on button at bounding box center [148, 34] width 15 height 21
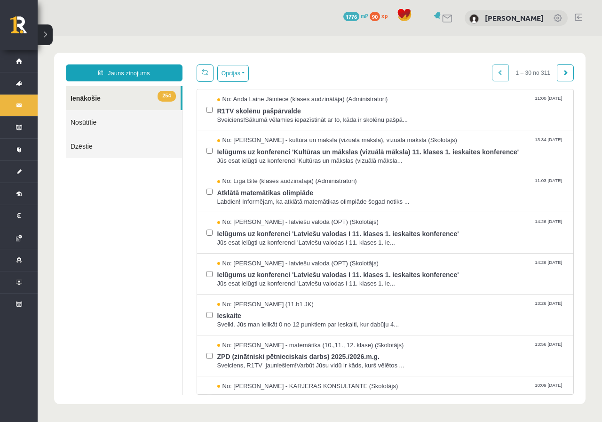
click at [133, 96] on link "254 Ienākošie" at bounding box center [123, 98] width 115 height 24
click at [127, 115] on link "Nosūtītie" at bounding box center [124, 122] width 116 height 24
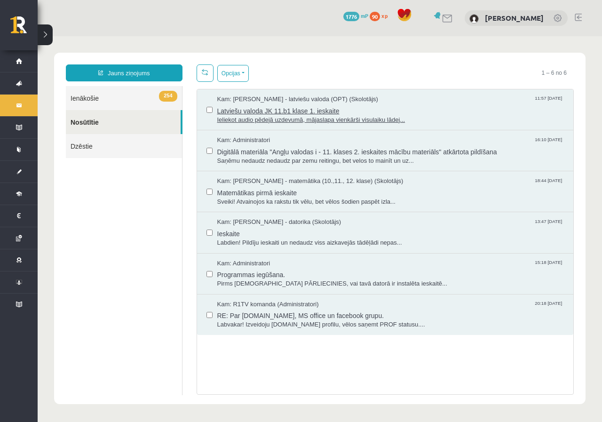
click at [356, 116] on span "Ieliekot audio pēdejā uzdevumā, mājaslapa vienkārši visulaiku lādej..." at bounding box center [390, 120] width 347 height 9
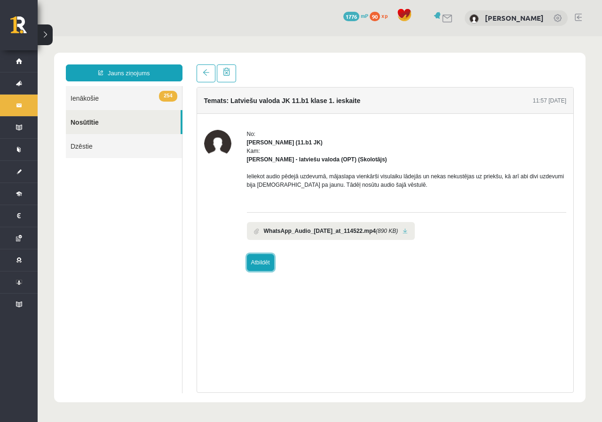
click at [267, 269] on link "Atbildēt" at bounding box center [260, 262] width 27 height 17
type input "**********"
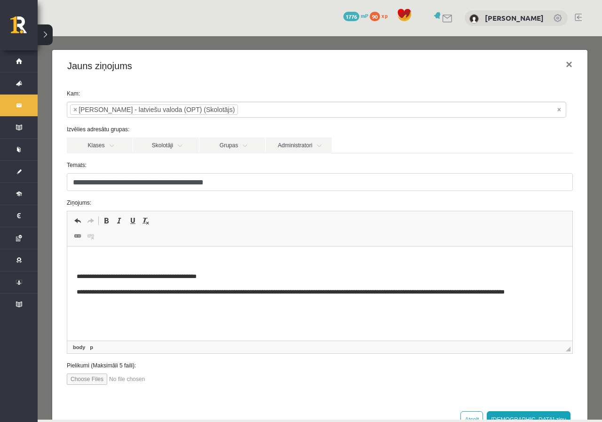
scroll to position [33, 0]
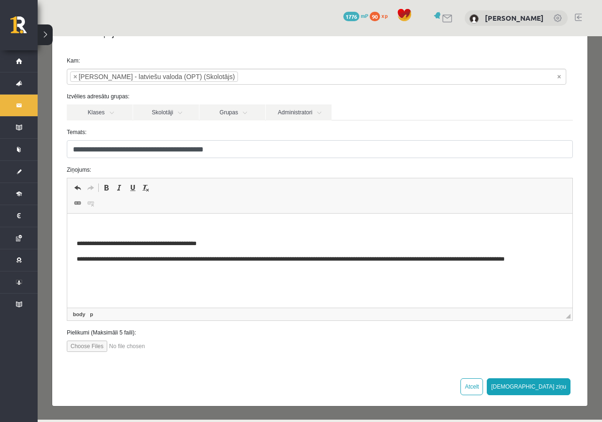
drag, startPoint x: 289, startPoint y: 240, endPoint x: 275, endPoint y: 315, distance: 76.5
click at [156, 283] on html "**********" at bounding box center [319, 248] width 505 height 70
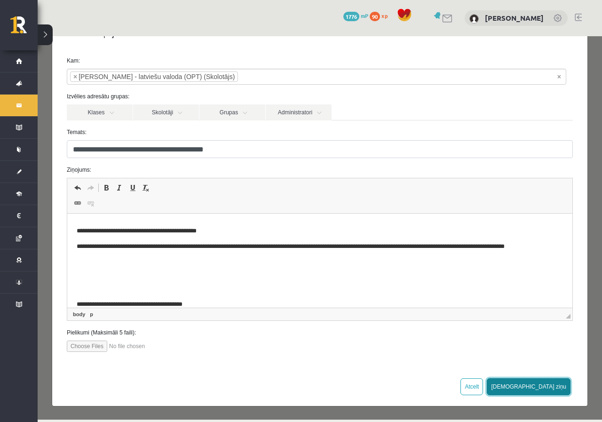
click at [558, 389] on button "Sūtīt ziņu" at bounding box center [528, 386] width 84 height 17
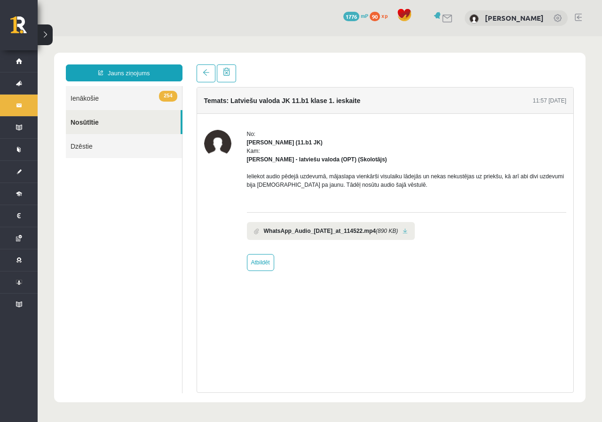
scroll to position [0, 0]
click at [123, 121] on link "Nosūtītie" at bounding box center [123, 122] width 115 height 24
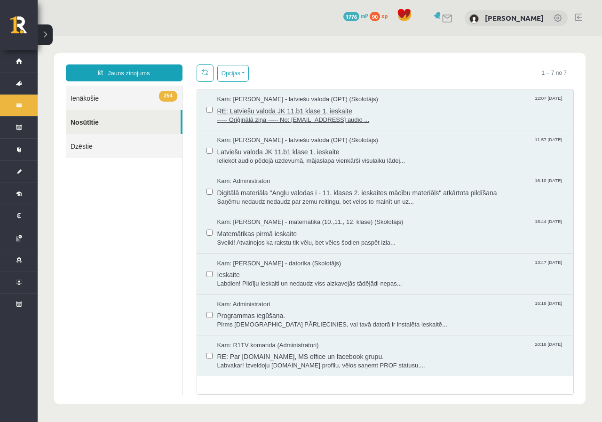
click at [347, 117] on span "----- Oriģinālā ziņa ----- No: naurisj123@gmail.comIeliekot audio ..." at bounding box center [390, 120] width 347 height 9
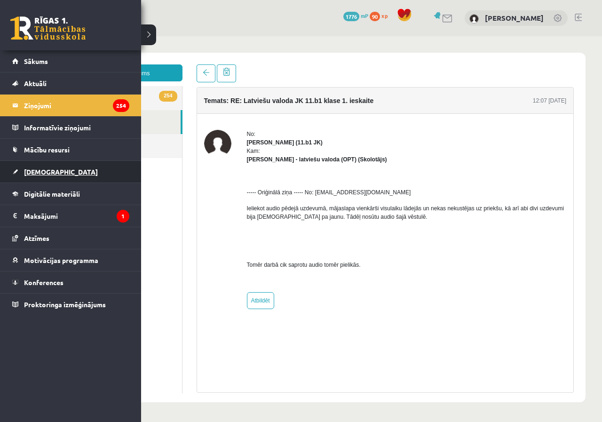
click at [56, 164] on link "[DEMOGRAPHIC_DATA]" at bounding box center [70, 172] width 117 height 22
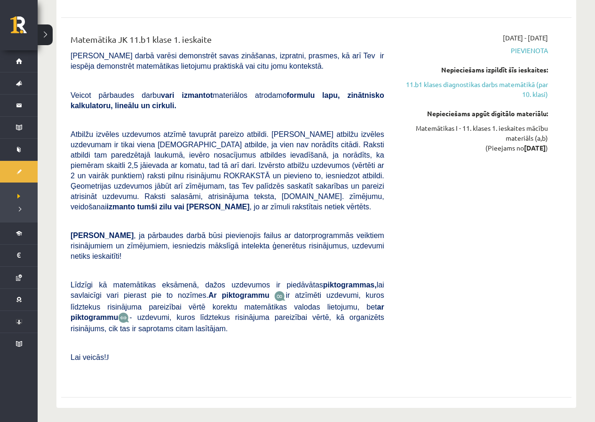
scroll to position [431, 0]
